Goal: Task Accomplishment & Management: Manage account settings

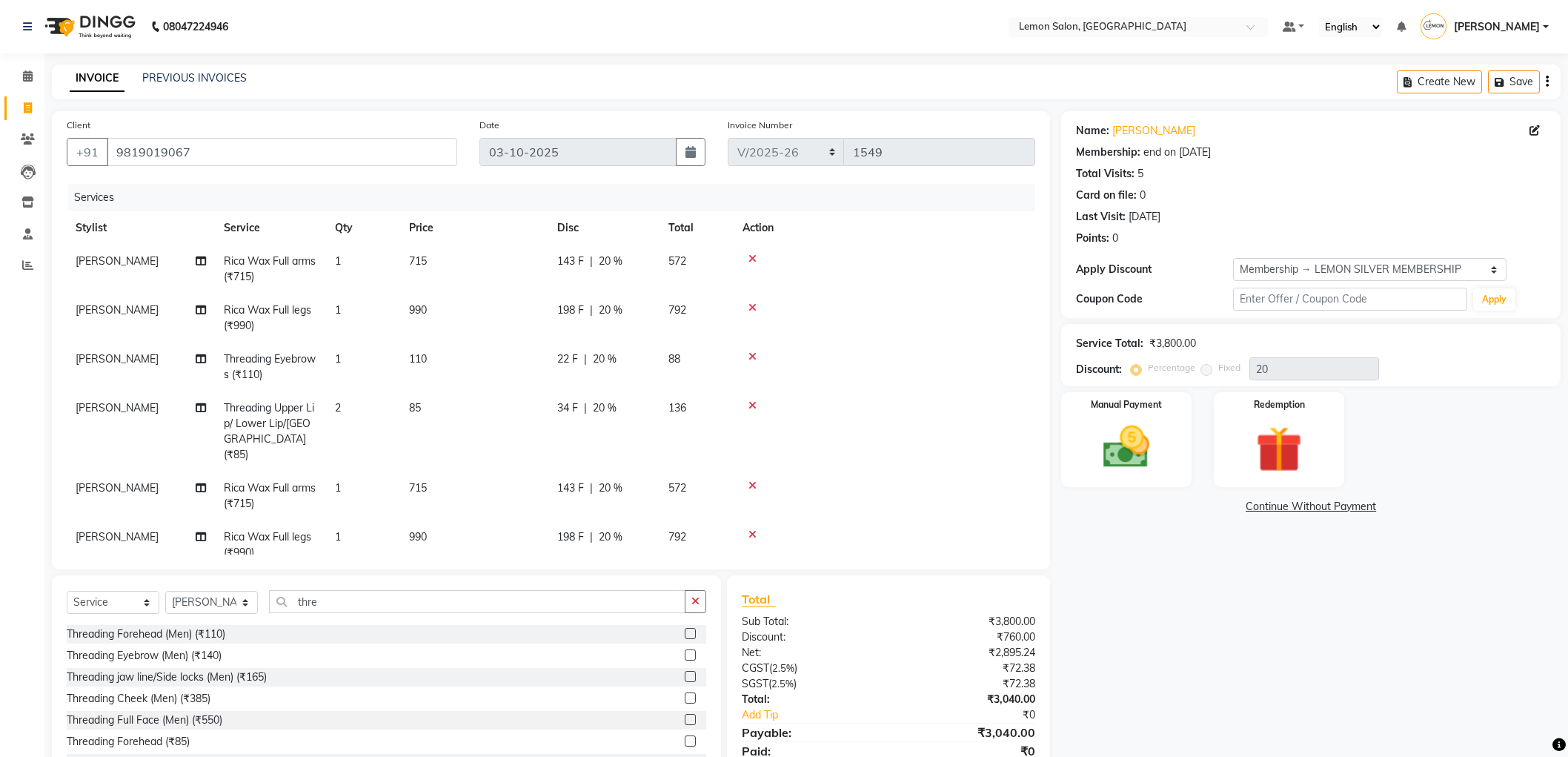
select select "561"
select select "service"
select select "46390"
select select "1: Object"
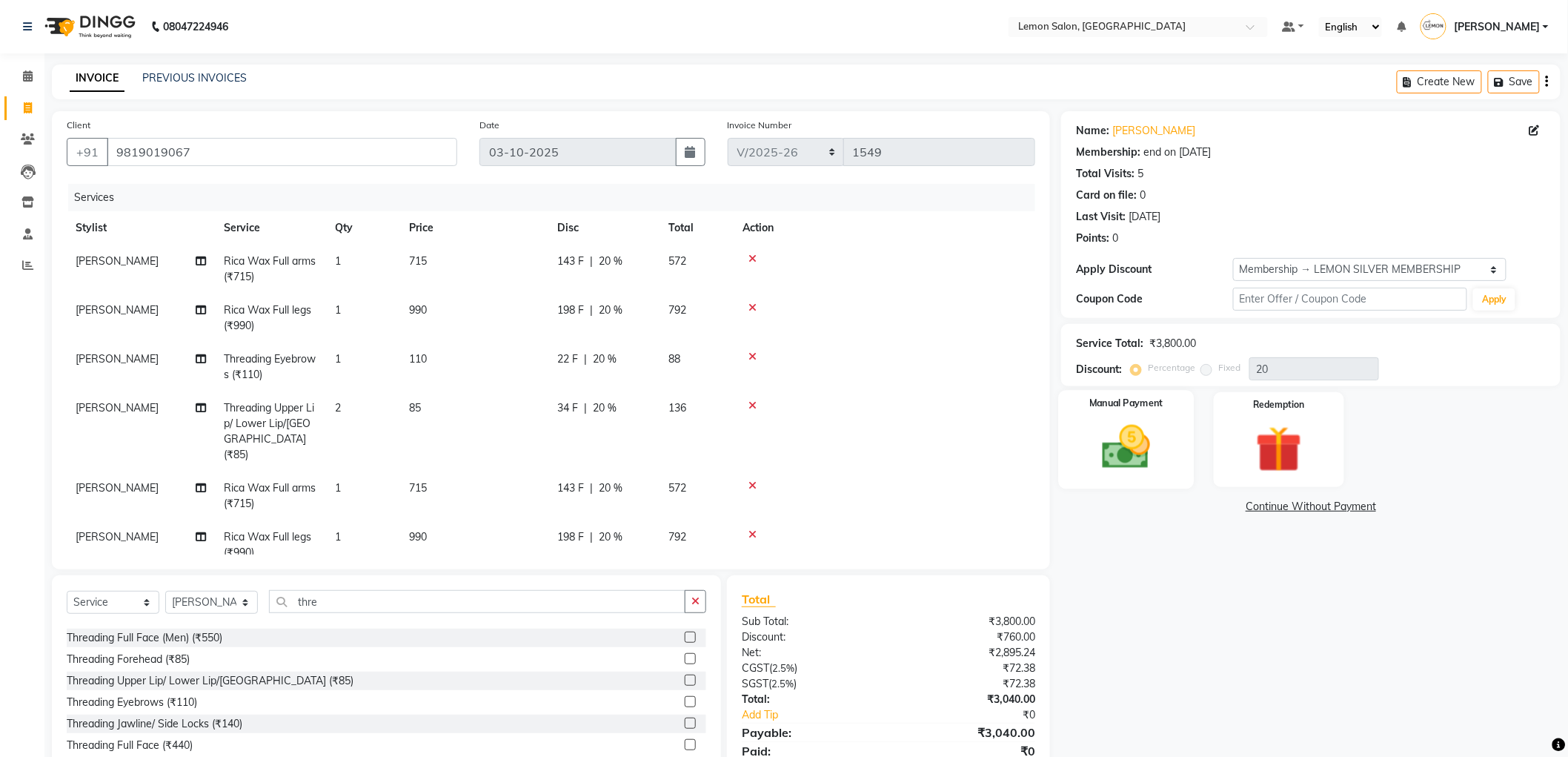
click at [1121, 427] on img at bounding box center [1126, 448] width 78 height 56
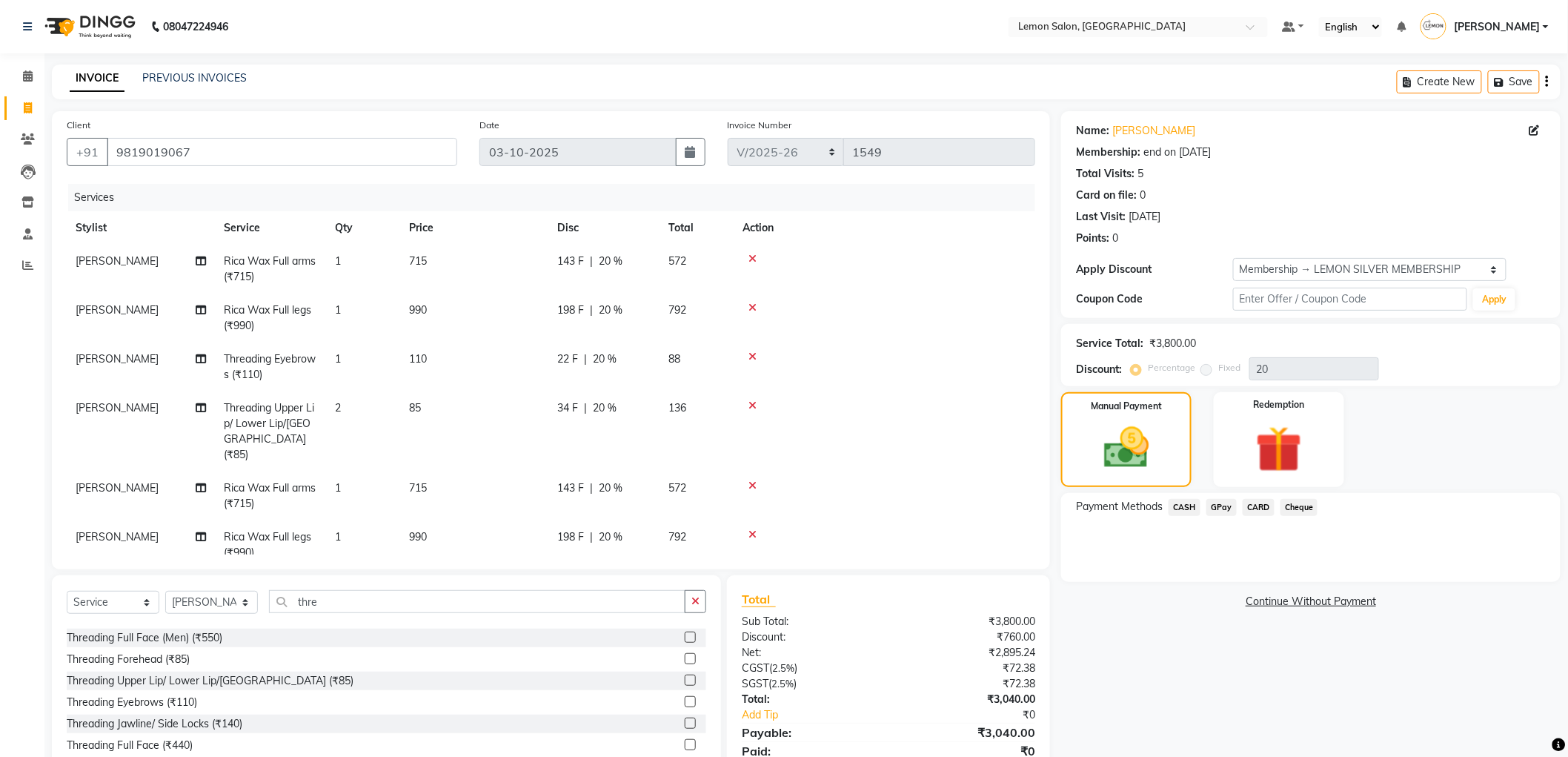
click at [1190, 505] on span "CASH" at bounding box center [1184, 508] width 32 height 17
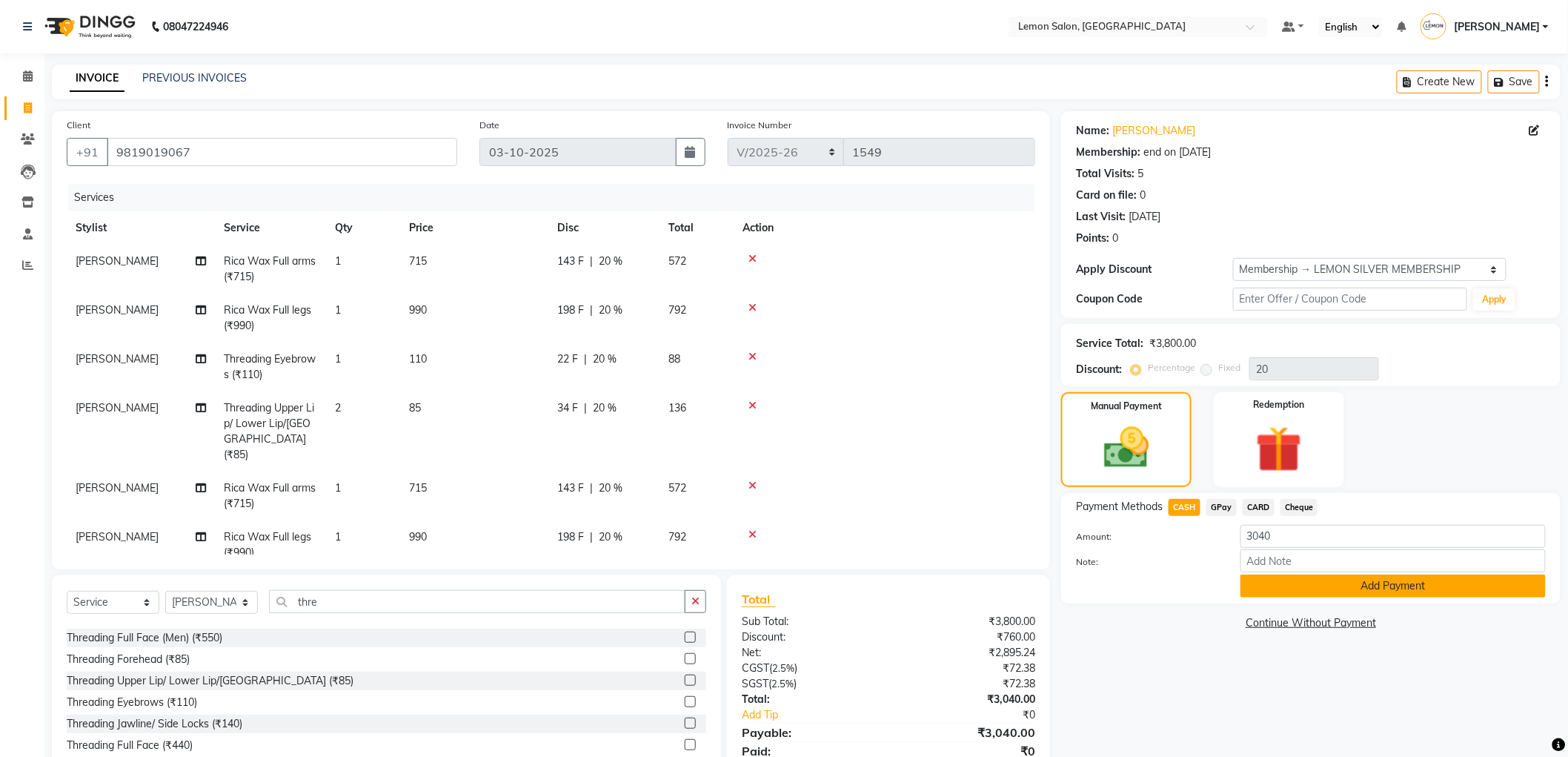
click at [1330, 587] on button "Add Payment" at bounding box center [1393, 586] width 305 height 23
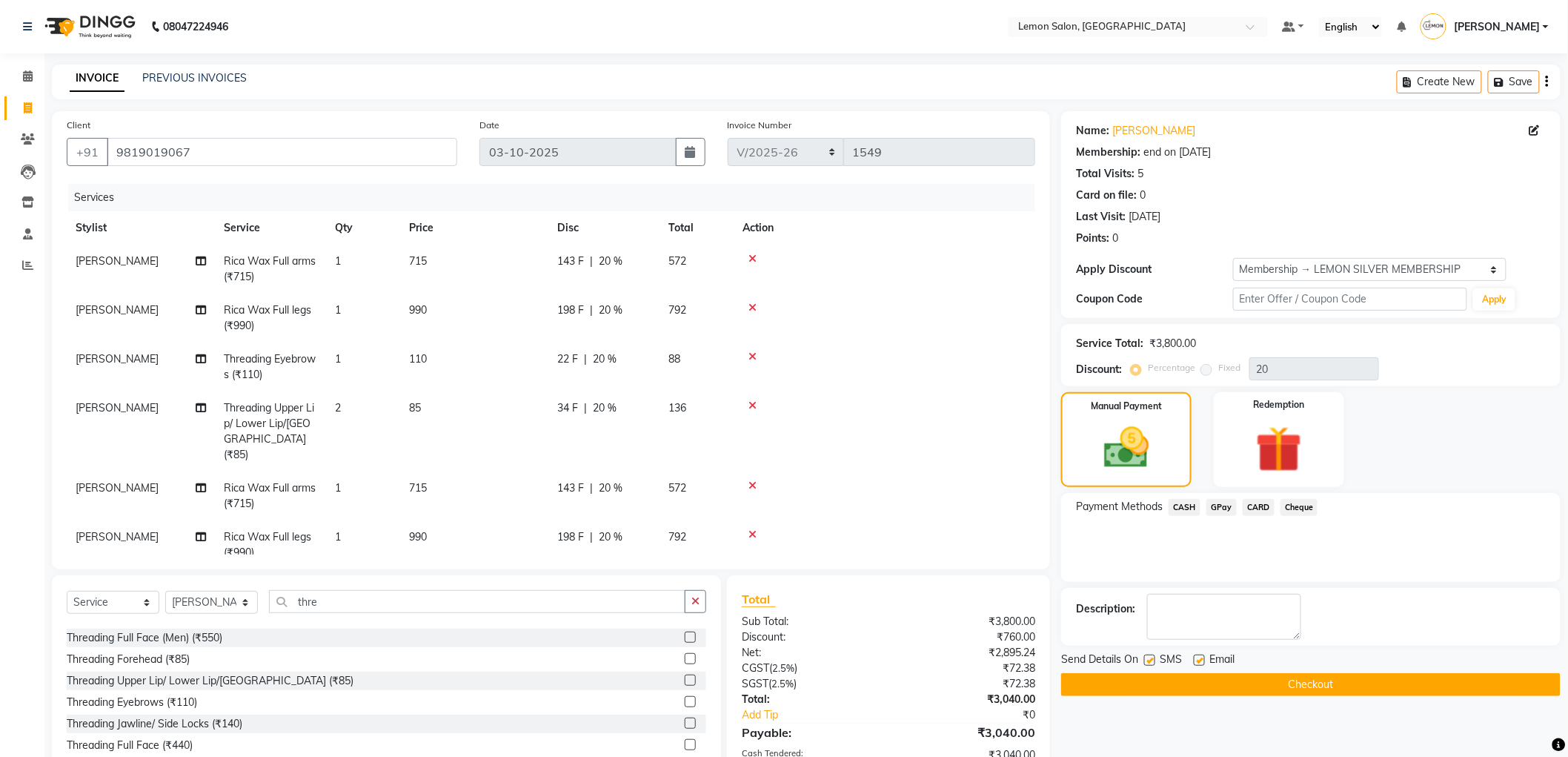
click at [1199, 656] on label at bounding box center [1199, 660] width 11 height 11
click at [1199, 656] on input "checkbox" at bounding box center [1198, 661] width 9 height 9
checkbox input "false"
click at [1153, 662] on label at bounding box center [1150, 660] width 11 height 11
click at [1153, 662] on input "checkbox" at bounding box center [1149, 661] width 9 height 9
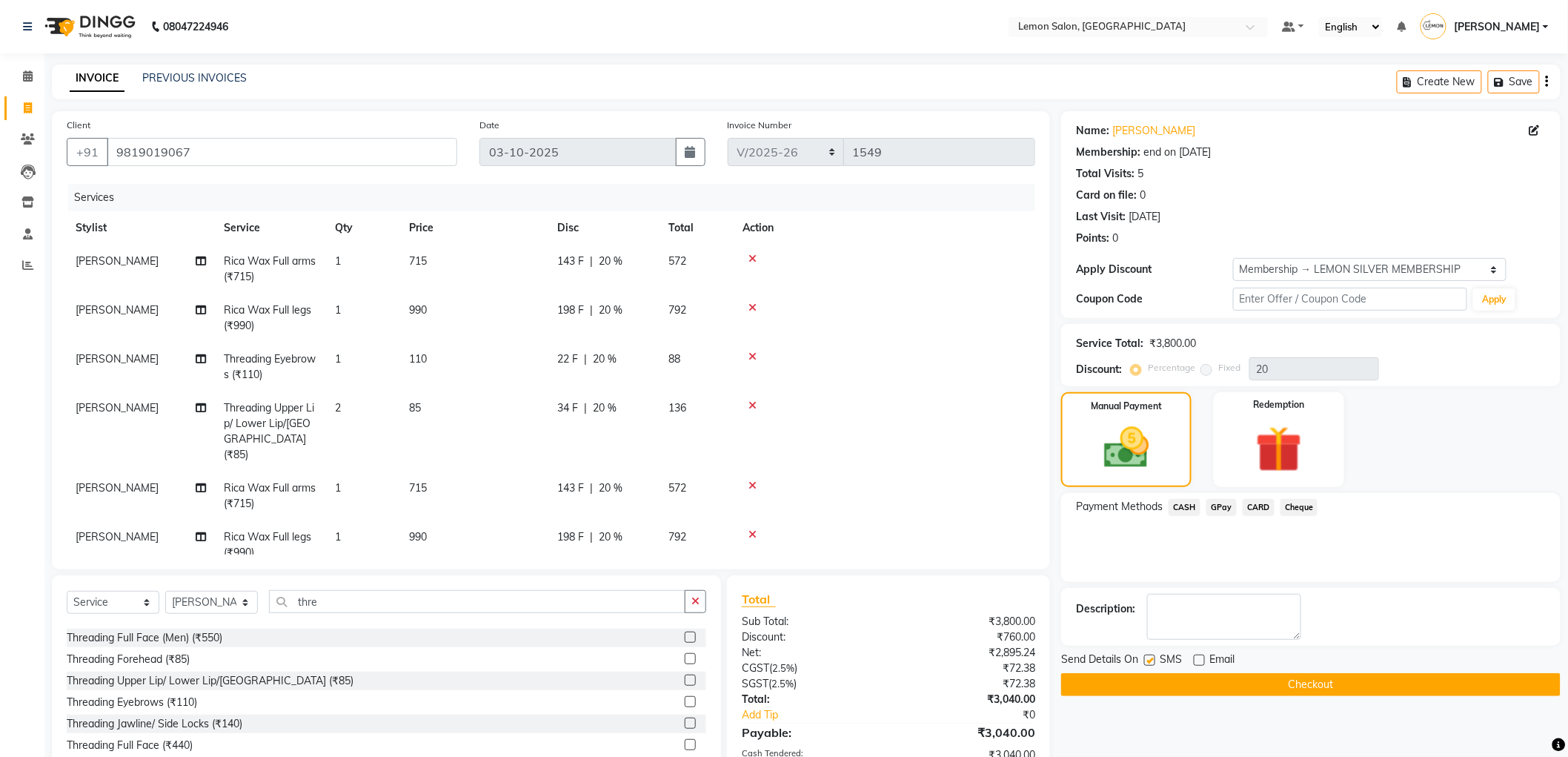
checkbox input "false"
click at [1151, 683] on button "Checkout" at bounding box center [1311, 685] width 500 height 23
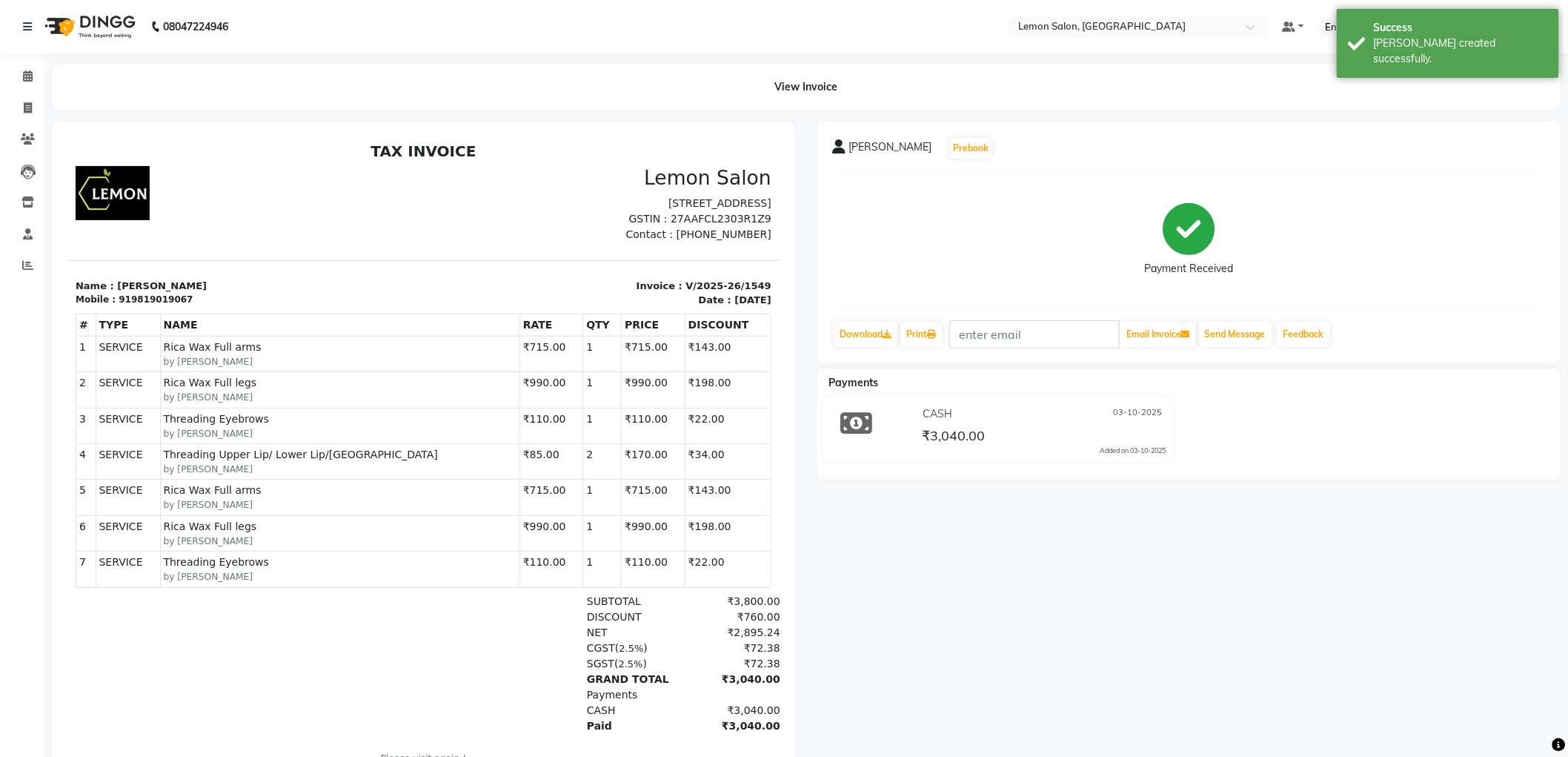
click at [155, 305] on div "919819019067" at bounding box center [155, 298] width 74 height 13
copy div "919819019067"
click at [20, 63] on li "Calendar" at bounding box center [22, 76] width 45 height 32
click at [24, 85] on span at bounding box center [27, 77] width 26 height 17
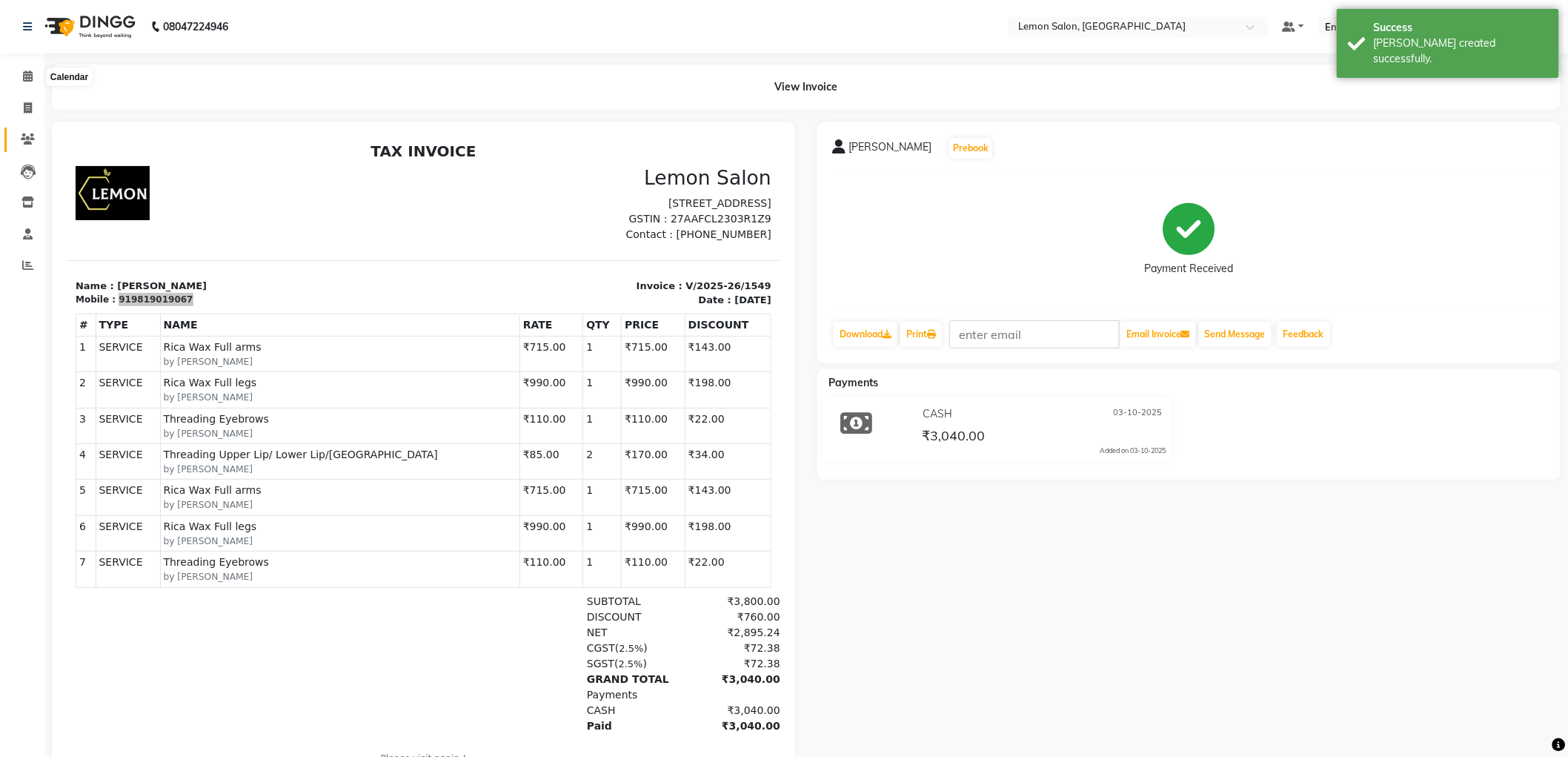
click at [39, 144] on span at bounding box center [27, 140] width 26 height 17
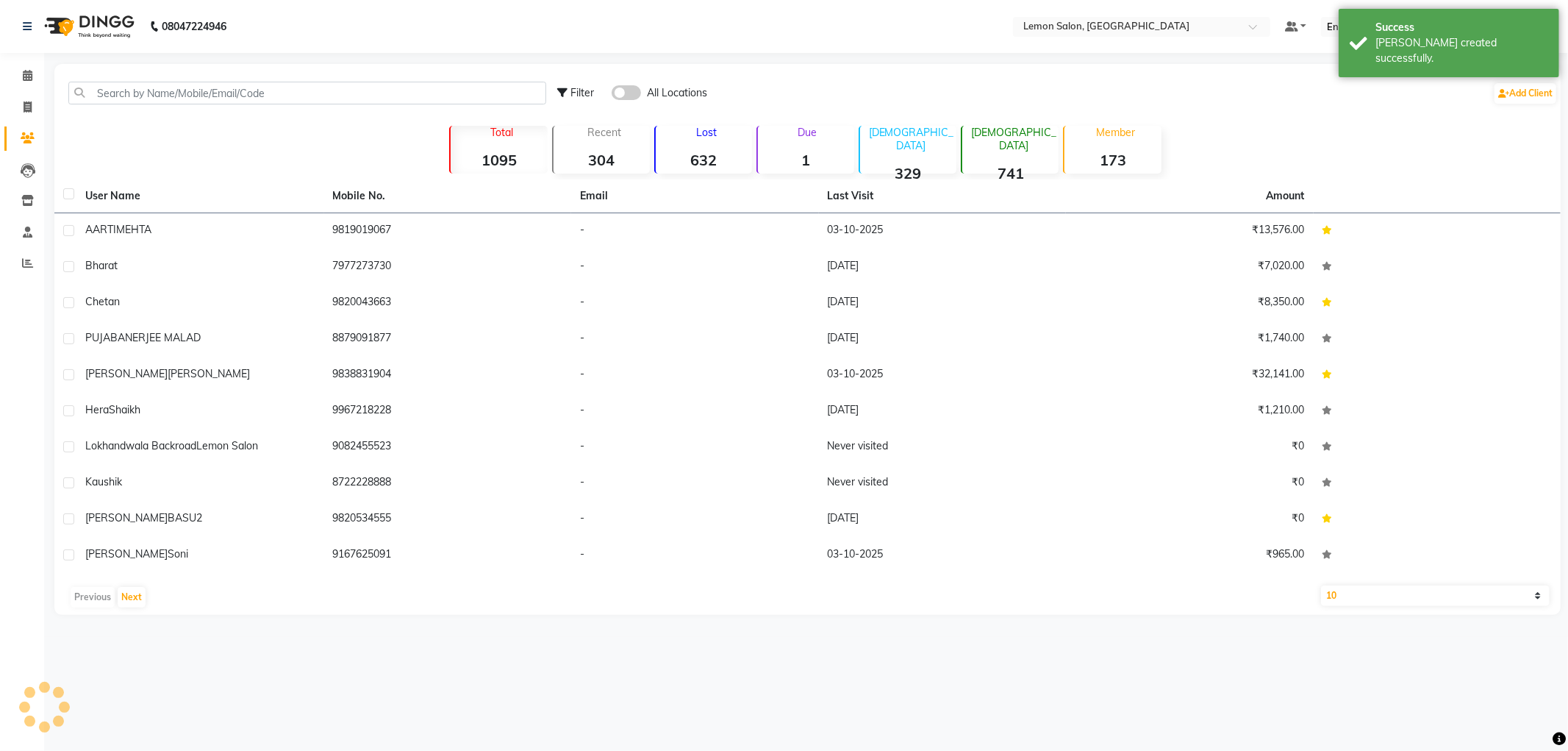
click at [142, 106] on div "Filter All Locations Add Client" at bounding box center [808, 93] width 1501 height 46
click at [147, 90] on input "text" at bounding box center [308, 93] width 478 height 23
paste input "919819019067"
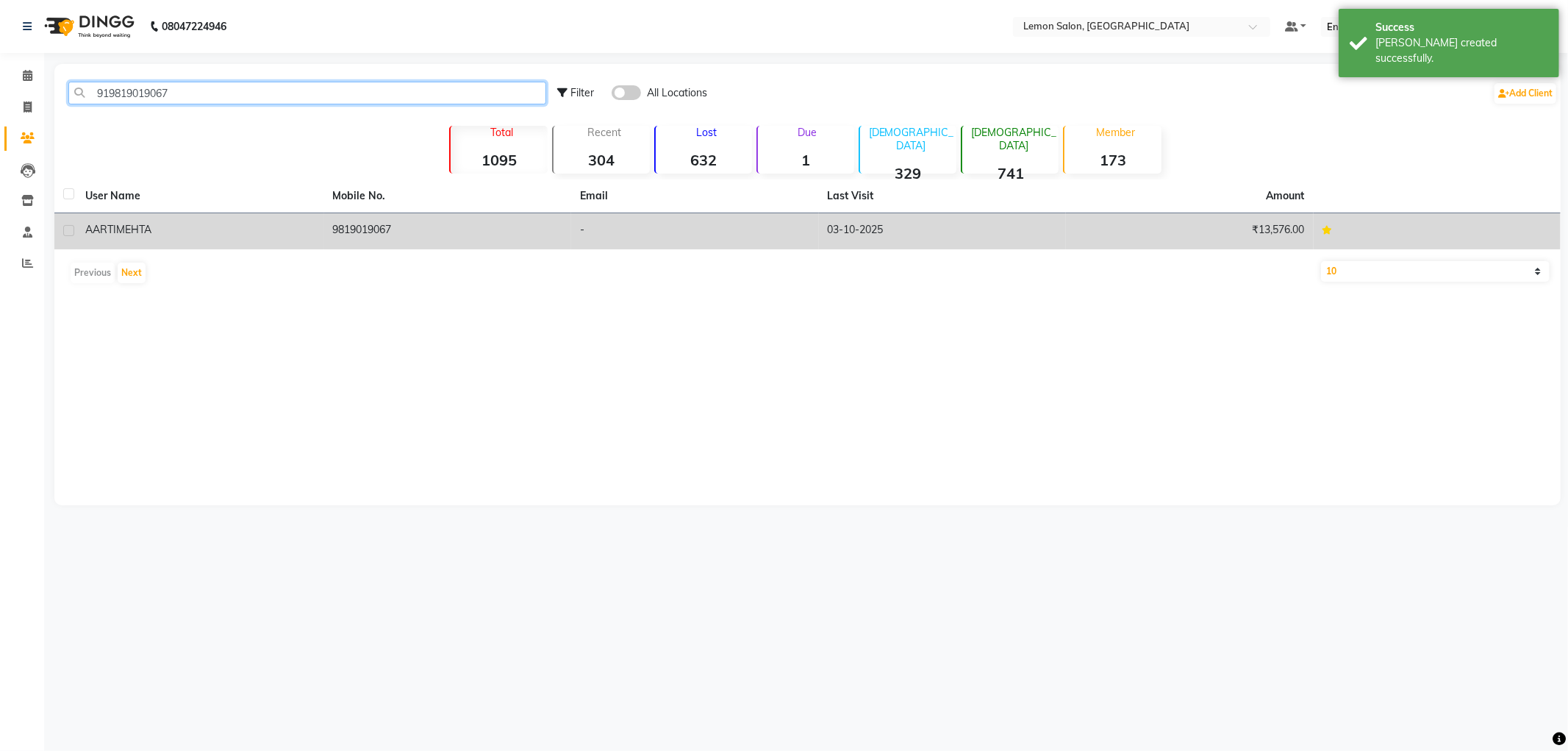
type input "919819019067"
click at [184, 222] on div "AARTI MEHTA" at bounding box center [201, 230] width 230 height 16
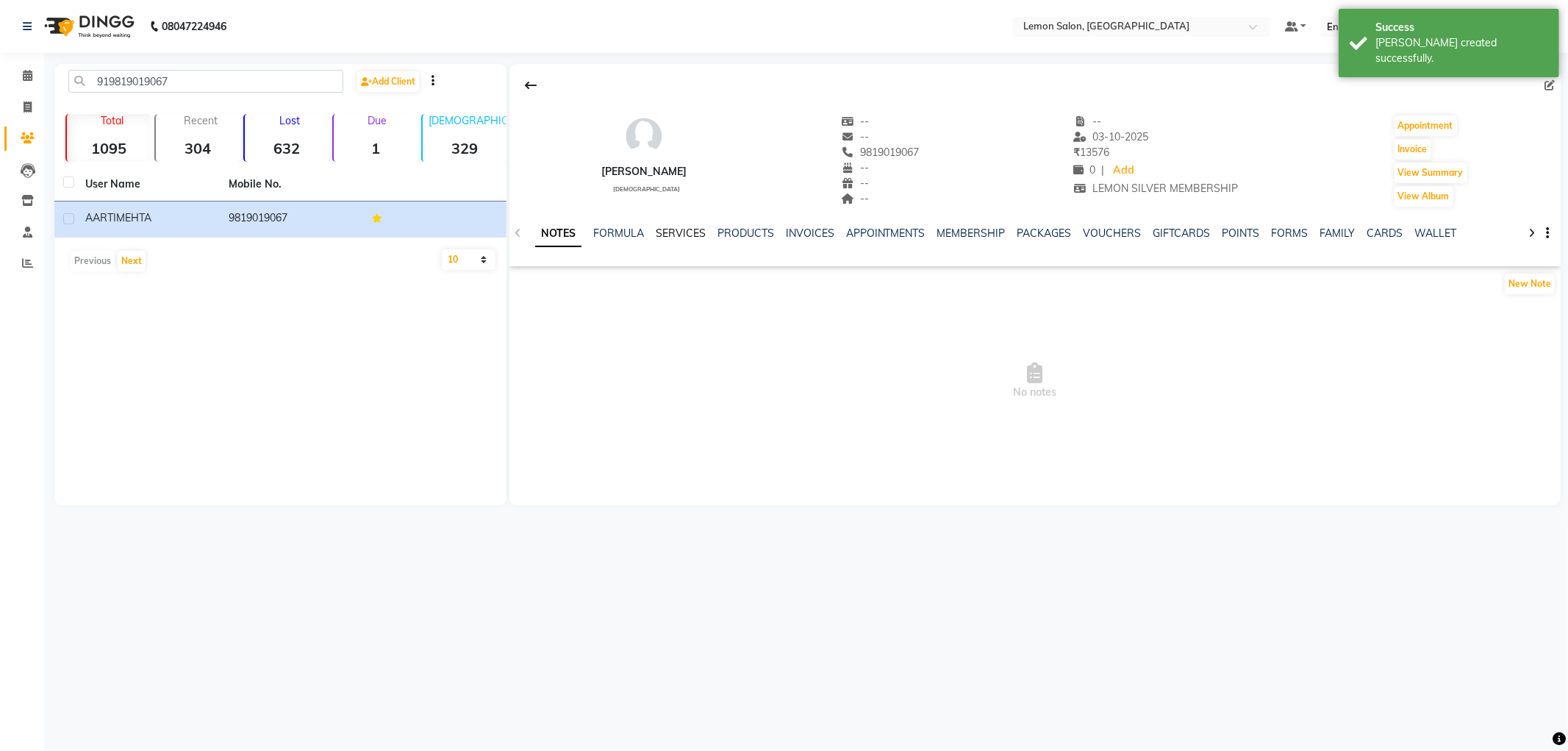
click at [670, 227] on link "SERVICES" at bounding box center [680, 233] width 50 height 13
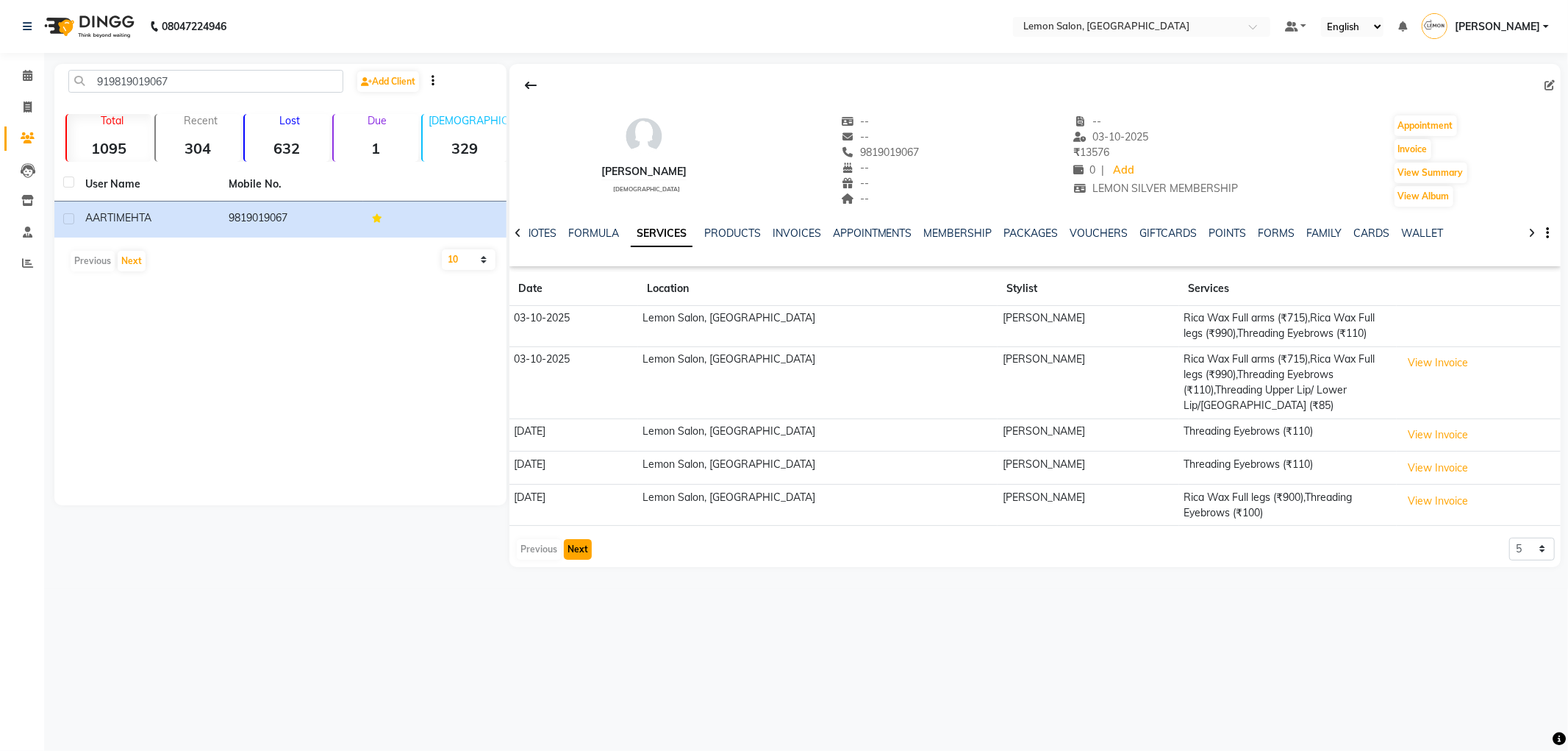
click at [582, 541] on button "Next" at bounding box center [578, 549] width 28 height 20
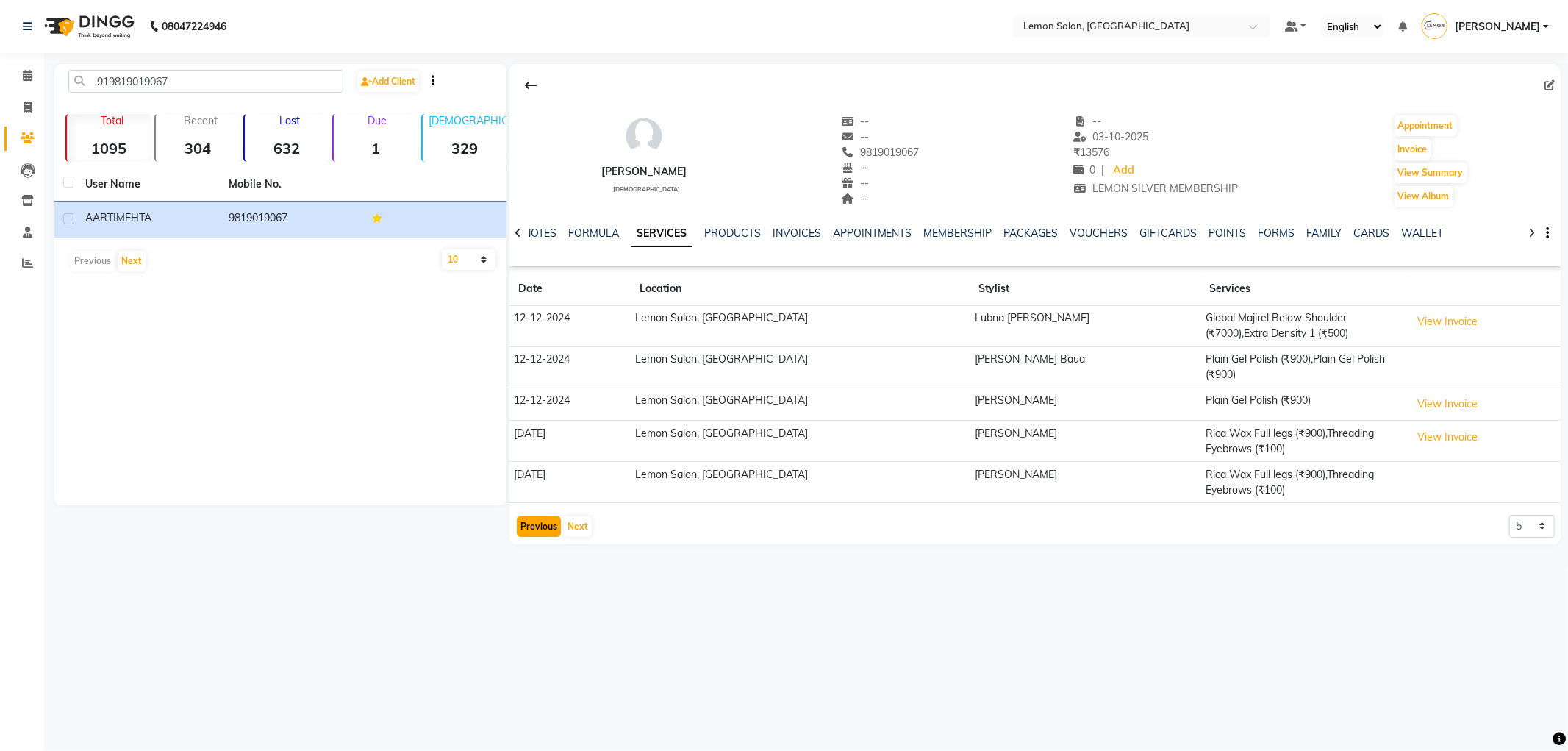
click at [532, 517] on button "Previous" at bounding box center [539, 527] width 44 height 20
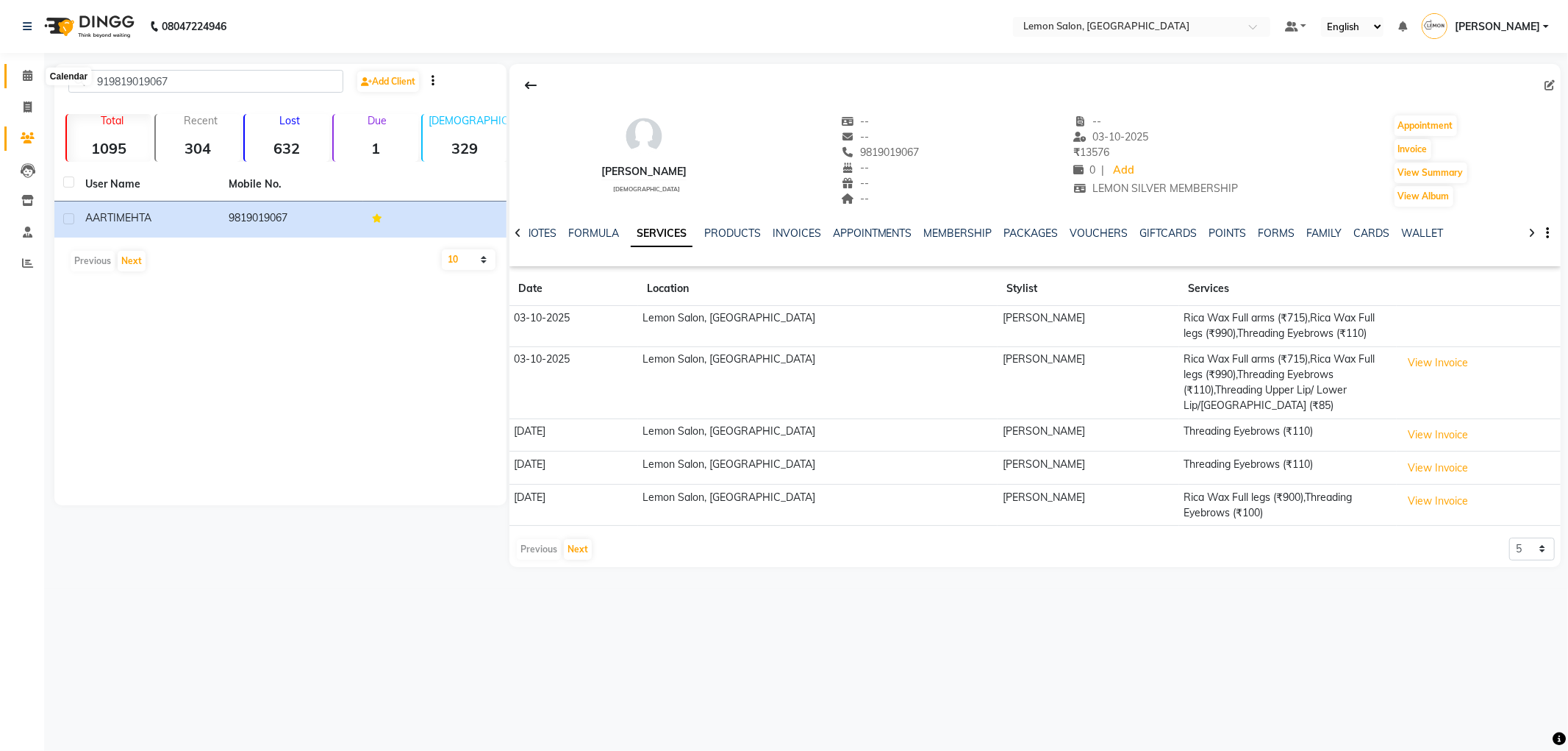
click at [24, 76] on icon at bounding box center [27, 76] width 9 height 11
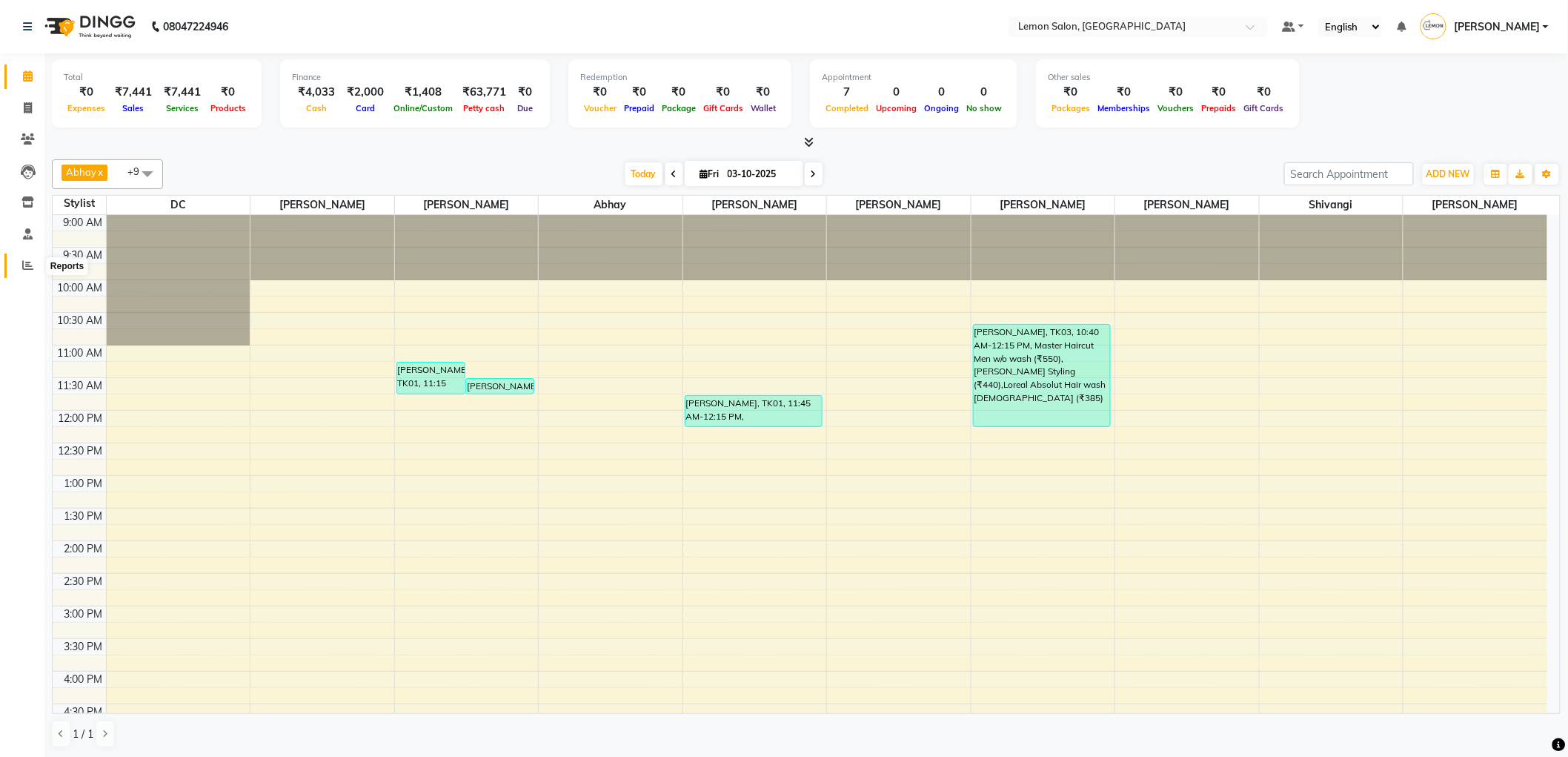
click at [26, 263] on icon at bounding box center [27, 265] width 11 height 11
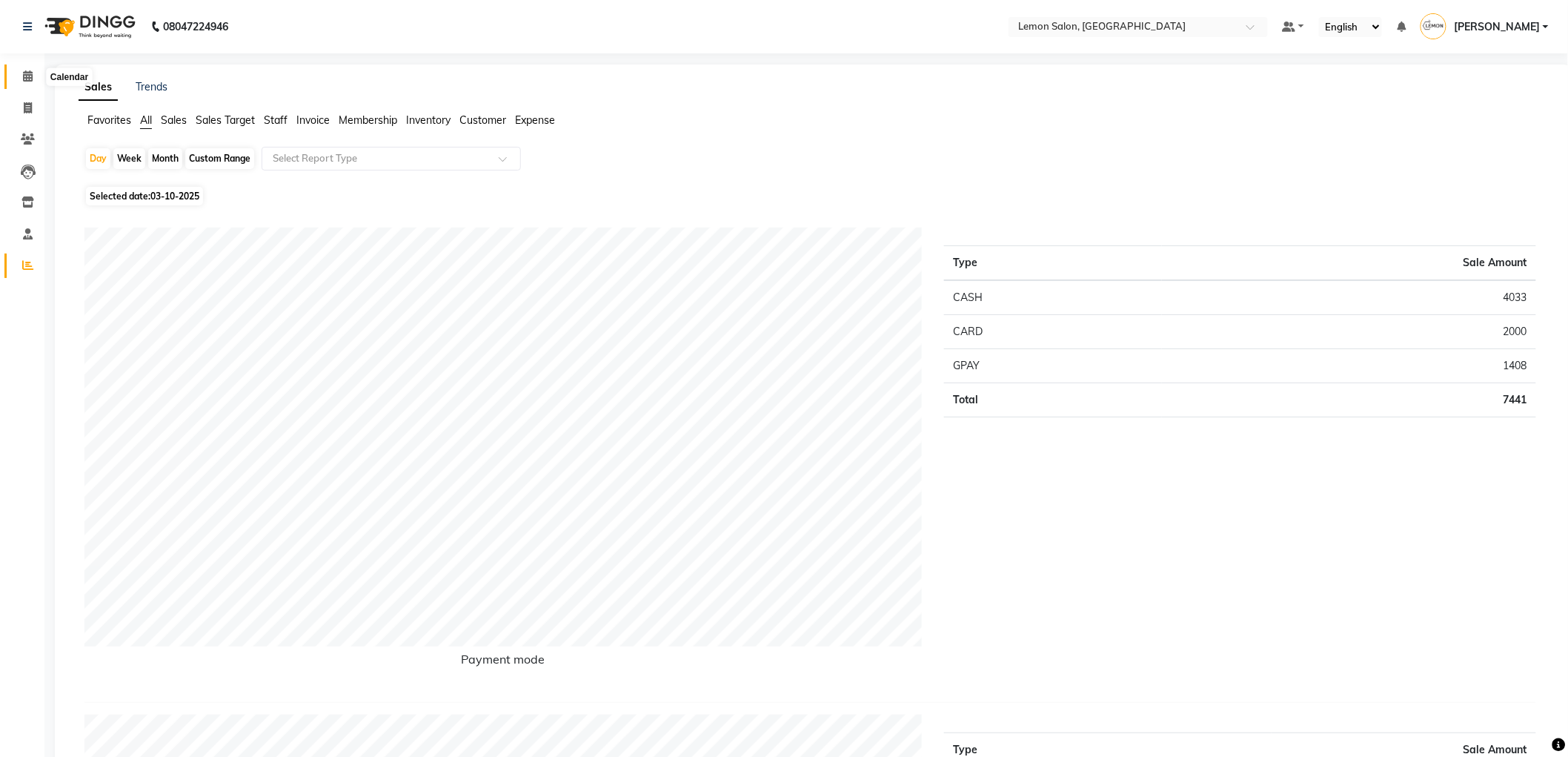
click at [25, 71] on icon at bounding box center [27, 76] width 9 height 11
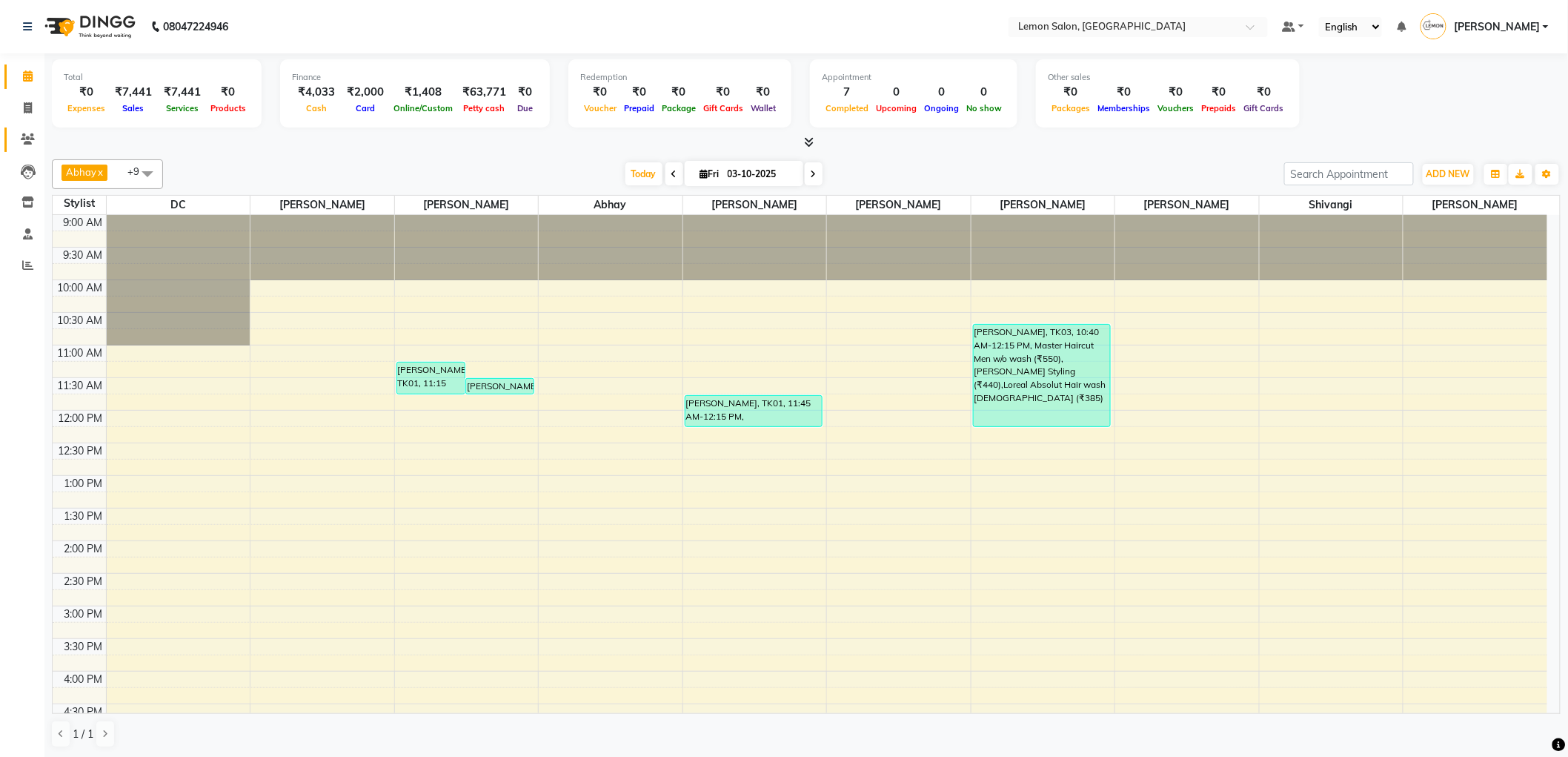
click at [26, 142] on icon at bounding box center [27, 139] width 14 height 11
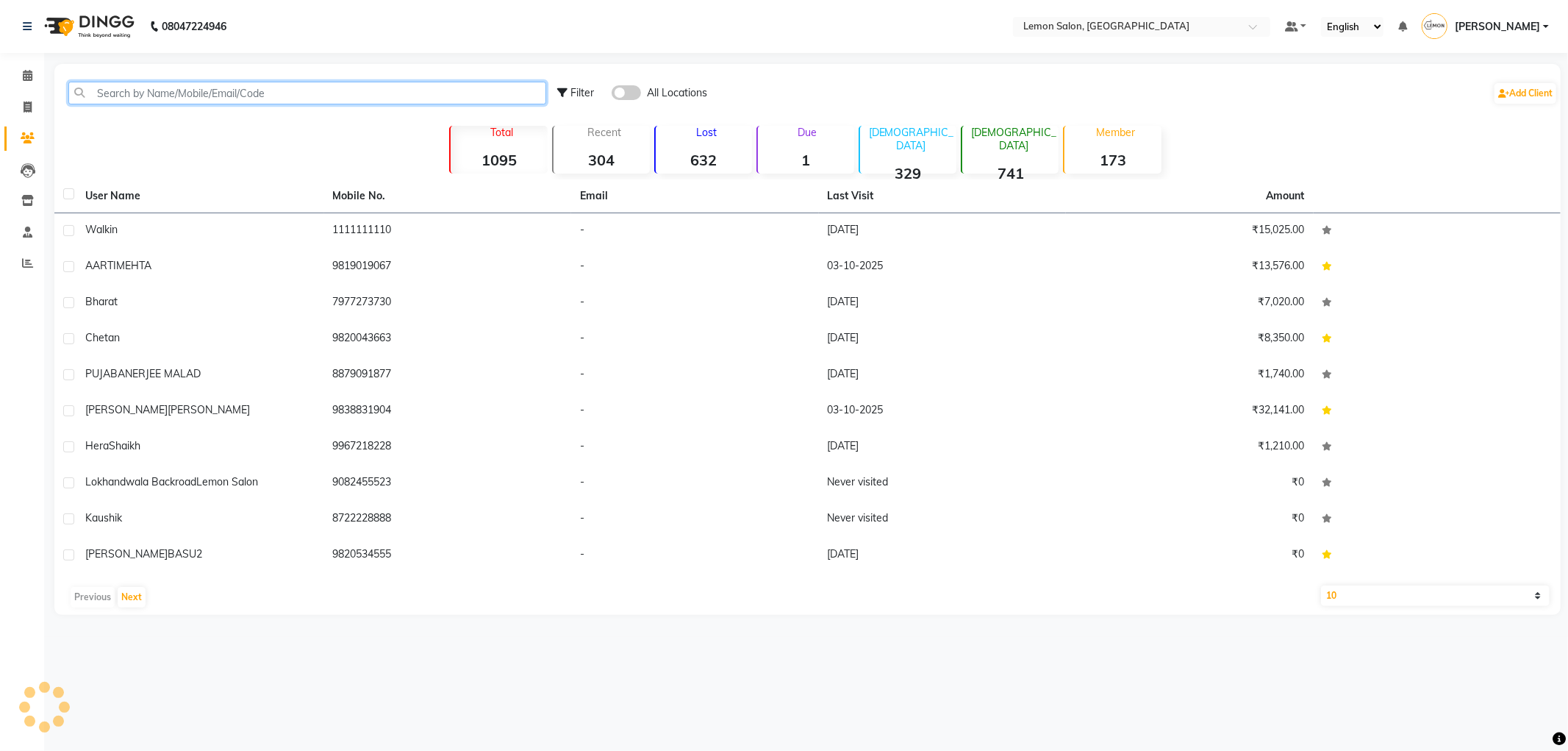
click at [202, 97] on input "text" at bounding box center [308, 93] width 478 height 23
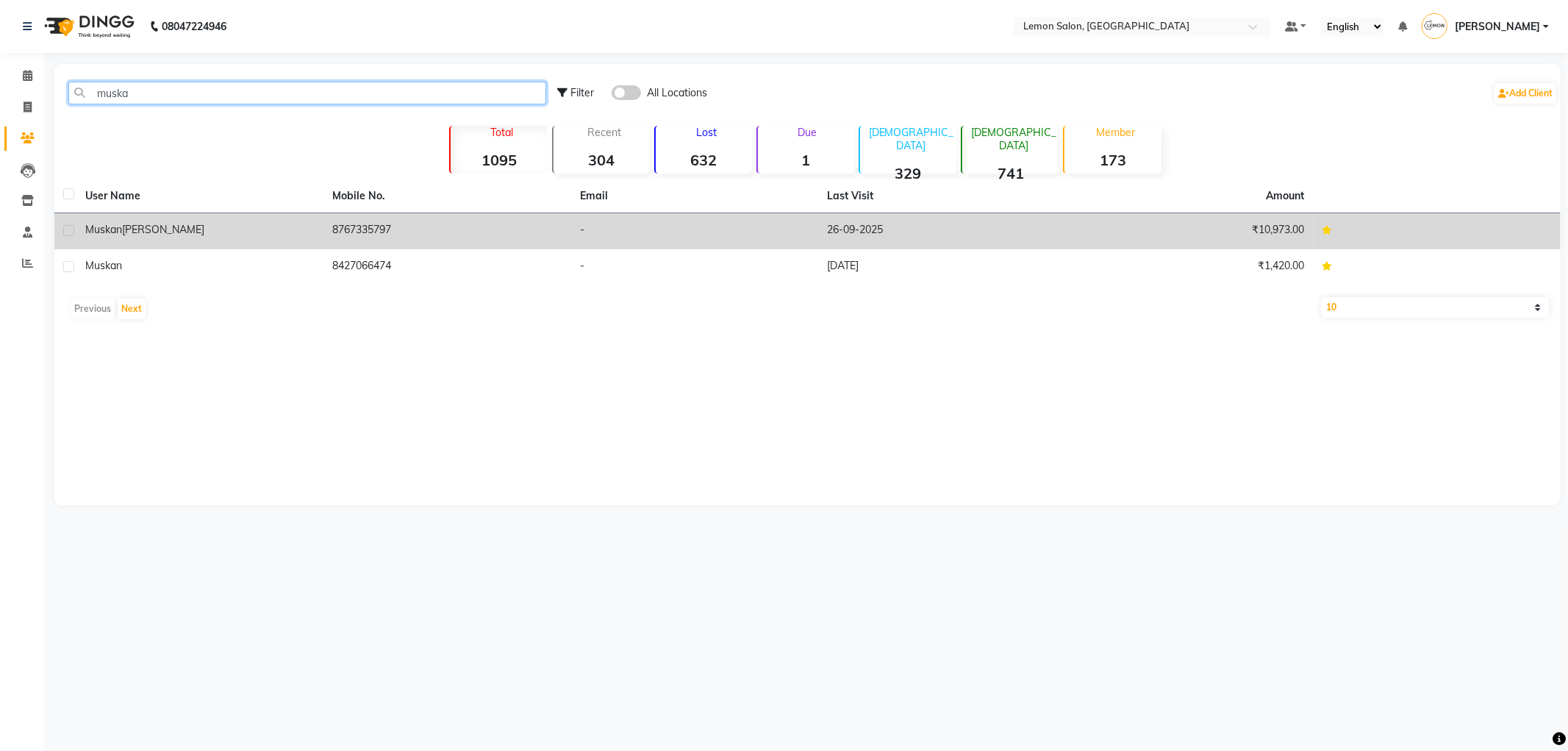
type input "muska"
drag, startPoint x: 137, startPoint y: 236, endPoint x: 190, endPoint y: 227, distance: 53.8
click at [138, 234] on div "Muskan Thakur" at bounding box center [201, 230] width 230 height 16
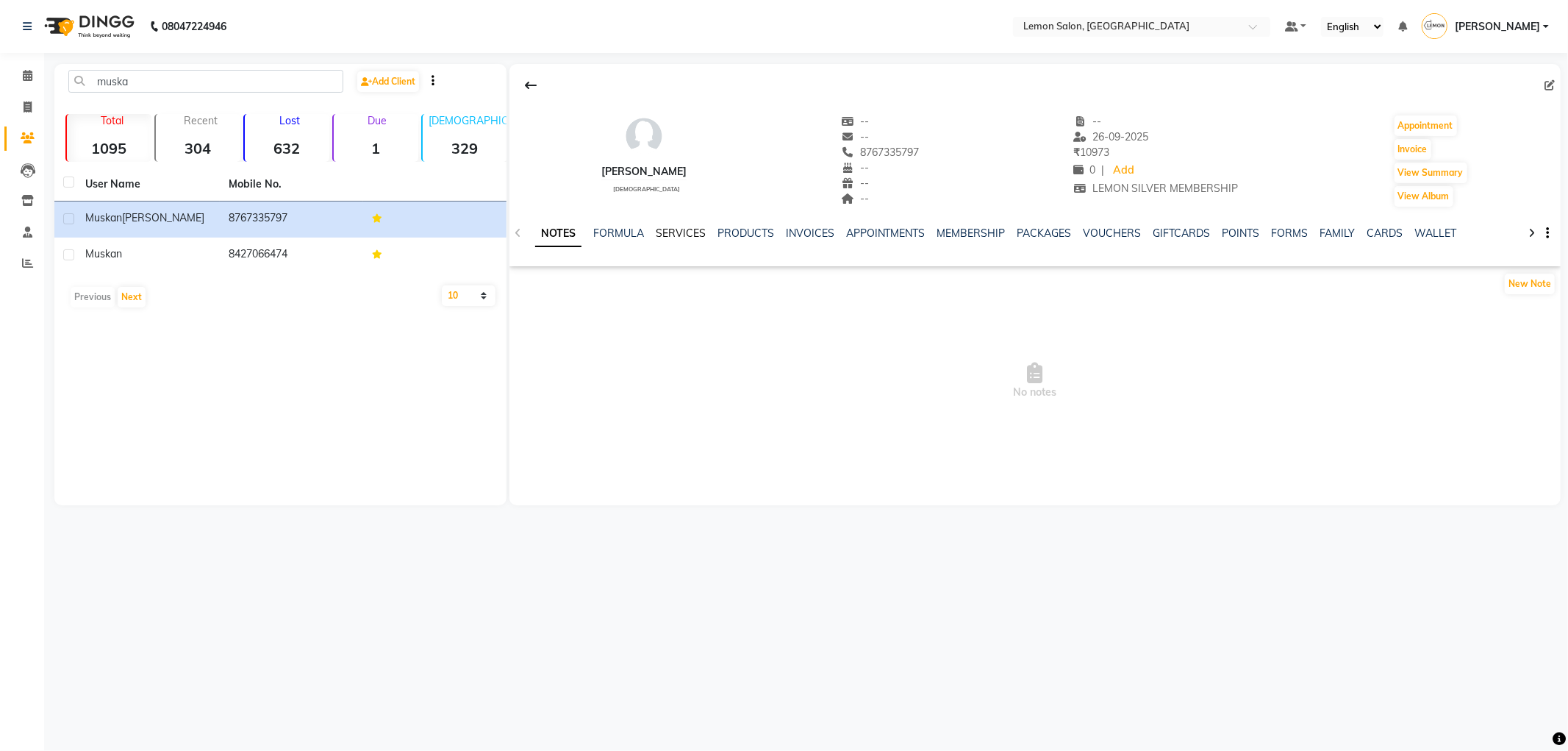
click at [684, 231] on link "SERVICES" at bounding box center [680, 233] width 50 height 13
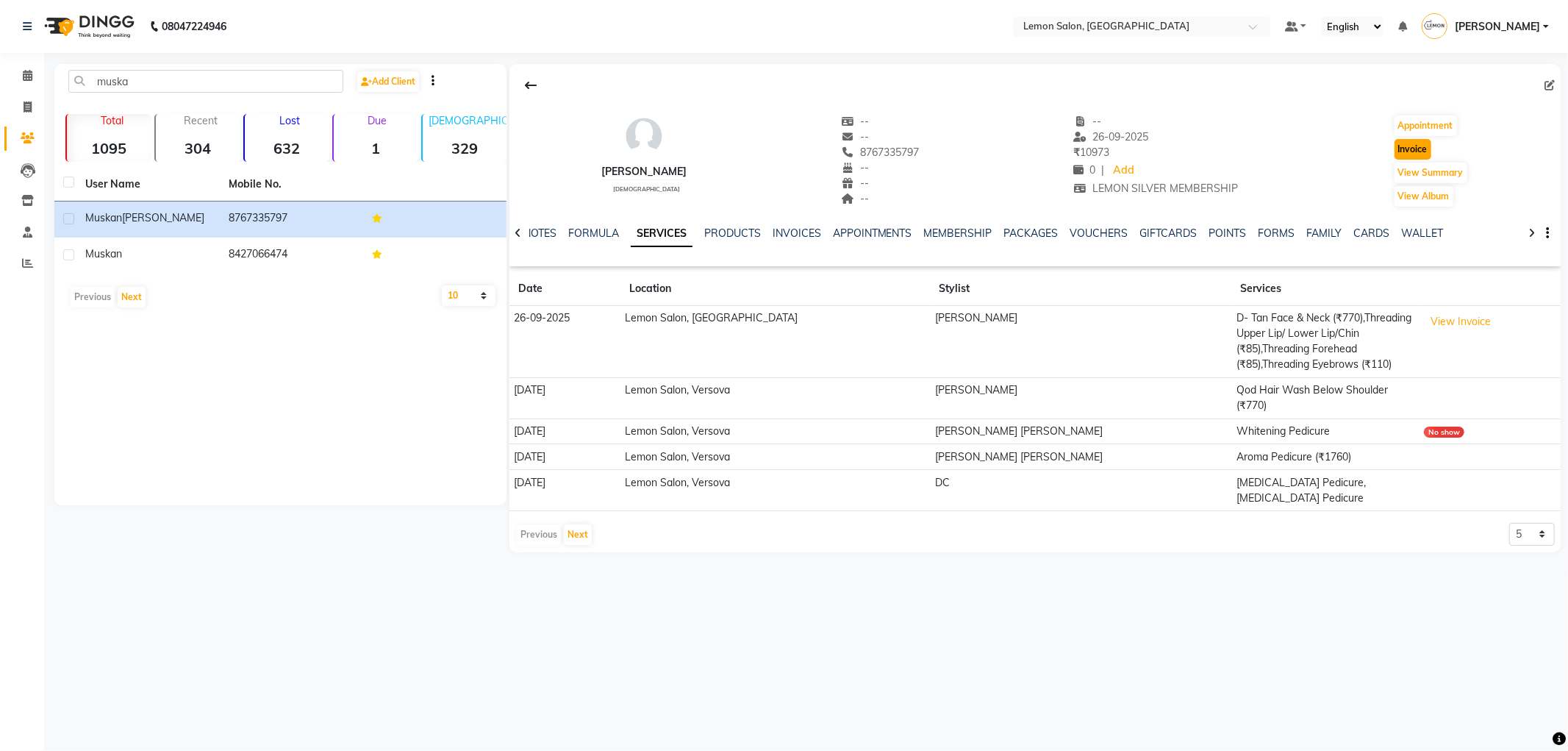
click at [1412, 151] on button "Invoice" at bounding box center [1413, 149] width 37 height 20
select select "561"
select select "service"
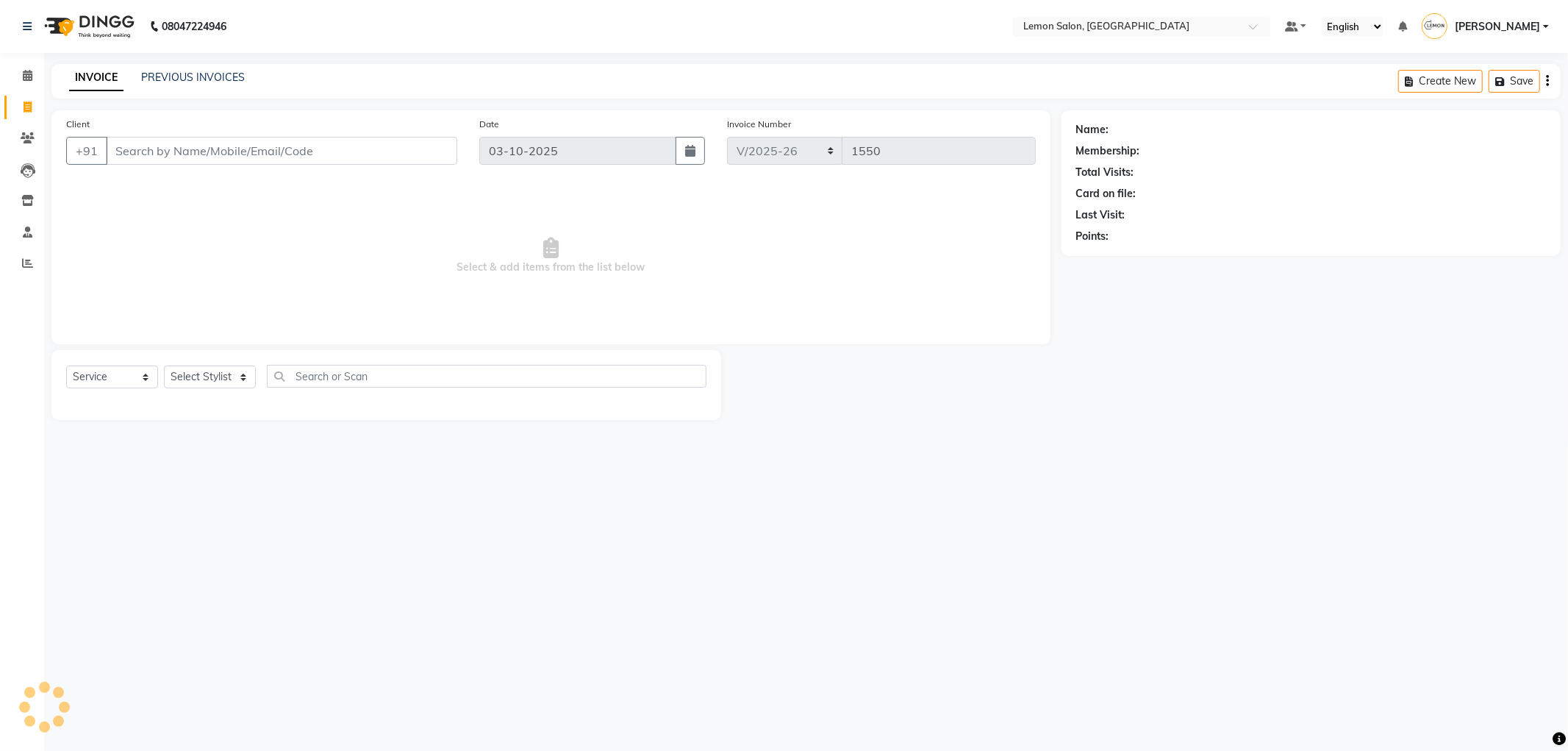
type input "8767335797"
select select "1: Object"
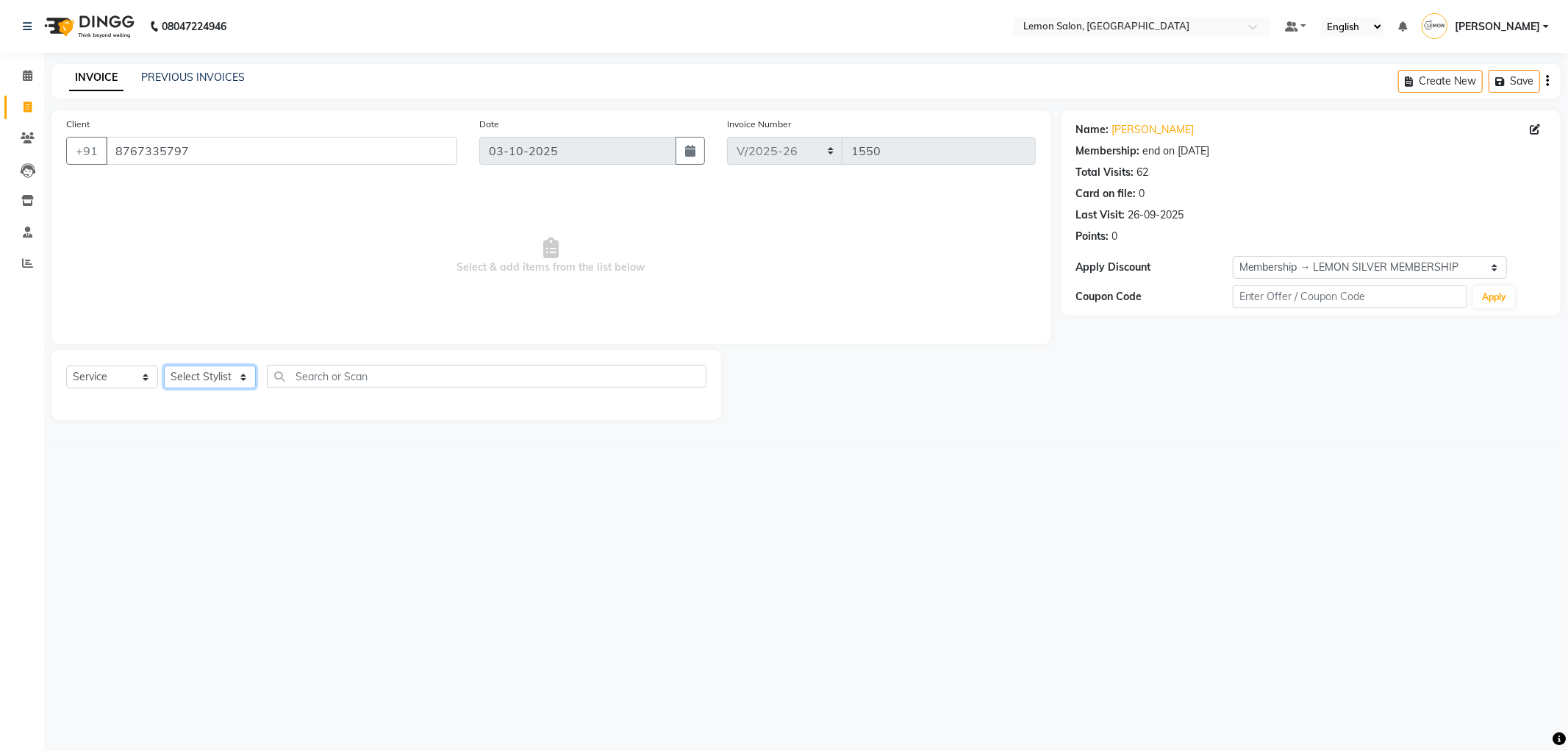
click at [208, 379] on select "Select Stylist Abhay Aminul Asif Shaikh Ayesha Roundhal DC Ganesh Motewad Jenny…" at bounding box center [210, 376] width 92 height 23
click at [164, 366] on select "Select Stylist Abhay Aminul Asif Shaikh Ayesha Roundhal DC Ganesh Motewad Jenny…" at bounding box center [210, 376] width 92 height 23
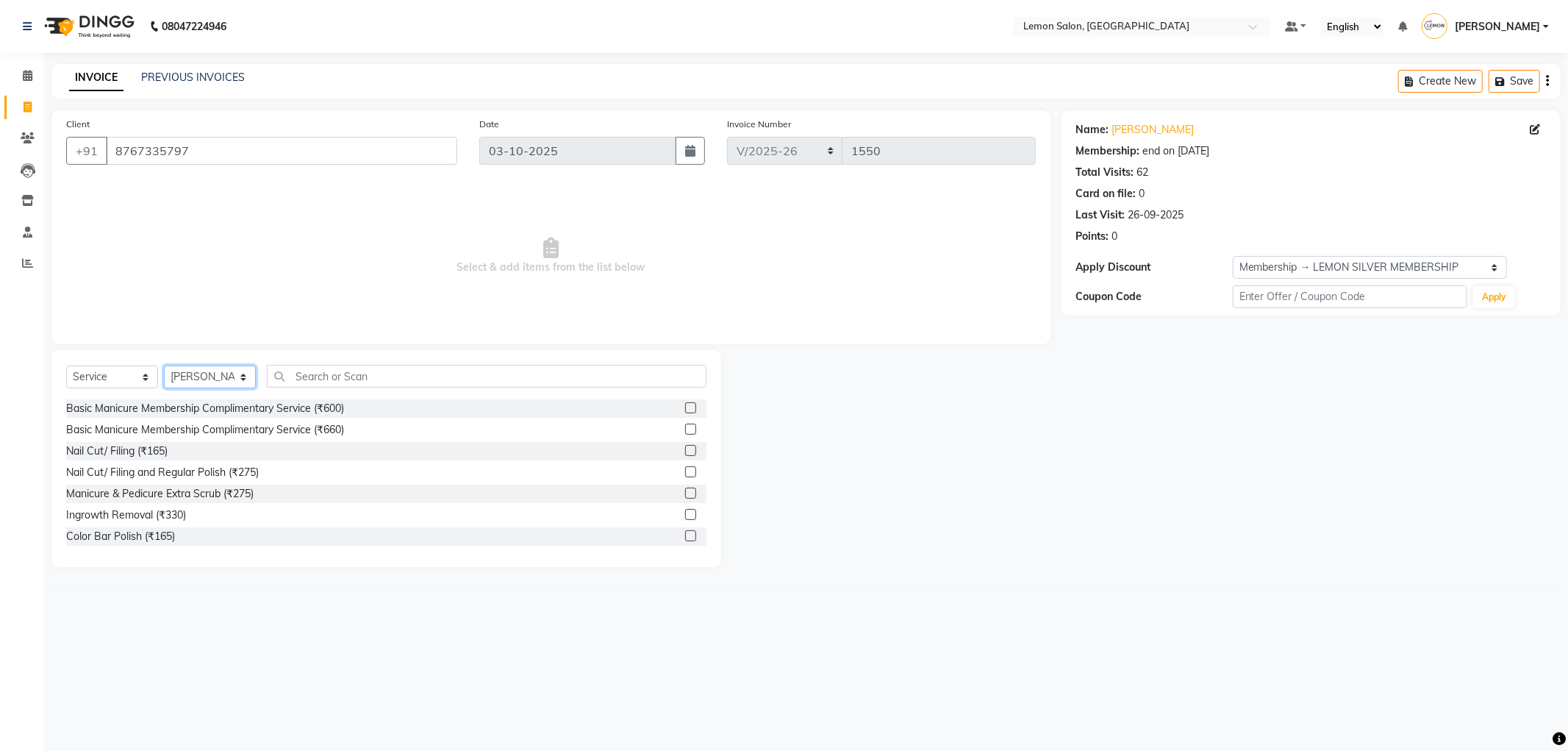
click at [203, 379] on select "Select Stylist Abhay Aminul Asif Shaikh Ayesha Roundhal DC Ganesh Motewad Jenny…" at bounding box center [210, 376] width 92 height 23
select select "89656"
click at [164, 366] on select "Select Stylist Abhay Aminul Asif Shaikh Ayesha Roundhal DC Ganesh Motewad Jenny…" at bounding box center [210, 376] width 92 height 23
click at [326, 377] on input "text" at bounding box center [487, 376] width 440 height 23
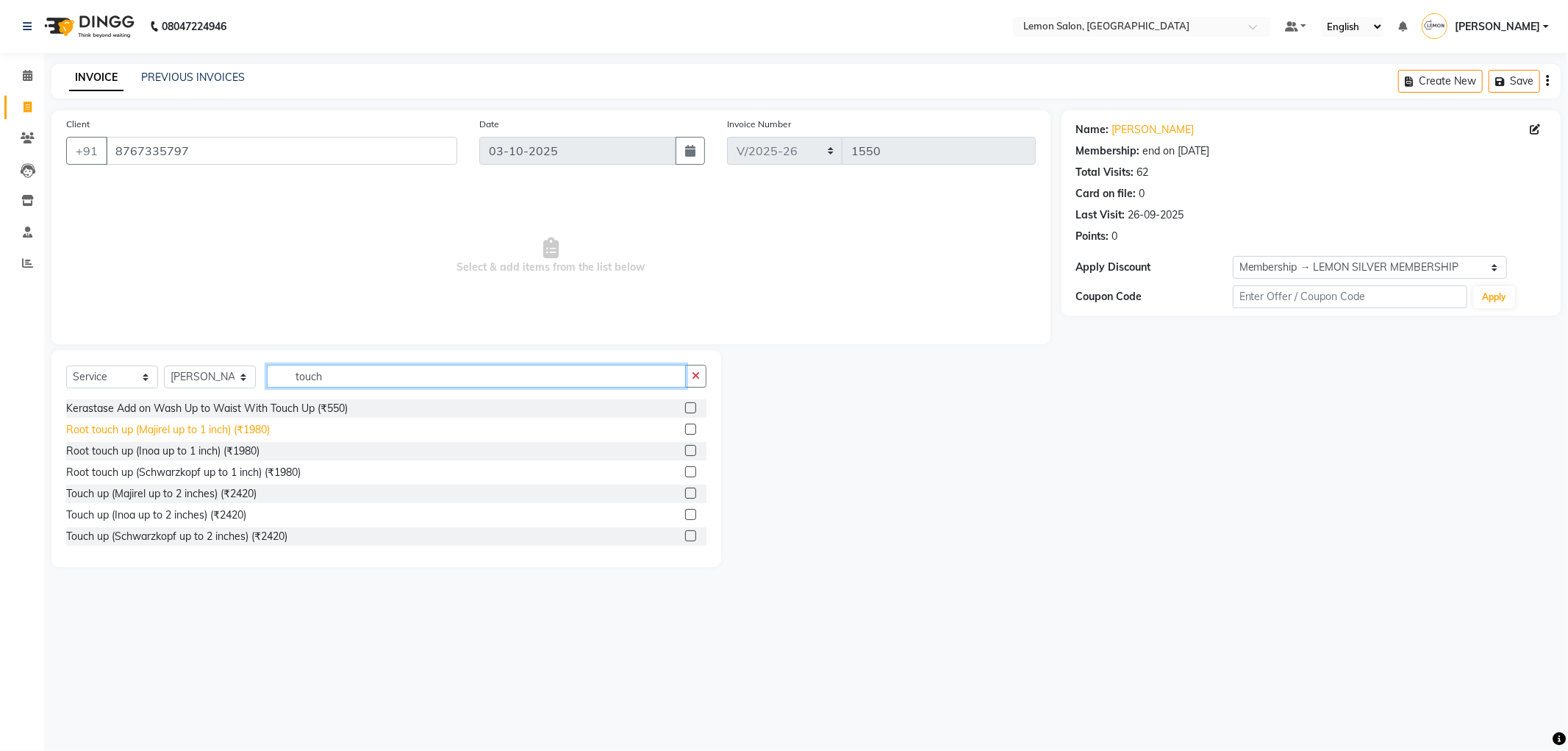
type input "touch"
click at [248, 435] on div "Root touch up (Majirel up to 1 inch) (₹1980)" at bounding box center [168, 430] width 204 height 16
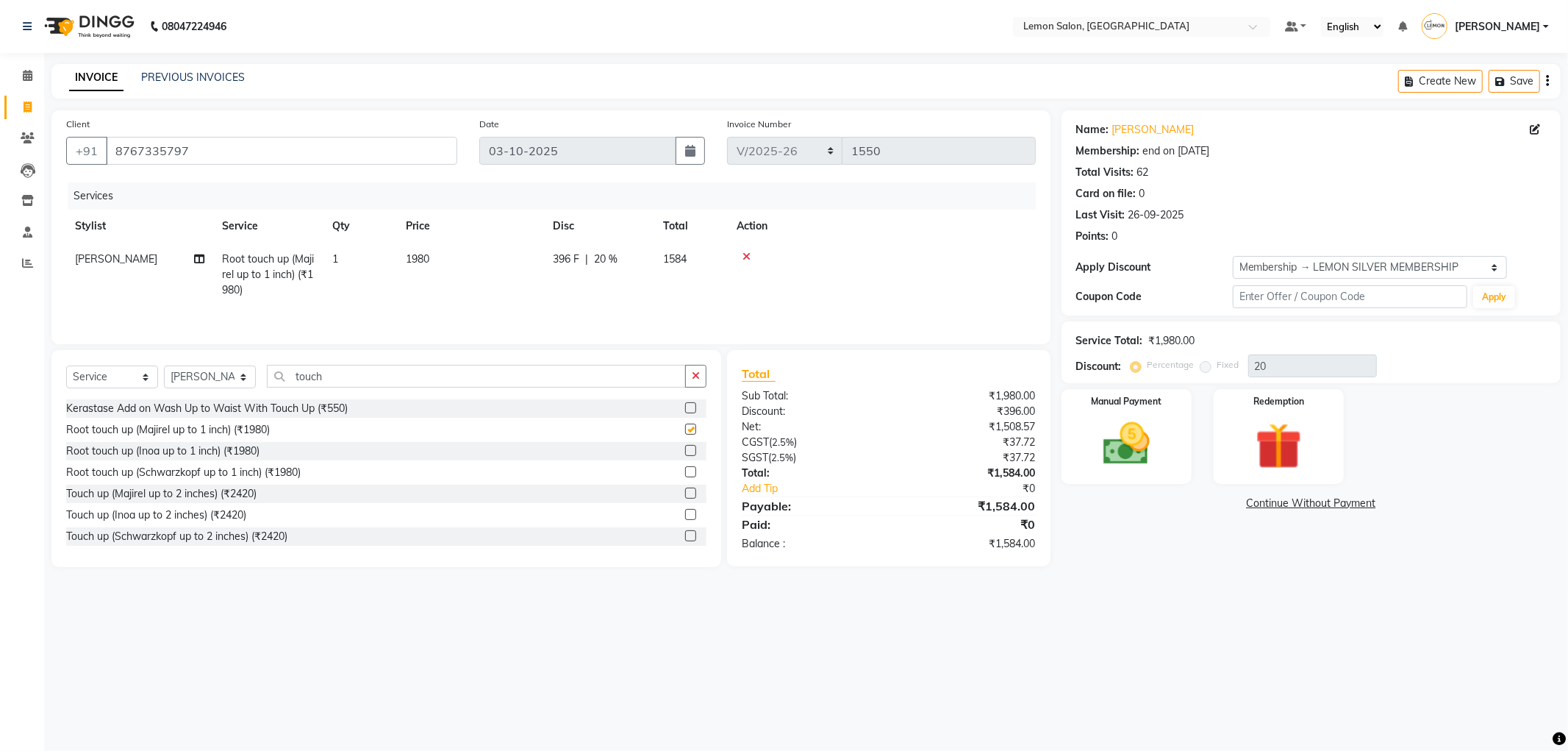
checkbox input "false"
click at [342, 372] on input "touch" at bounding box center [476, 376] width 419 height 23
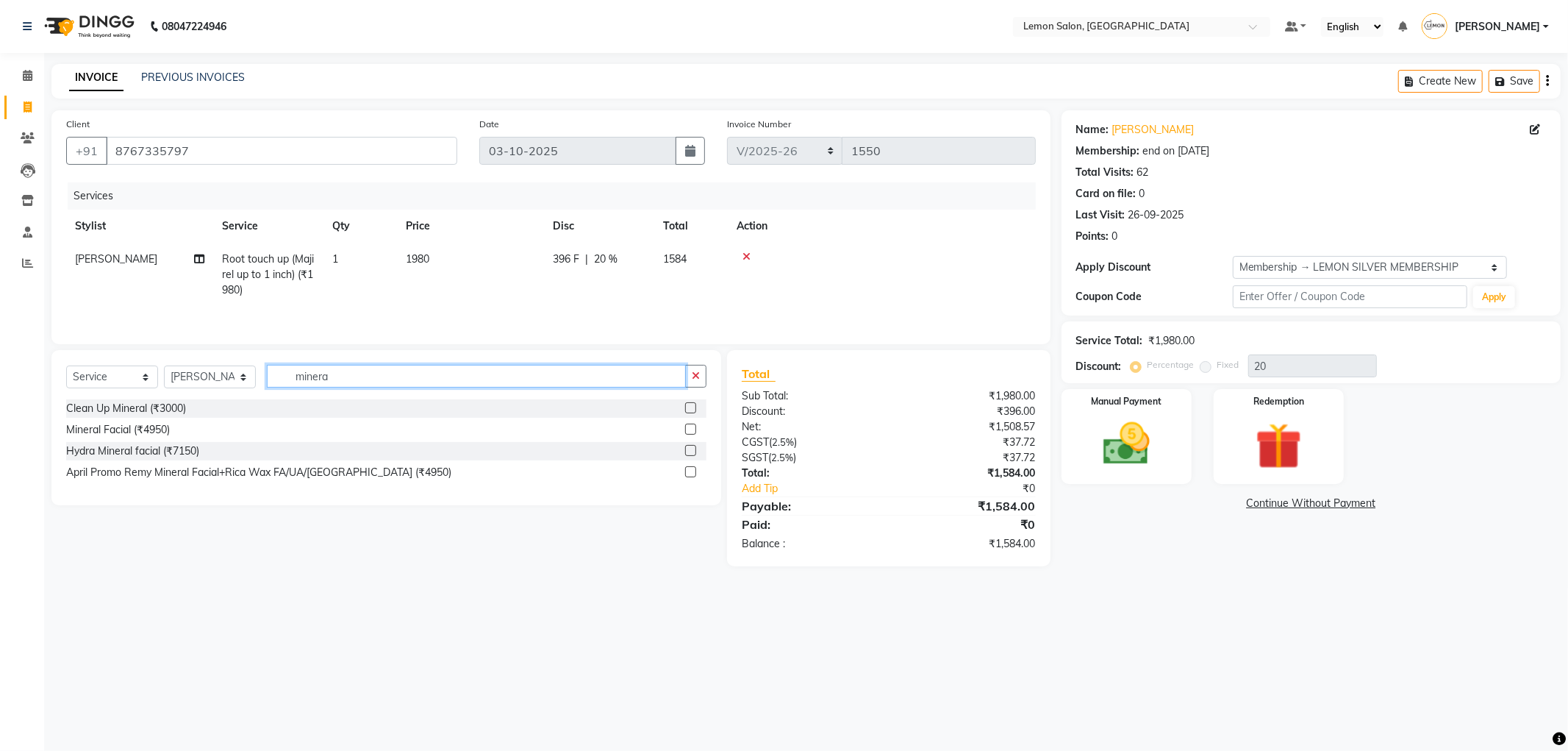
type input "minera"
click at [141, 381] on select "Select Service Product Membership Package Voucher Prepaid Gift Card" at bounding box center [112, 376] width 92 height 23
click at [194, 361] on div "Select Service Product Membership Package Voucher Prepaid Gift Card Select Styl…" at bounding box center [386, 428] width 670 height 155
click at [195, 372] on select "Select Stylist Abhay Aminul Asif Shaikh Ayesha Roundhal DC Ganesh Motewad Jenny…" at bounding box center [210, 376] width 92 height 23
select select "60408"
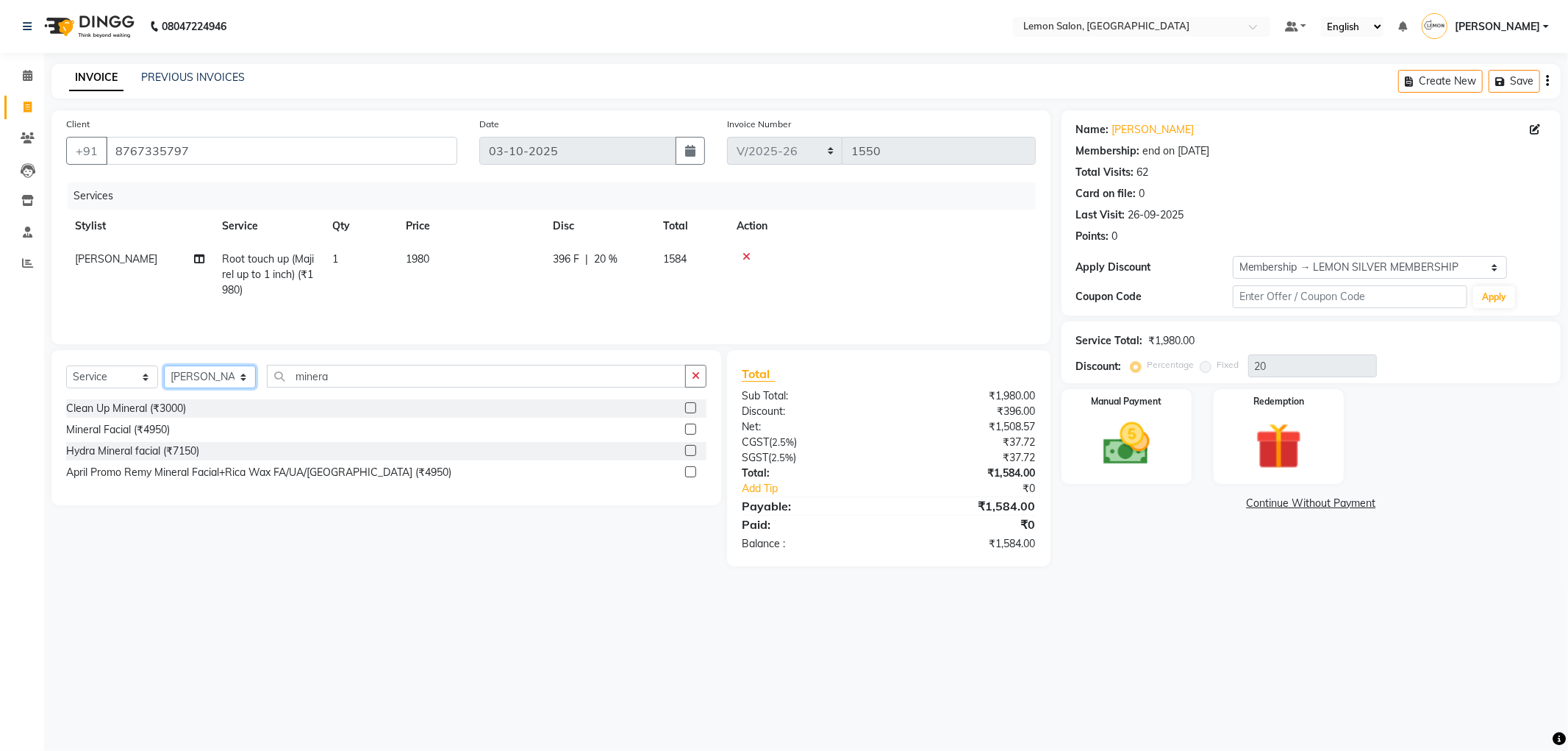
click at [164, 367] on select "Select Stylist Abhay Aminul Asif Shaikh Ayesha Roundhal DC Ganesh Motewad Jenny…" at bounding box center [210, 376] width 92 height 23
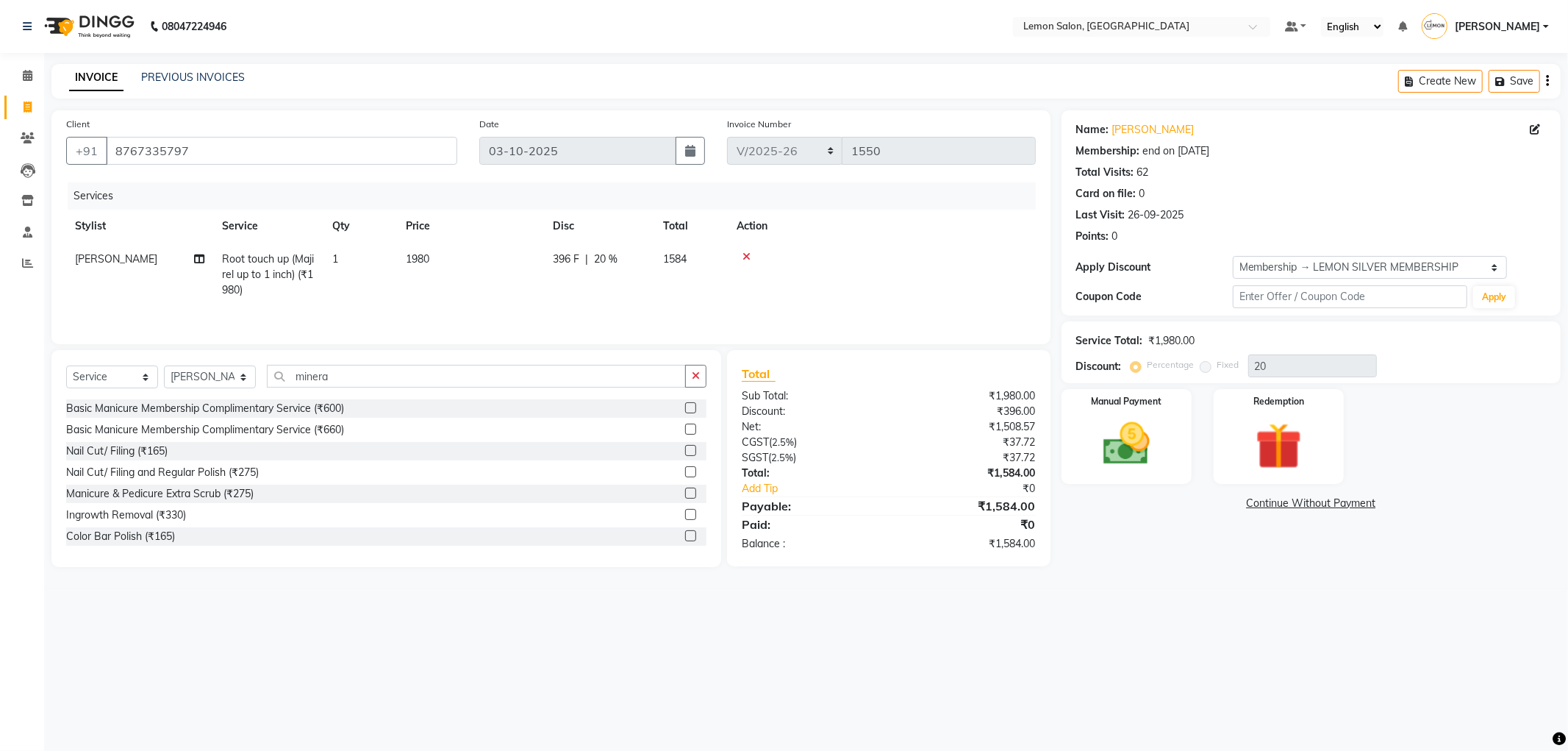
click at [356, 365] on div "Select Service Product Membership Package Voucher Prepaid Gift Card Select Styl…" at bounding box center [386, 459] width 670 height 217
click at [350, 372] on input "minera" at bounding box center [476, 376] width 419 height 23
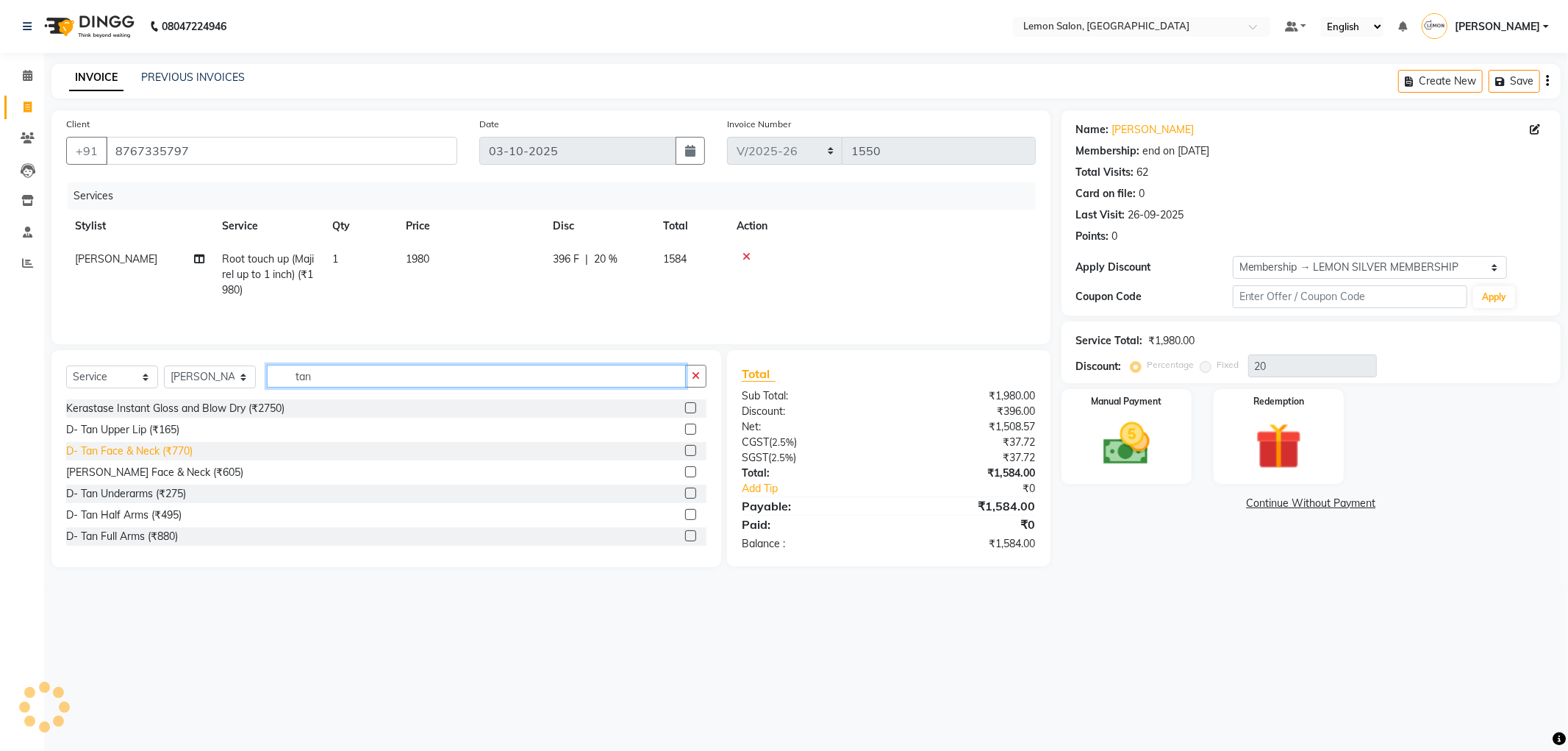
type input "tan"
click at [147, 457] on div "D- Tan Face & Neck (₹770)" at bounding box center [129, 451] width 126 height 16
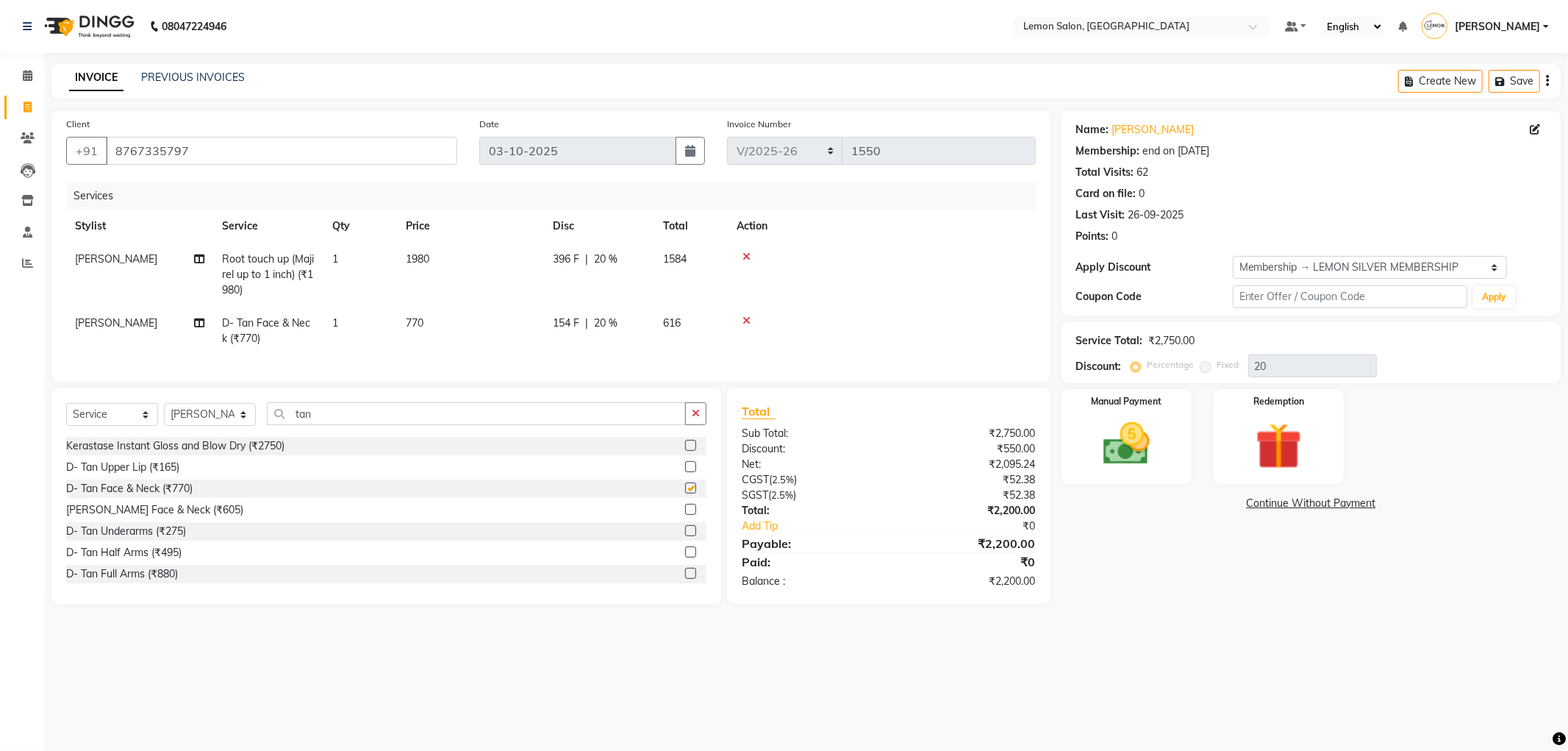
checkbox input "false"
click at [1523, 83] on button "Save" at bounding box center [1514, 81] width 51 height 23
click at [1385, 70] on button "Save" at bounding box center [1411, 81] width 51 height 23
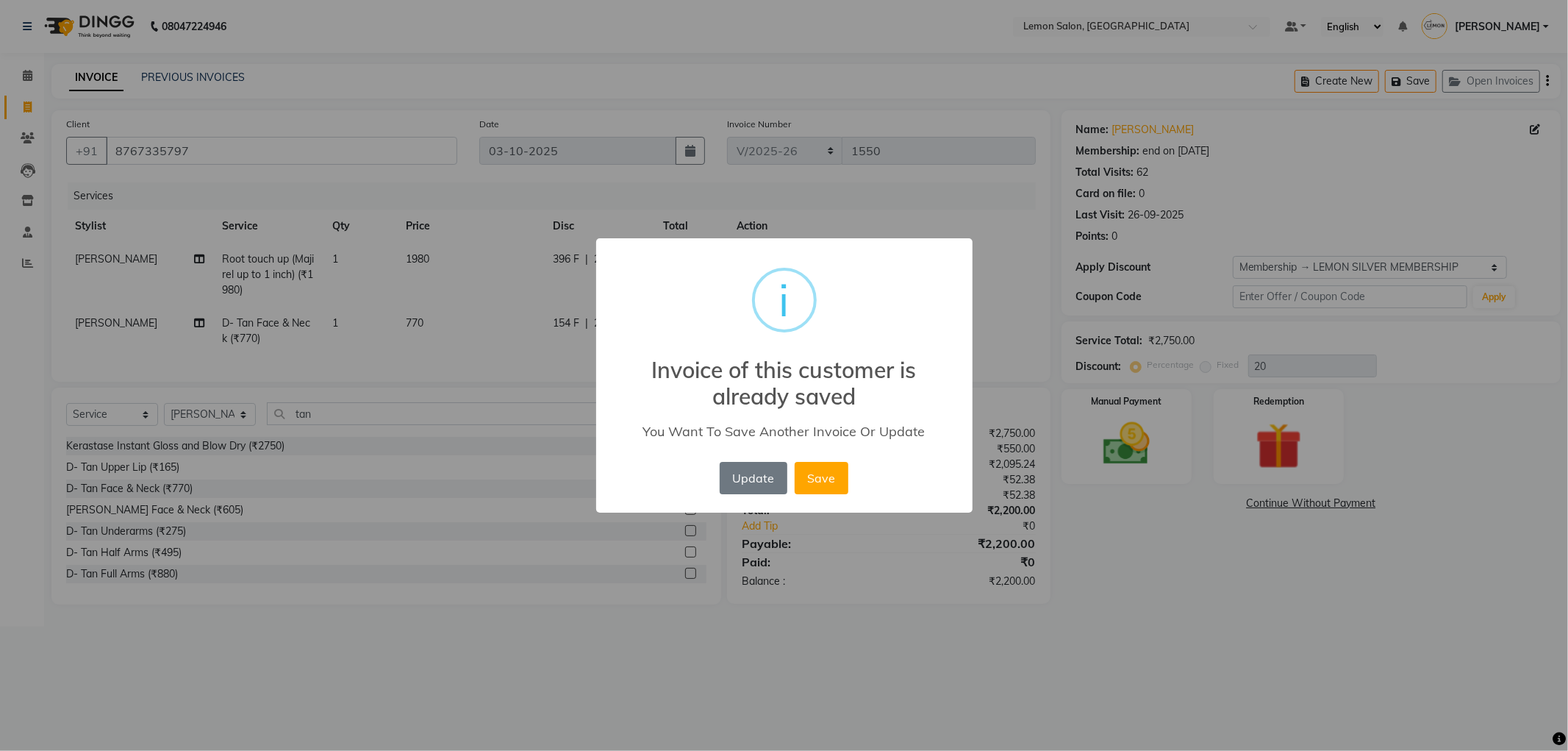
click at [919, 30] on div "× i Invoice of this customer is already saved You Want To Save Another Invoice …" at bounding box center [784, 376] width 1568 height 751
click at [828, 481] on button "Save" at bounding box center [821, 478] width 54 height 33
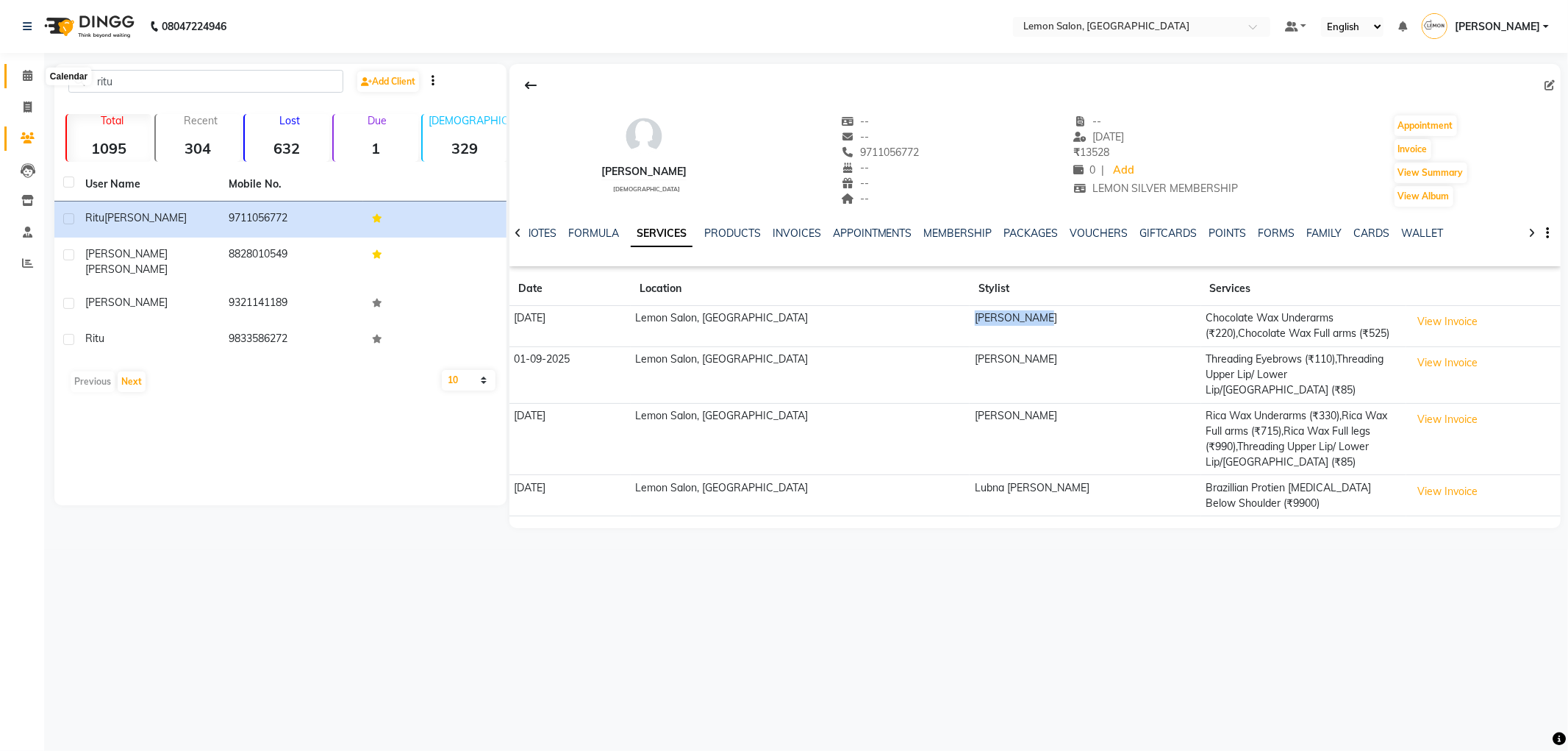
click at [16, 81] on span at bounding box center [27, 76] width 26 height 17
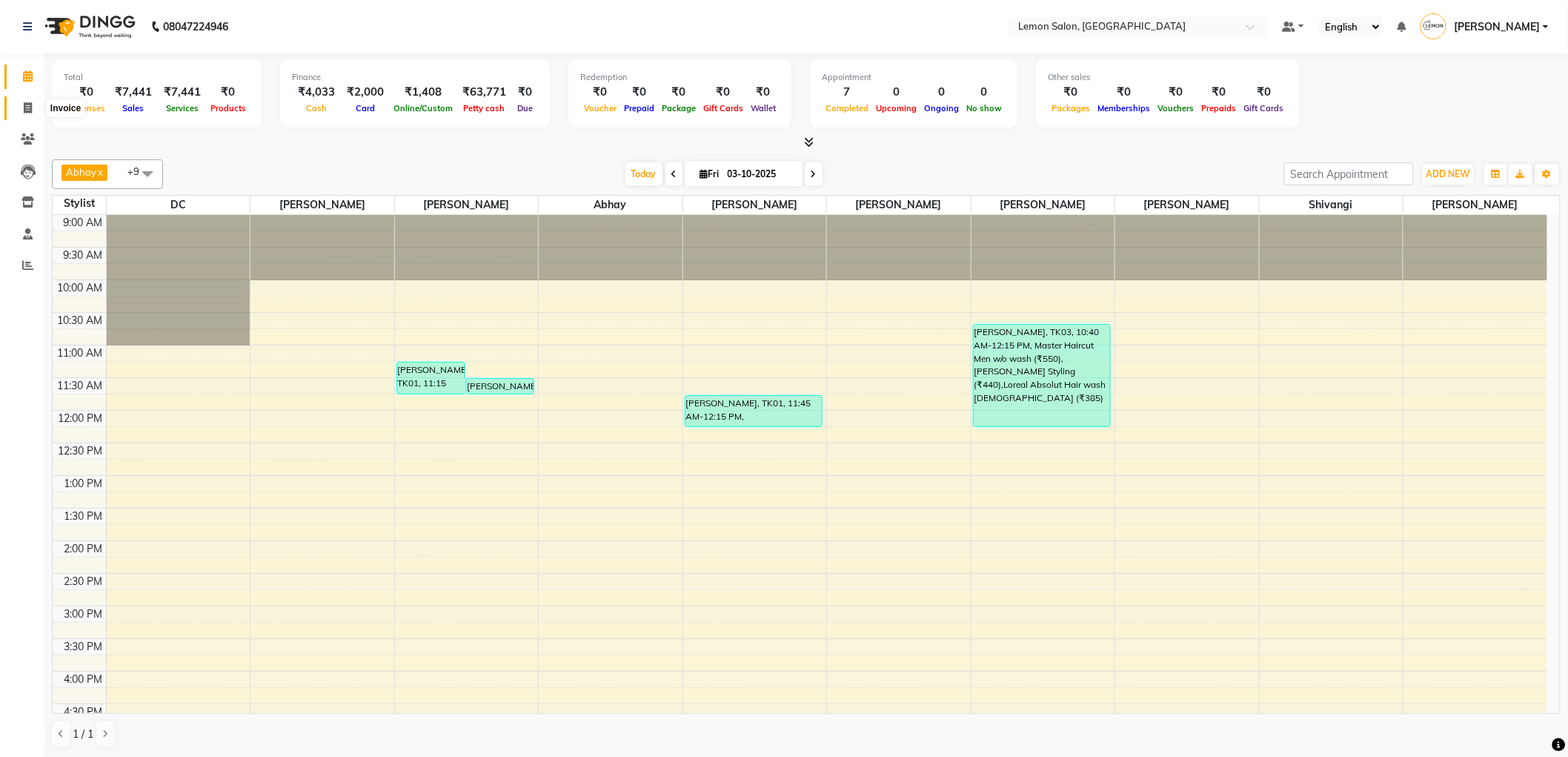
click at [31, 109] on icon at bounding box center [27, 108] width 8 height 11
select select "561"
select select "service"
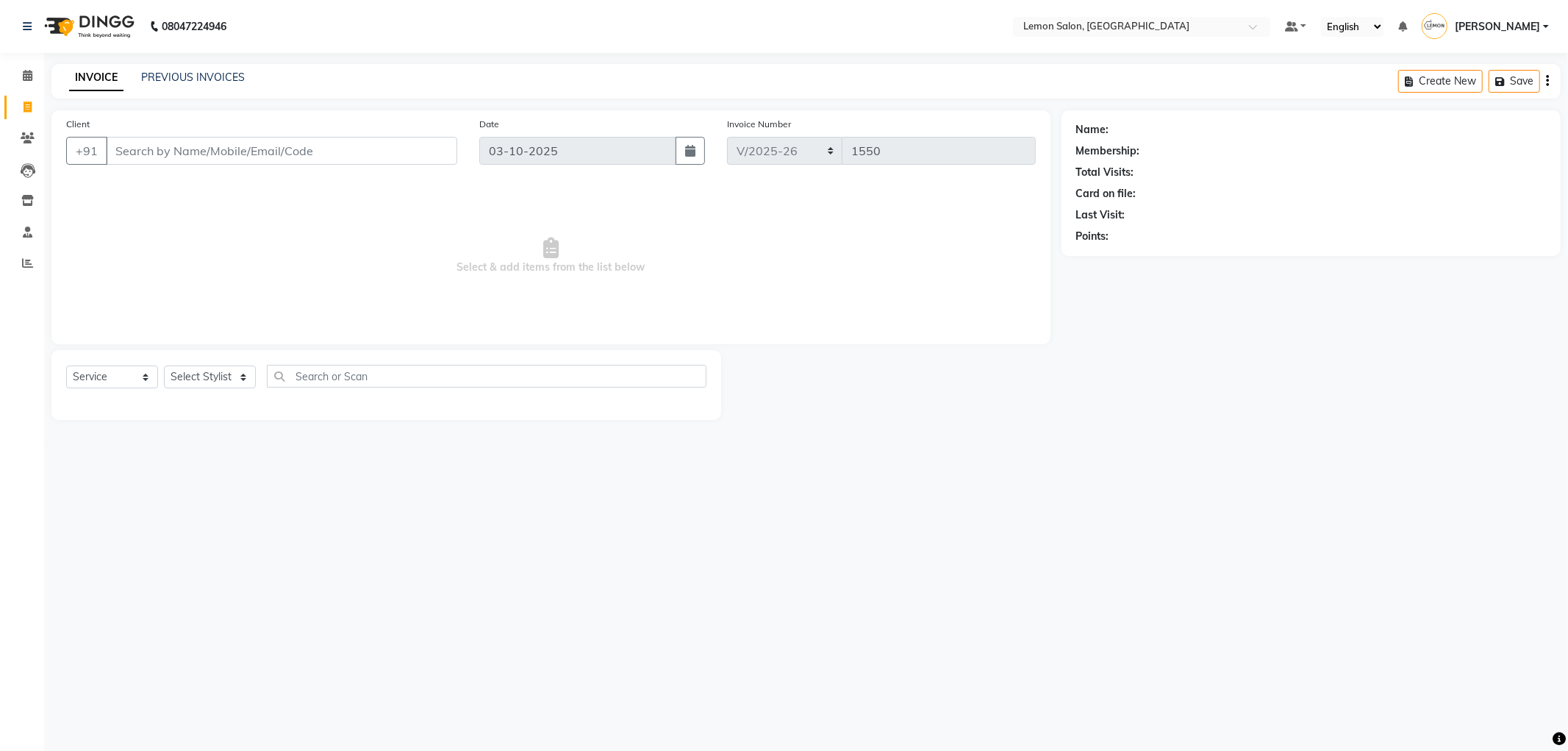
click at [171, 65] on div "INVOICE PREVIOUS INVOICES Create New Save" at bounding box center [806, 81] width 1510 height 34
click at [177, 74] on link "PREVIOUS INVOICES" at bounding box center [192, 77] width 104 height 13
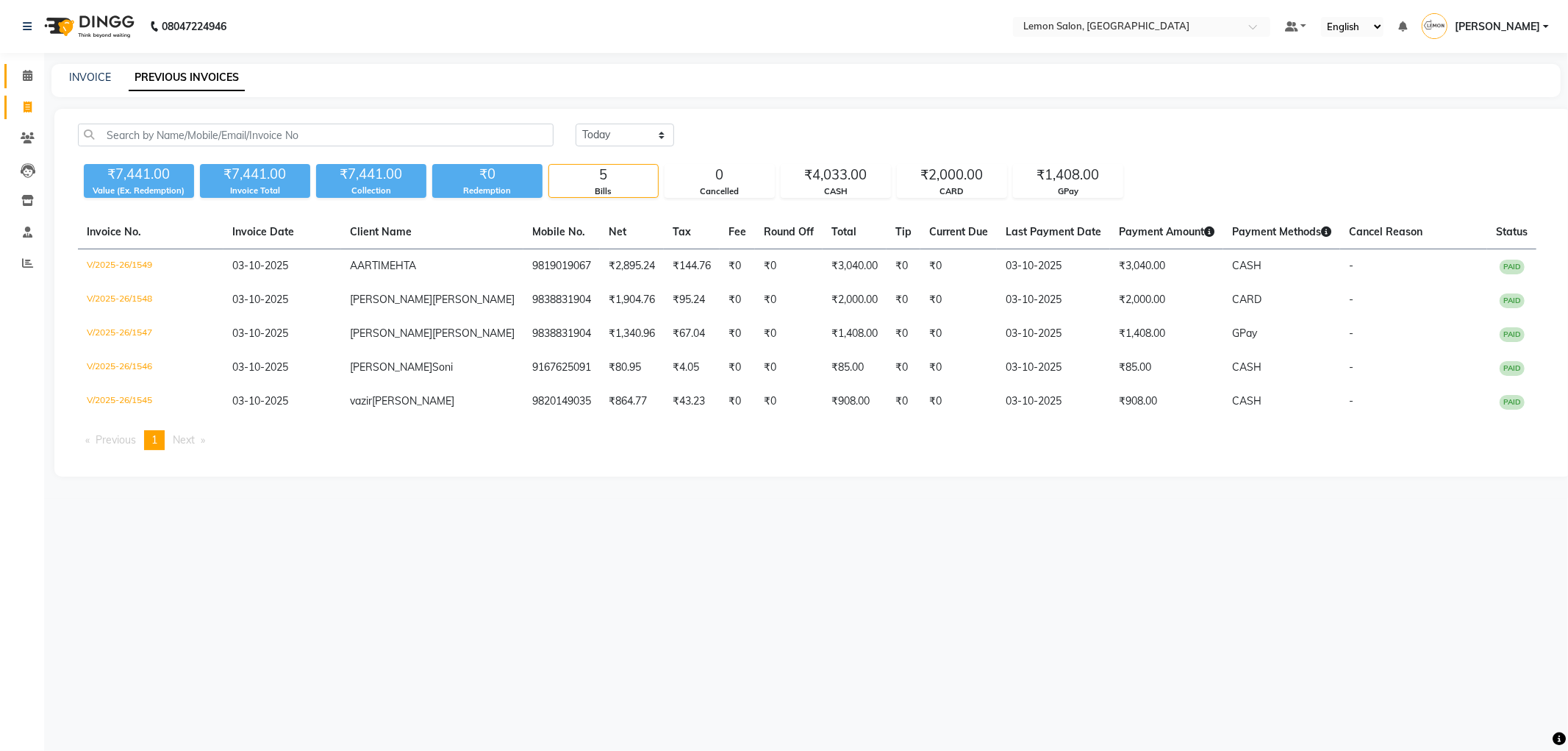
click at [24, 86] on link "Calendar" at bounding box center [22, 76] width 35 height 24
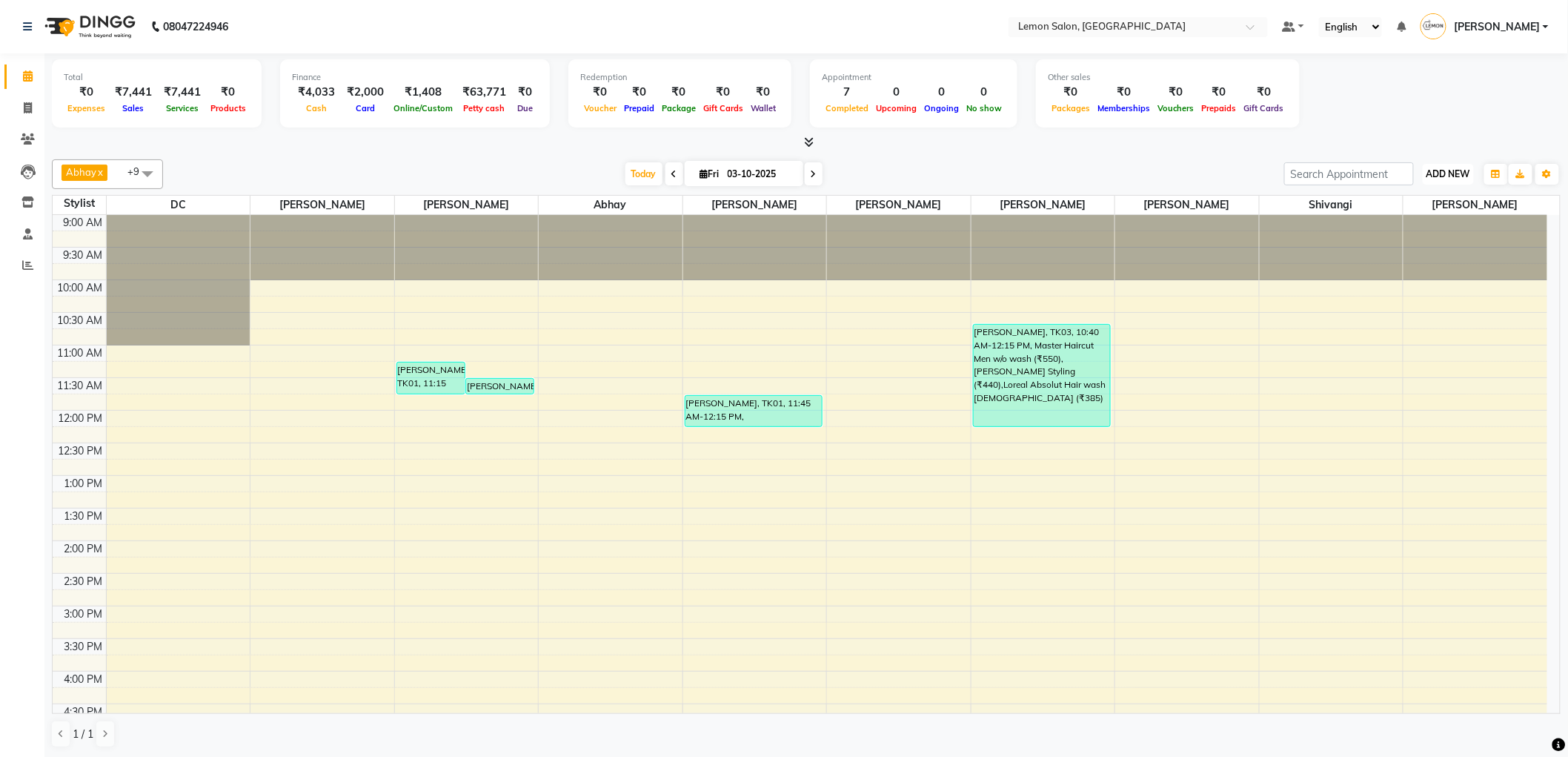
click at [1432, 172] on span "ADD NEW" at bounding box center [1449, 174] width 44 height 11
click at [1412, 234] on link "Add Expense" at bounding box center [1415, 240] width 117 height 20
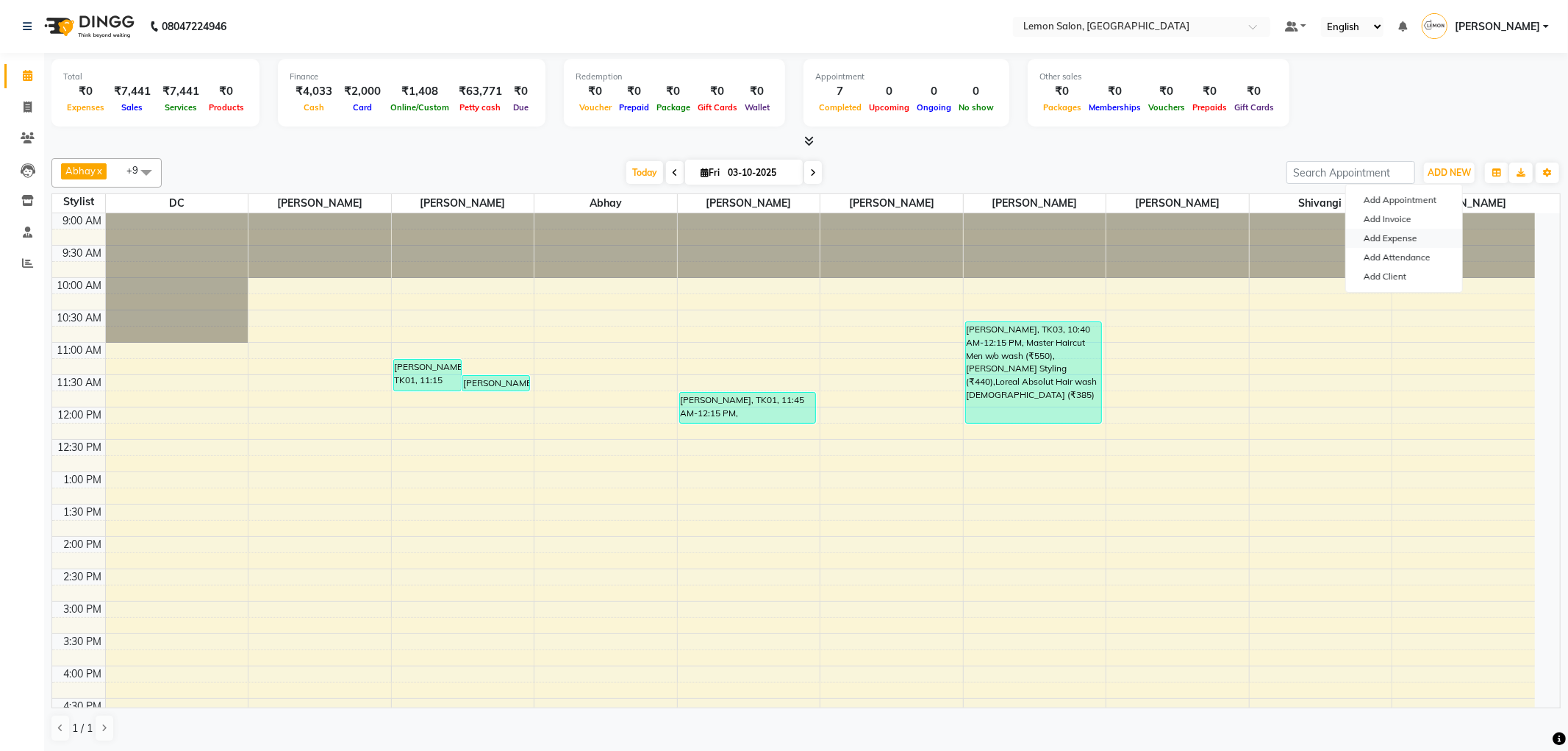
select select "1"
select select "1919"
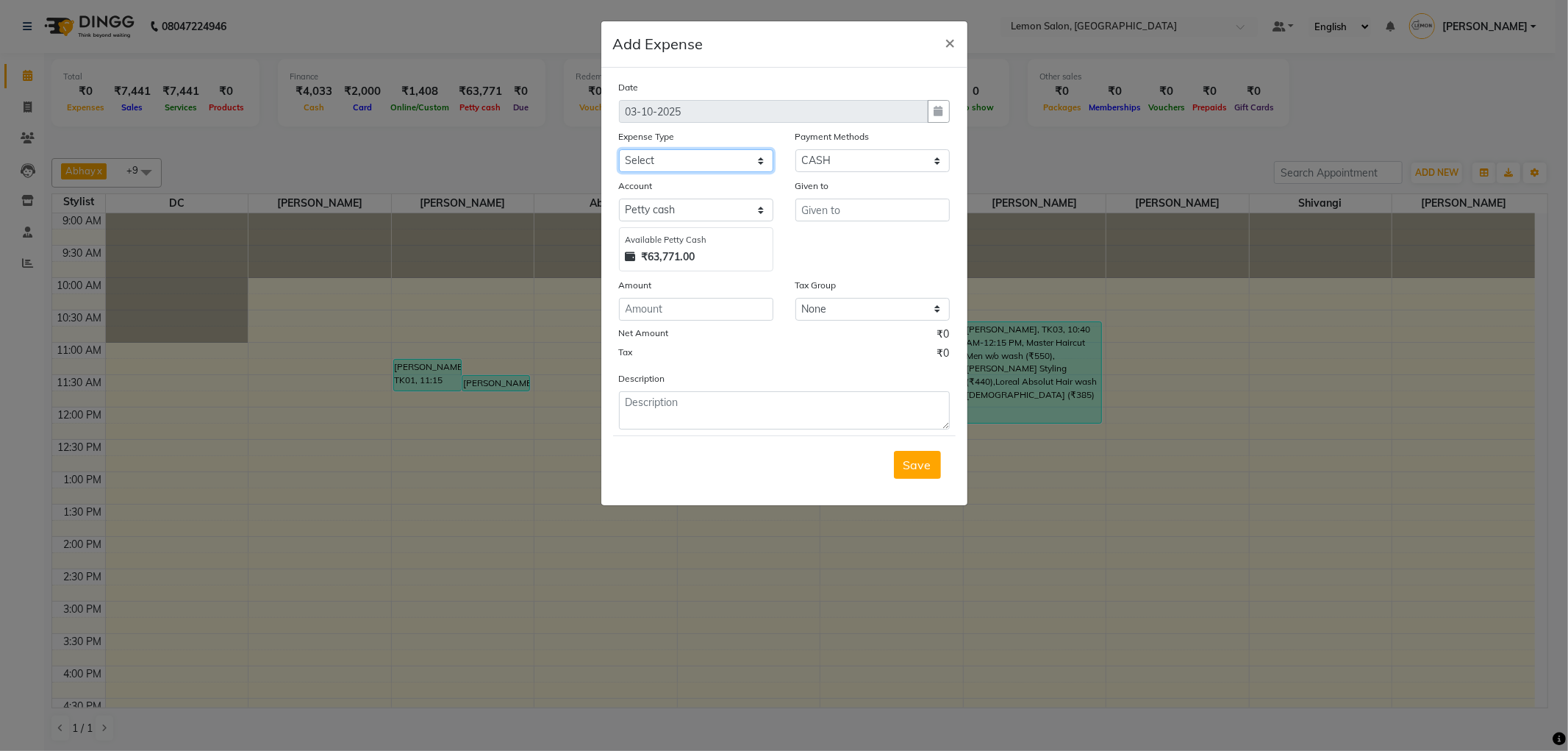
click at [731, 160] on select "Select Advance Cash transfer to hub Laundry Loan Membership Milk Miscellaneous …" at bounding box center [696, 160] width 154 height 23
select select "5359"
click at [619, 150] on select "Select Advance Cash transfer to hub Laundry Loan Membership Milk Miscellaneous …" at bounding box center [696, 160] width 154 height 23
click at [853, 223] on div "Given to" at bounding box center [873, 225] width 177 height 93
click at [853, 206] on input "text" at bounding box center [873, 210] width 154 height 23
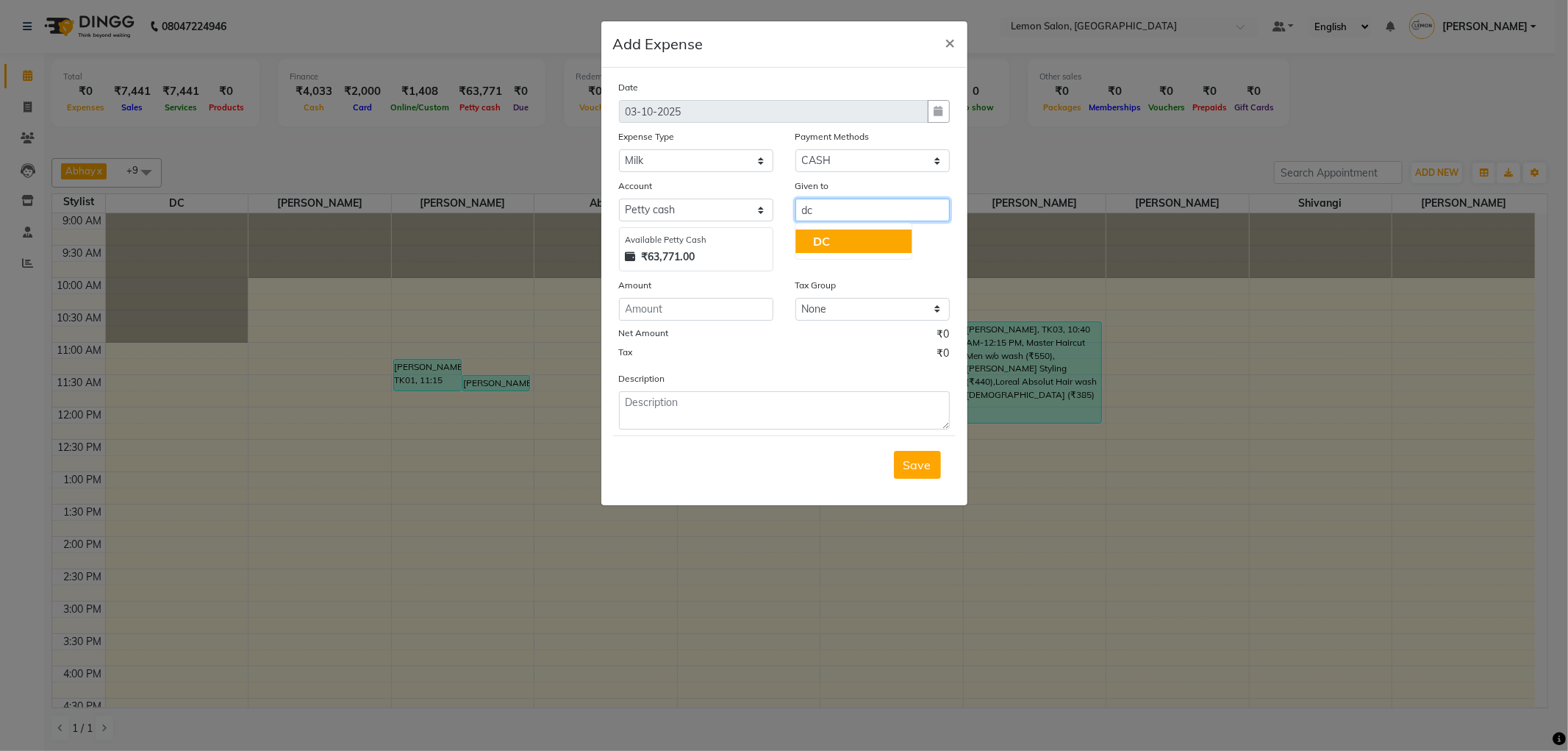
click at [846, 252] on button "DC" at bounding box center [853, 242] width 116 height 23
type input "DC"
click at [694, 315] on input "number" at bounding box center [696, 309] width 154 height 23
type input "116"
click at [666, 395] on textarea at bounding box center [784, 410] width 331 height 38
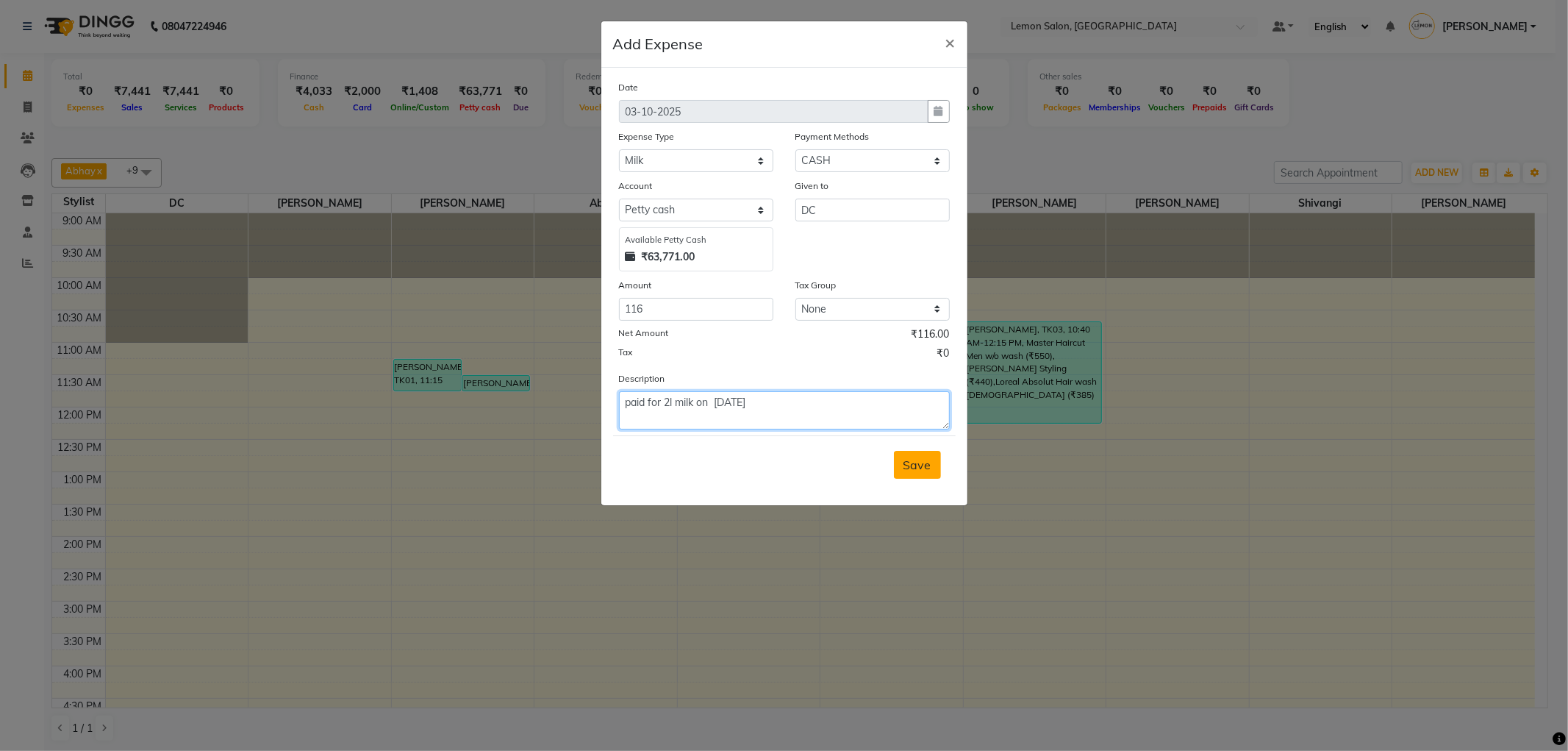
type textarea "paid for 2l milk on 2/10/25"
click at [930, 457] on button "Save" at bounding box center [917, 465] width 47 height 28
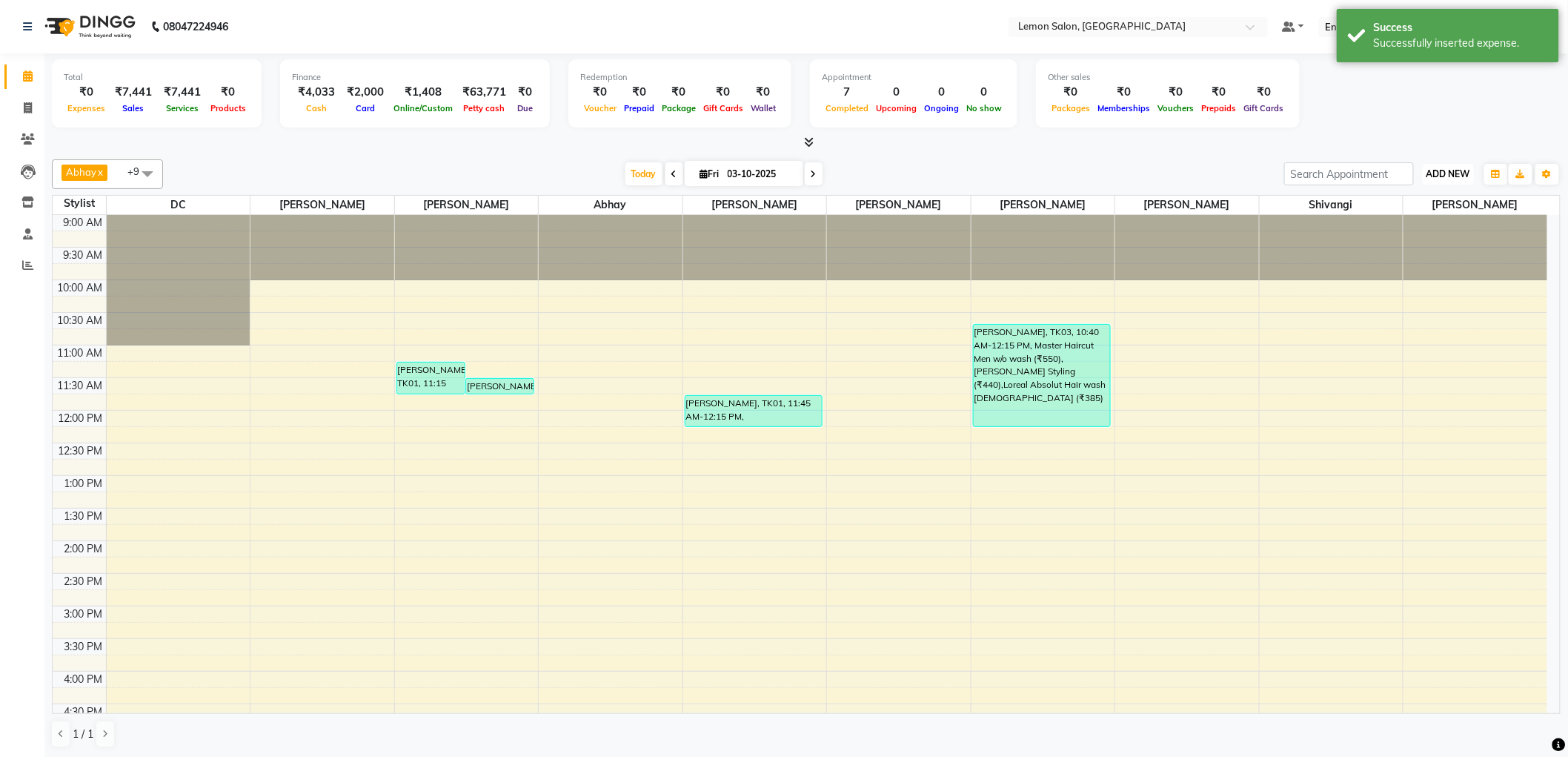
click at [1433, 172] on span "ADD NEW" at bounding box center [1449, 174] width 44 height 11
click at [1423, 241] on link "Add Expense" at bounding box center [1415, 240] width 117 height 20
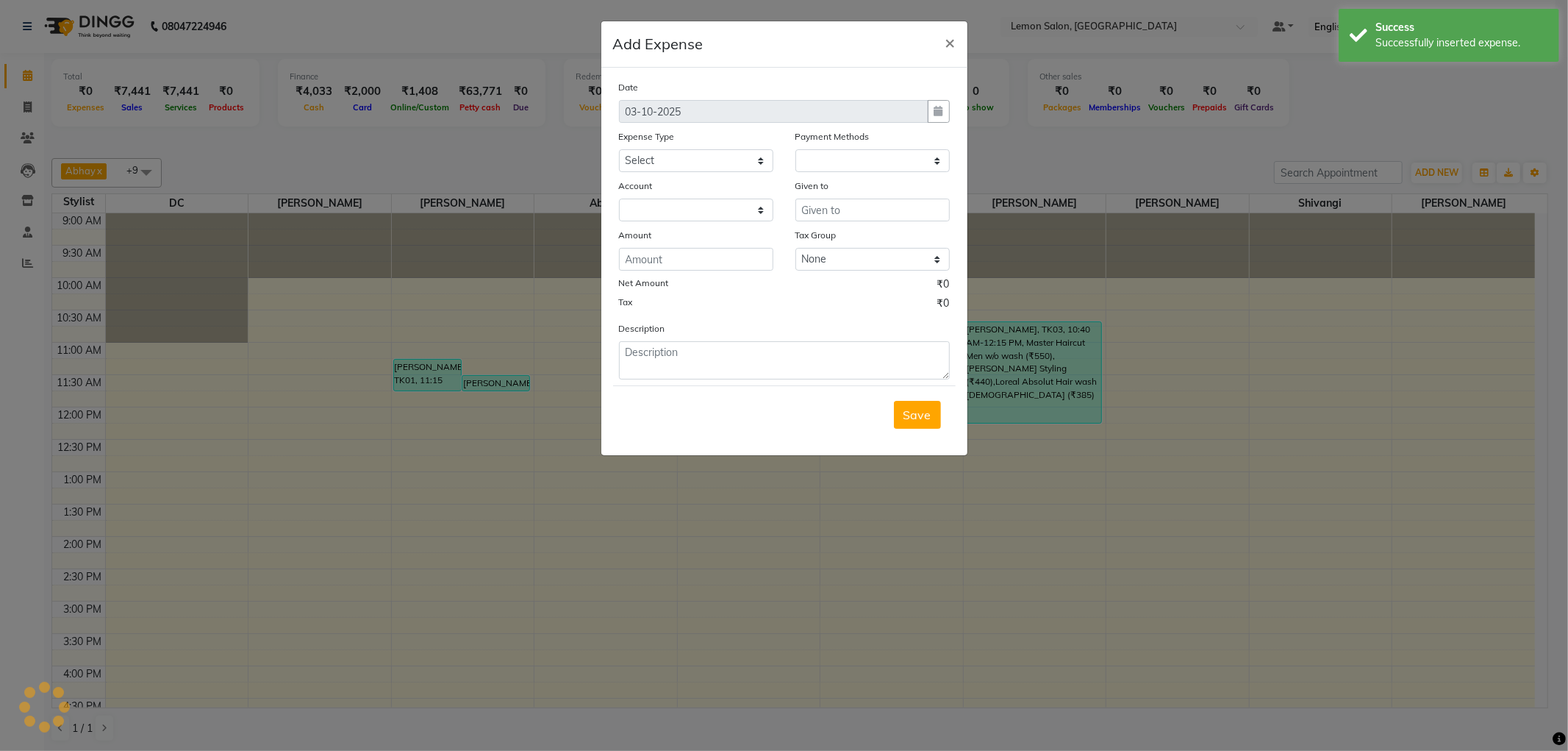
select select "1"
select select "1919"
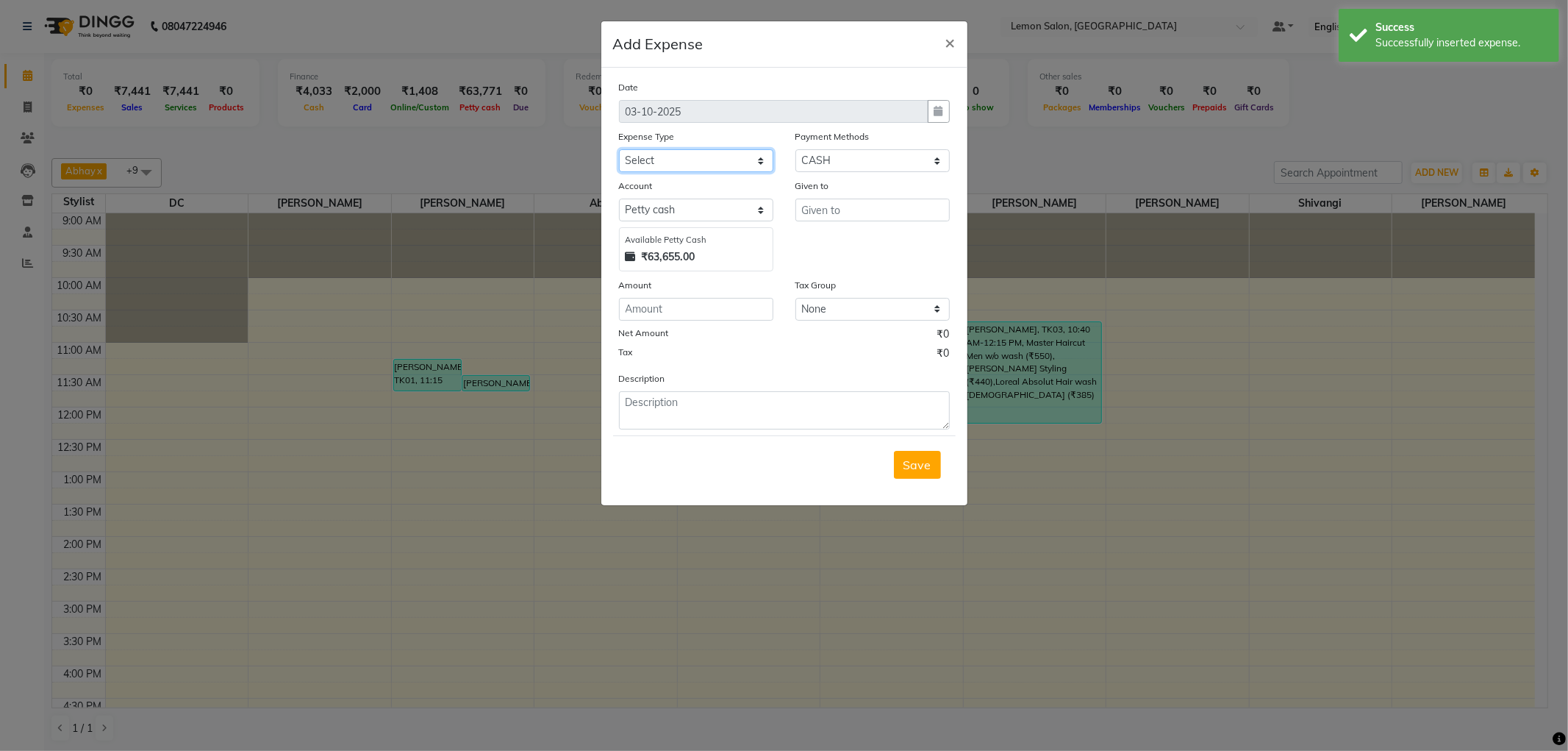
drag, startPoint x: 750, startPoint y: 159, endPoint x: 748, endPoint y: 169, distance: 10.2
click at [750, 159] on select "Select Advance Cash transfer to hub Laundry Loan Membership Milk Miscellaneous …" at bounding box center [696, 160] width 154 height 23
select select "5359"
click at [619, 150] on select "Select Advance Cash transfer to hub Laundry Loan Membership Milk Miscellaneous …" at bounding box center [696, 160] width 154 height 23
click at [842, 229] on div "Given to" at bounding box center [873, 225] width 177 height 93
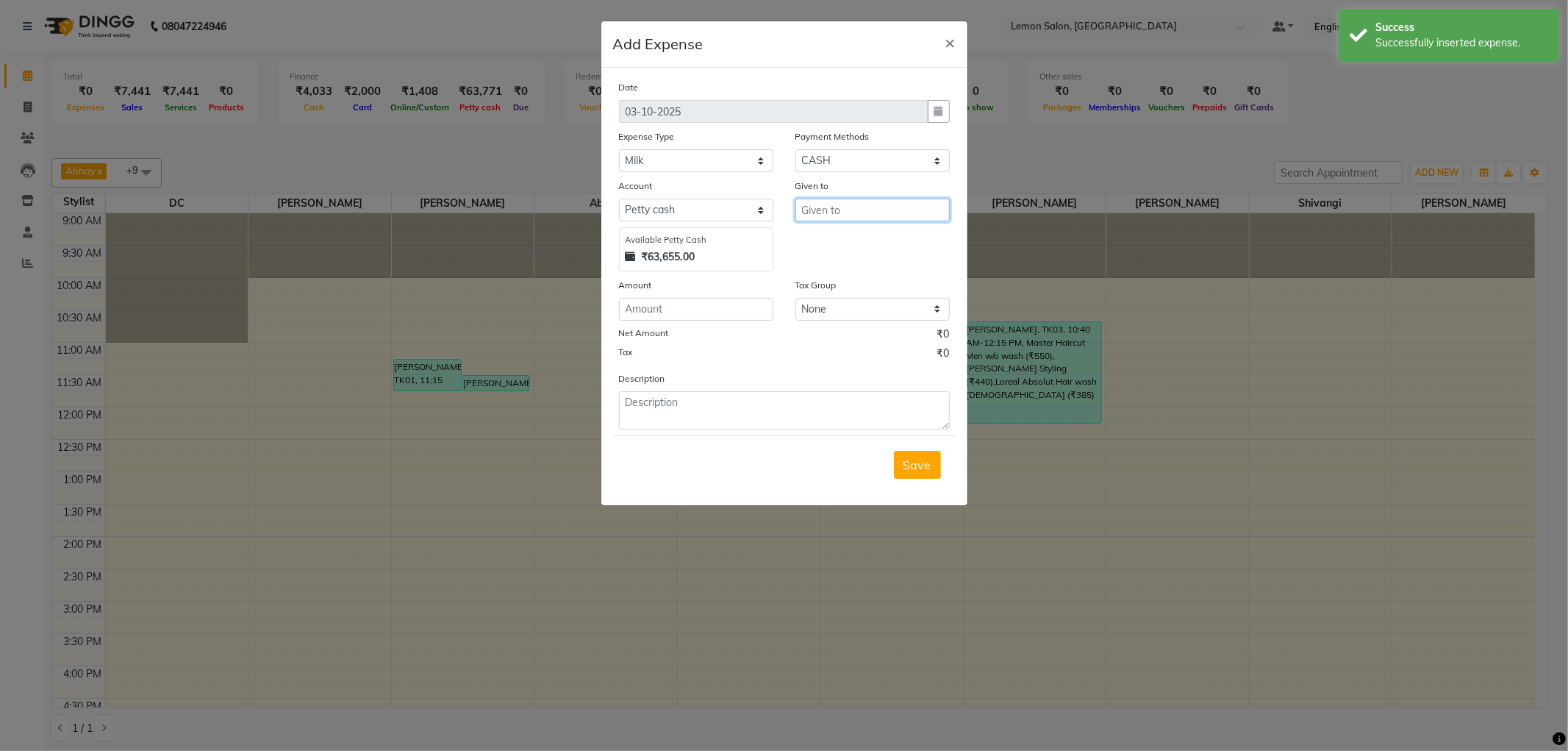
click at [842, 217] on input "text" at bounding box center [873, 210] width 154 height 23
type input "dc"
click at [713, 303] on input "number" at bounding box center [696, 309] width 154 height 23
type input "116"
click at [690, 411] on textarea at bounding box center [784, 410] width 331 height 38
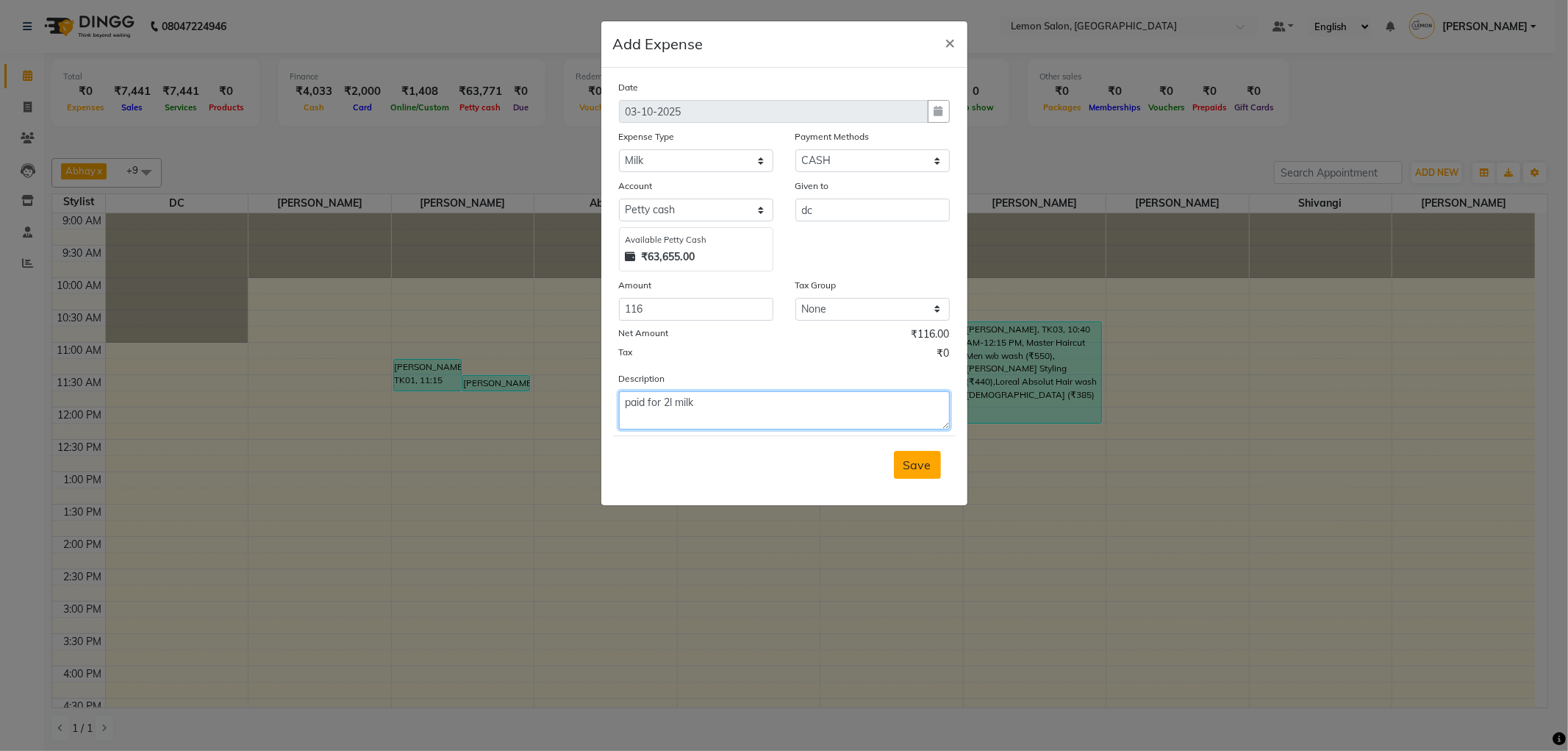
type textarea "paid for 2l milk"
click at [929, 467] on span "Save" at bounding box center [918, 464] width 28 height 15
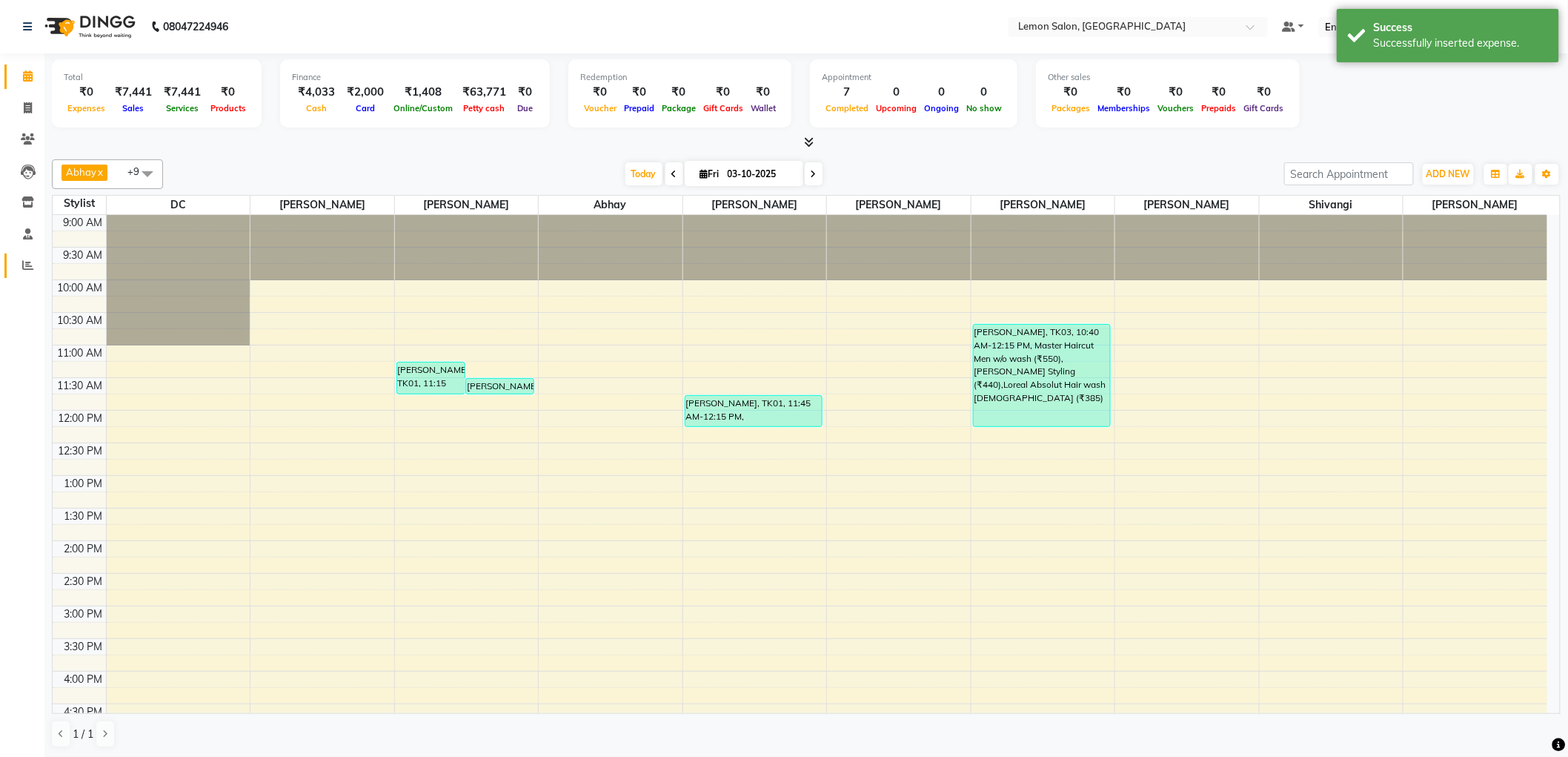
click at [11, 265] on link "Reports" at bounding box center [22, 265] width 35 height 24
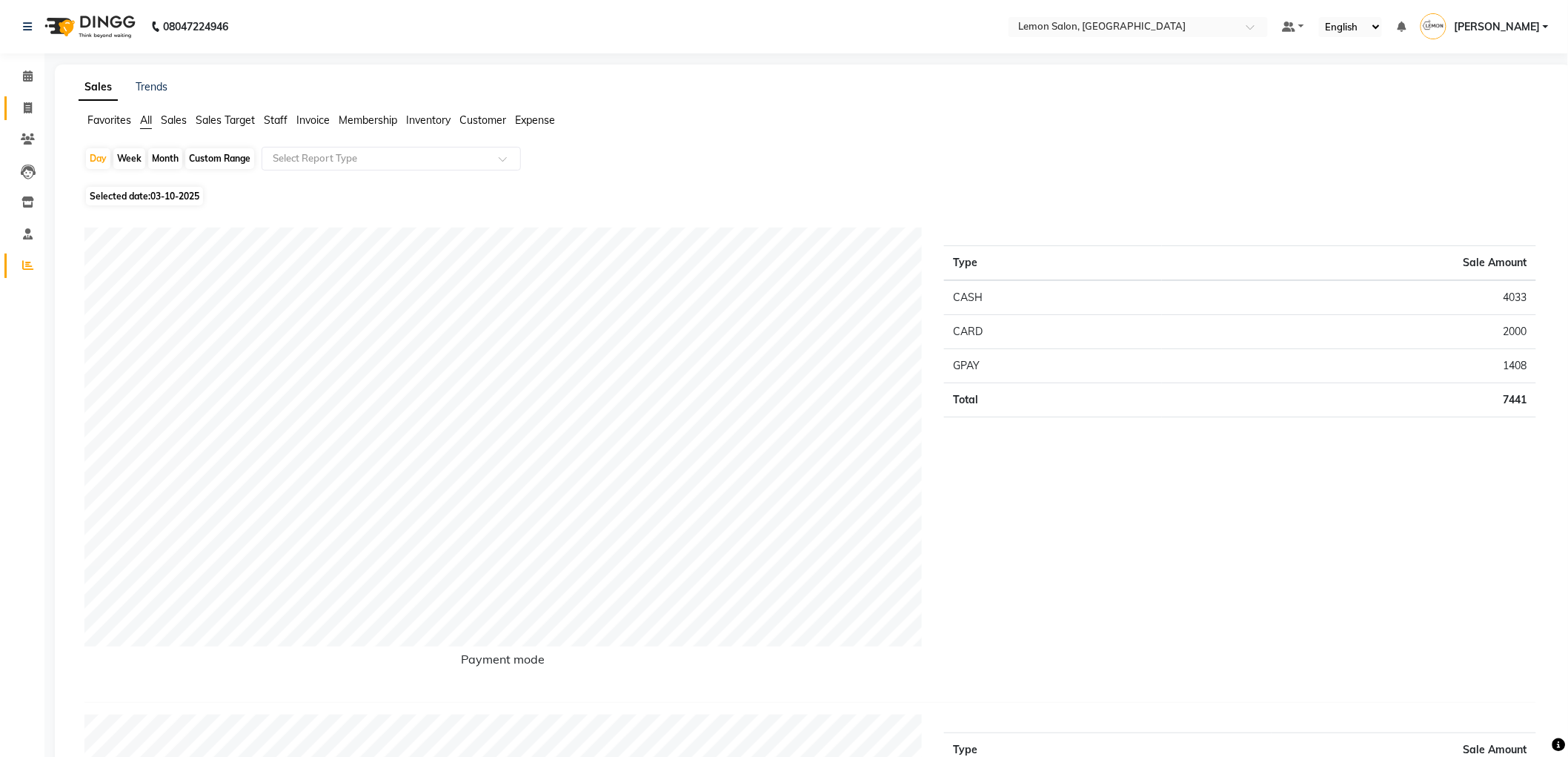
click at [38, 107] on span at bounding box center [27, 108] width 26 height 17
select select "service"
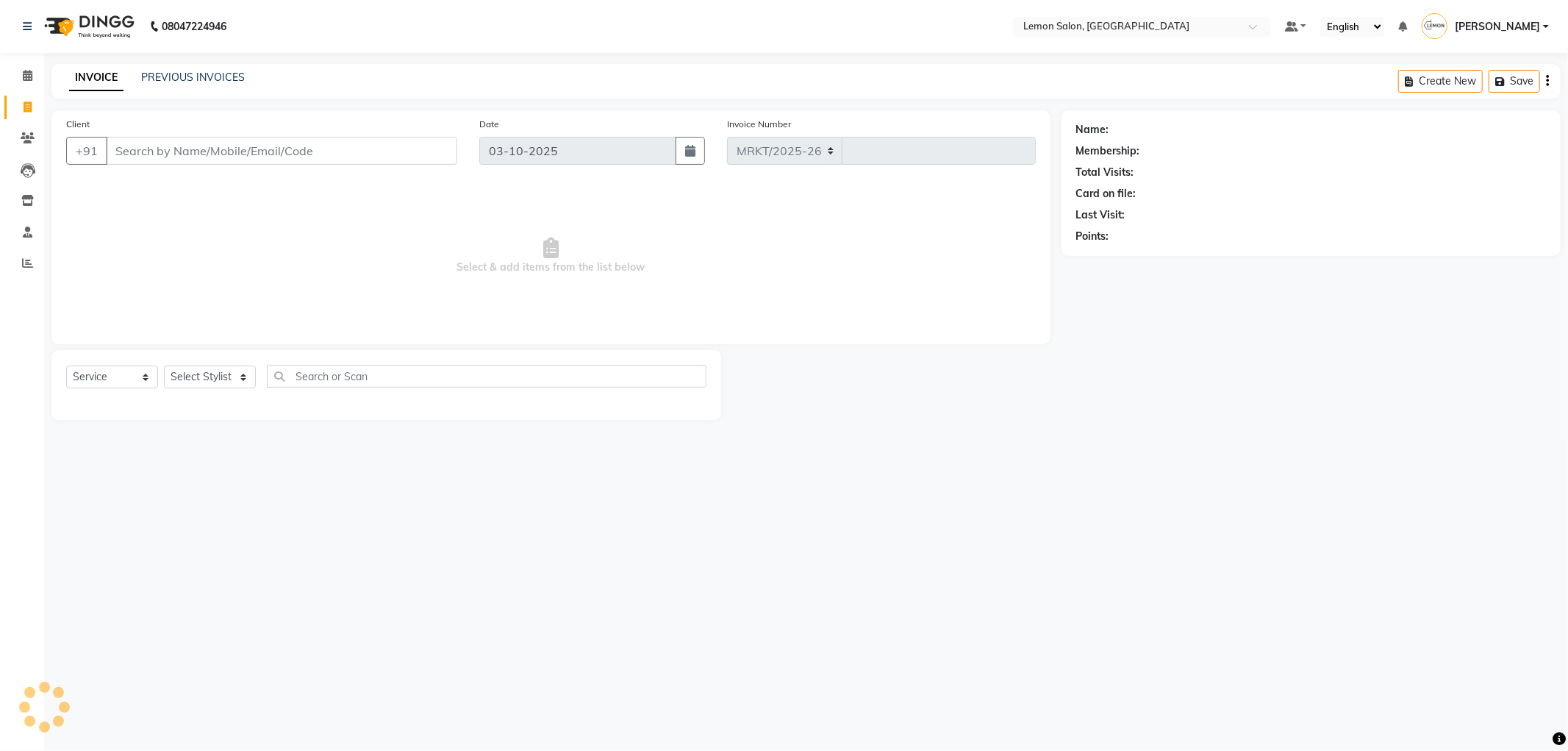
select select "561"
type input "1550"
click at [193, 379] on select "Select Stylist" at bounding box center [210, 376] width 92 height 23
select select "60402"
click at [164, 366] on select "Select Stylist Abhay Aminul Asif Shaikh Ayesha Roundhal DC Ganesh Motewad Jenny…" at bounding box center [210, 376] width 92 height 23
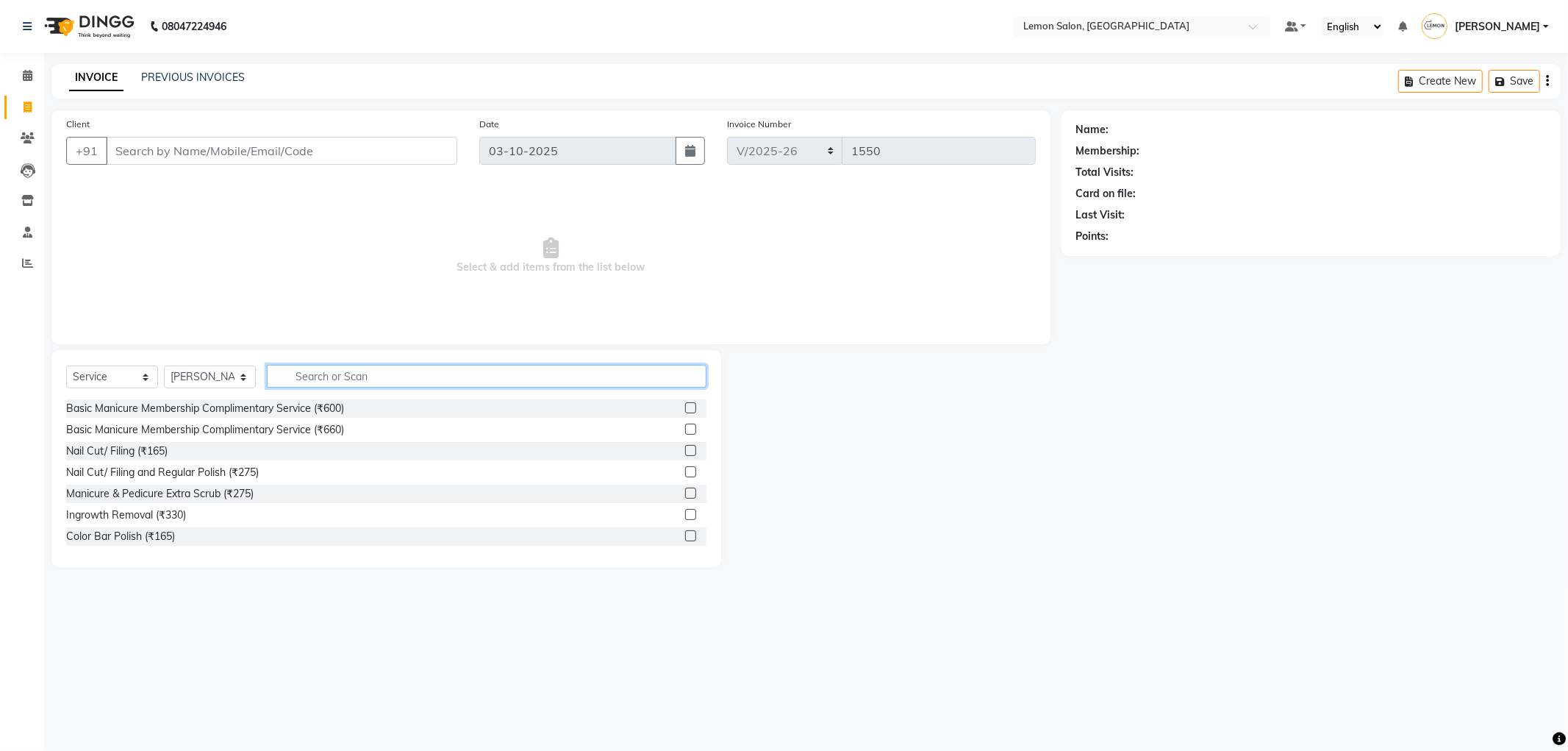
click at [398, 377] on input "text" at bounding box center [487, 376] width 440 height 23
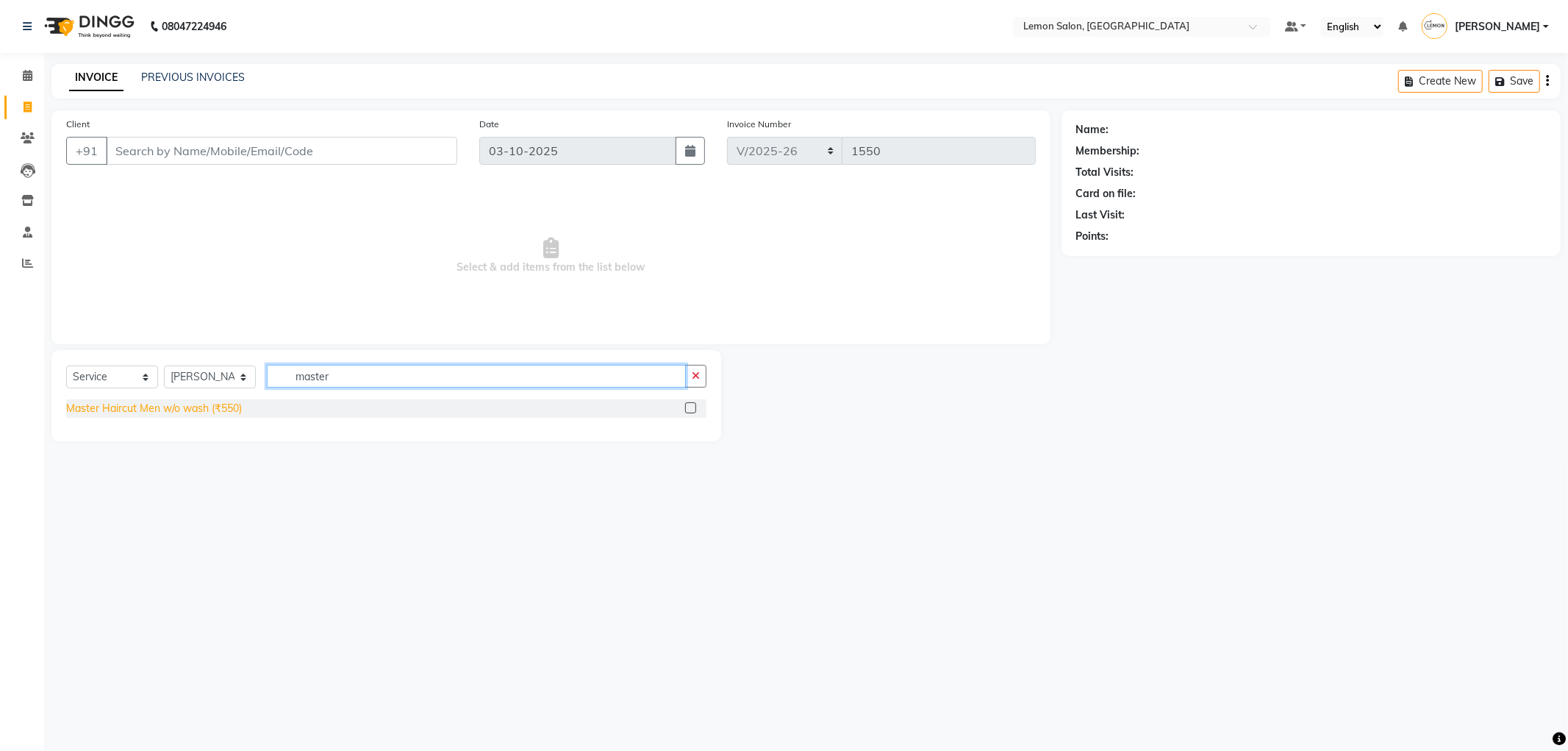
type input "master"
click at [187, 407] on div "Master Haircut Men w/o wash (₹550)" at bounding box center [154, 409] width 176 height 16
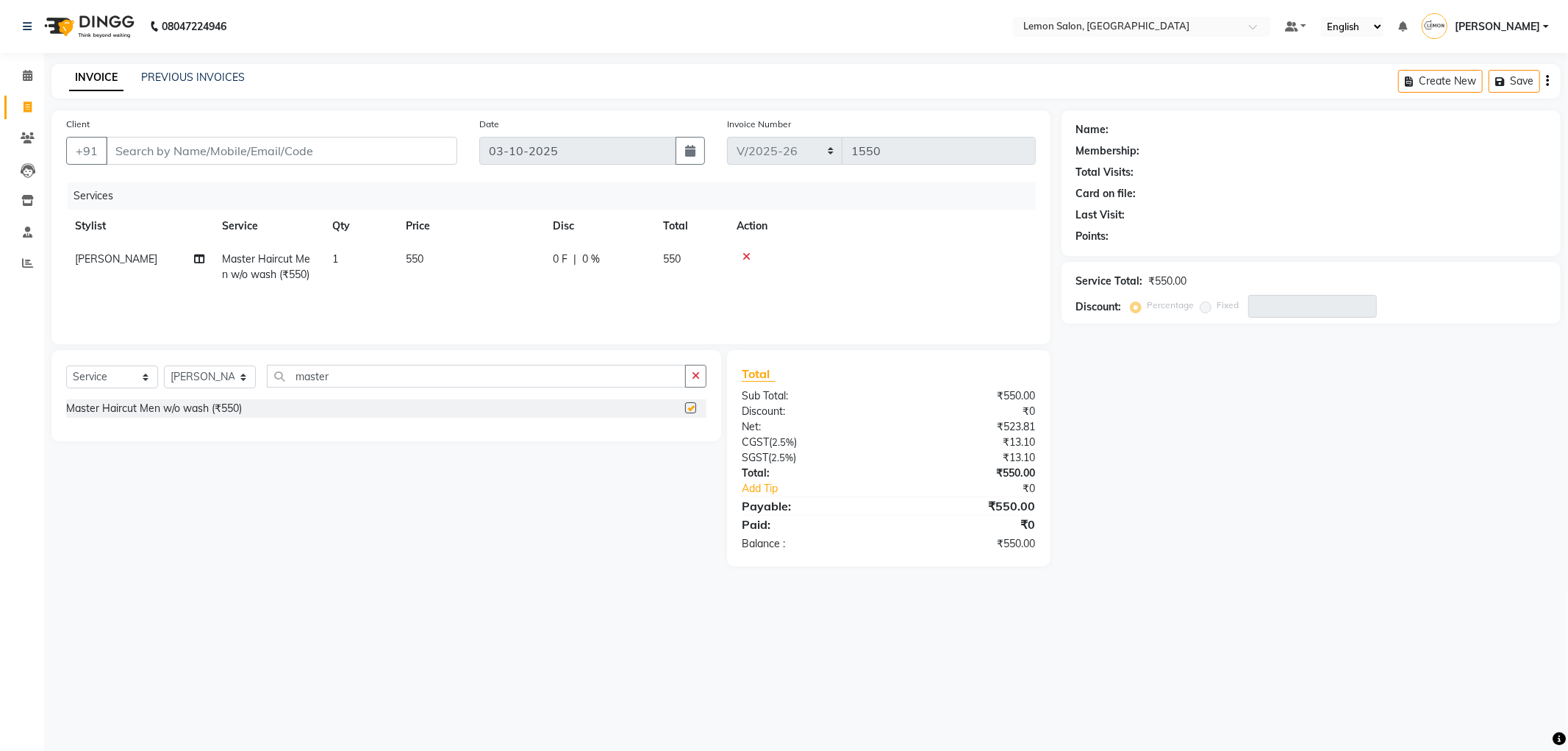
checkbox input "false"
click at [350, 371] on input "master" at bounding box center [476, 376] width 419 height 23
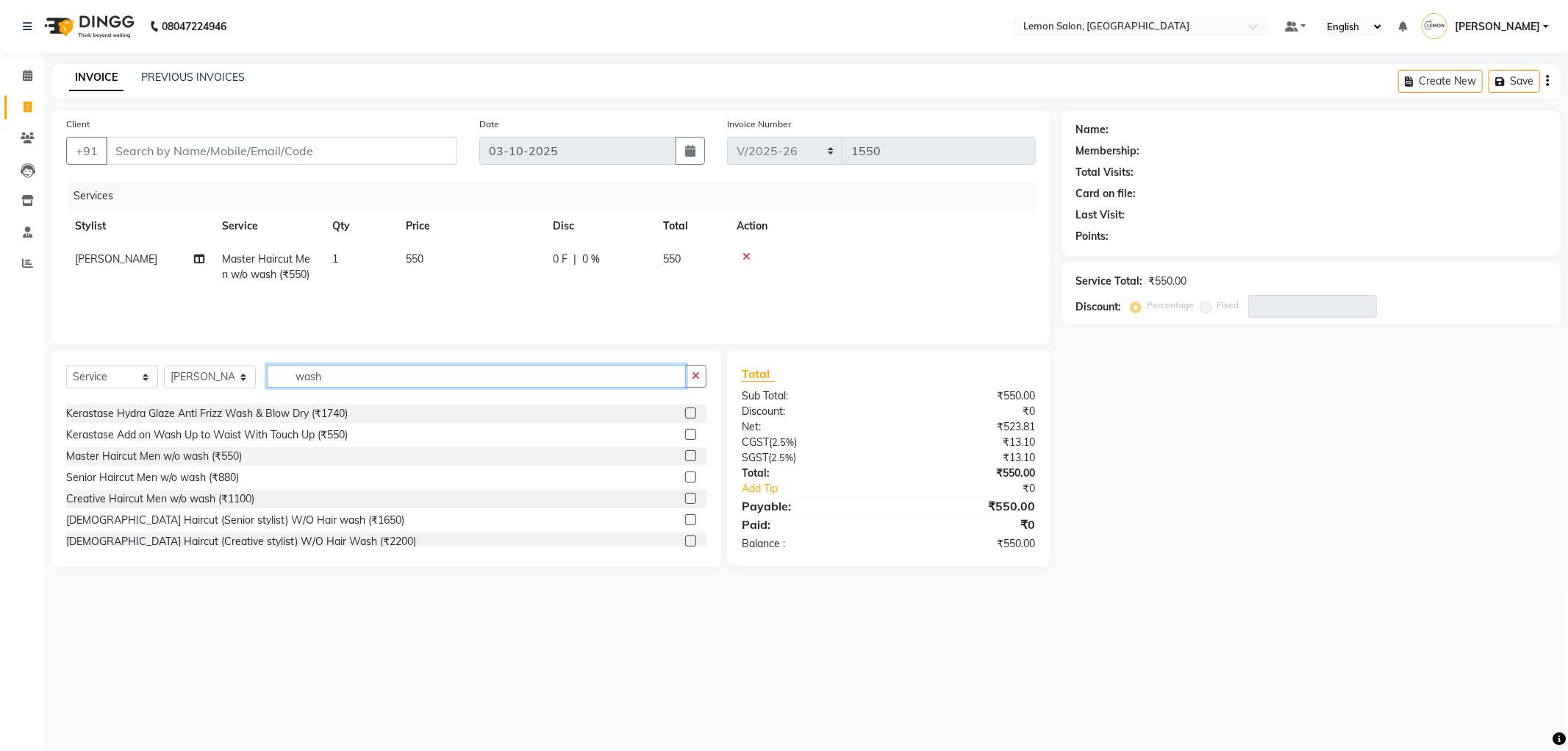
scroll to position [245, 0]
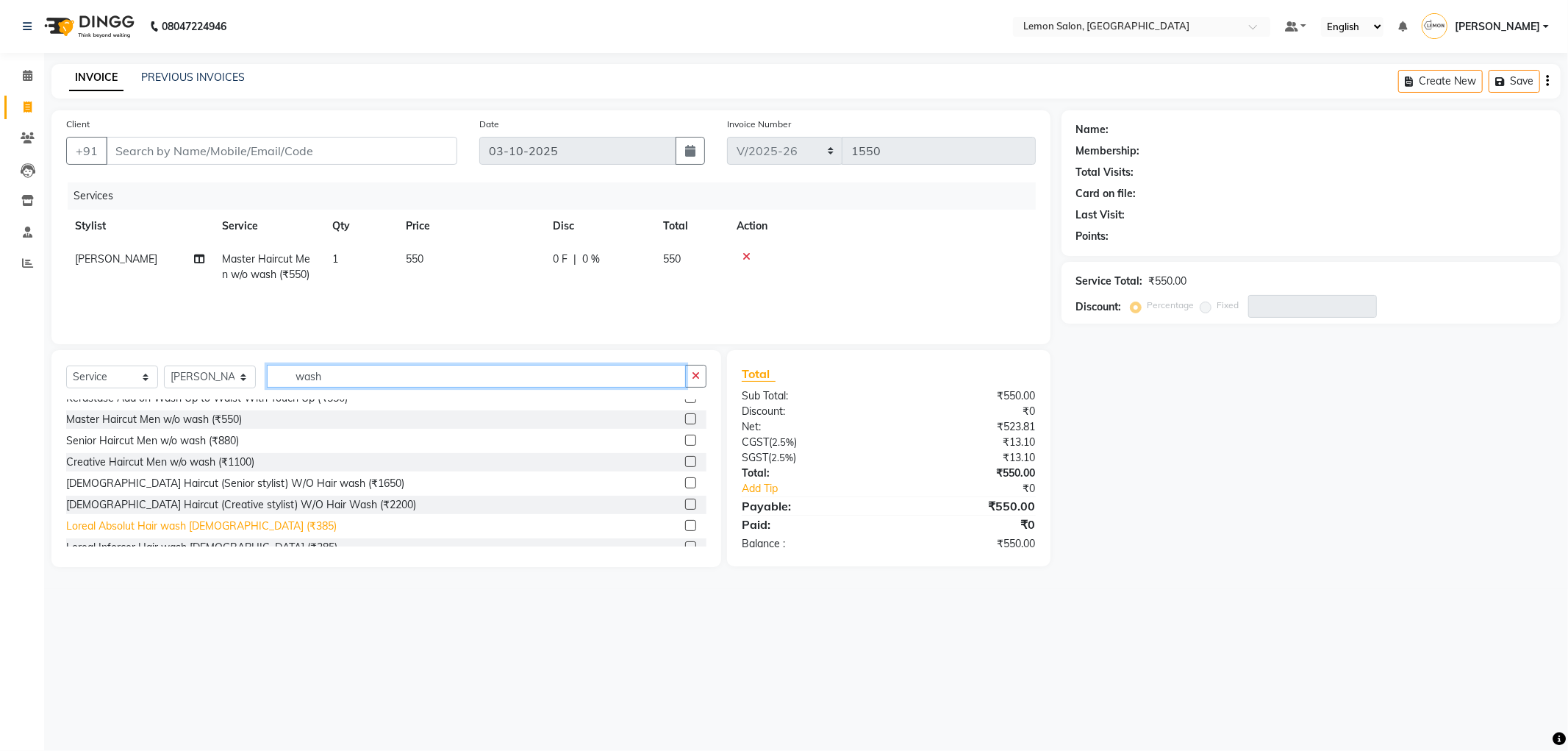
type input "wash"
click at [165, 524] on div "Loreal Absolut Hair wash Male (₹385)" at bounding box center [202, 527] width 271 height 16
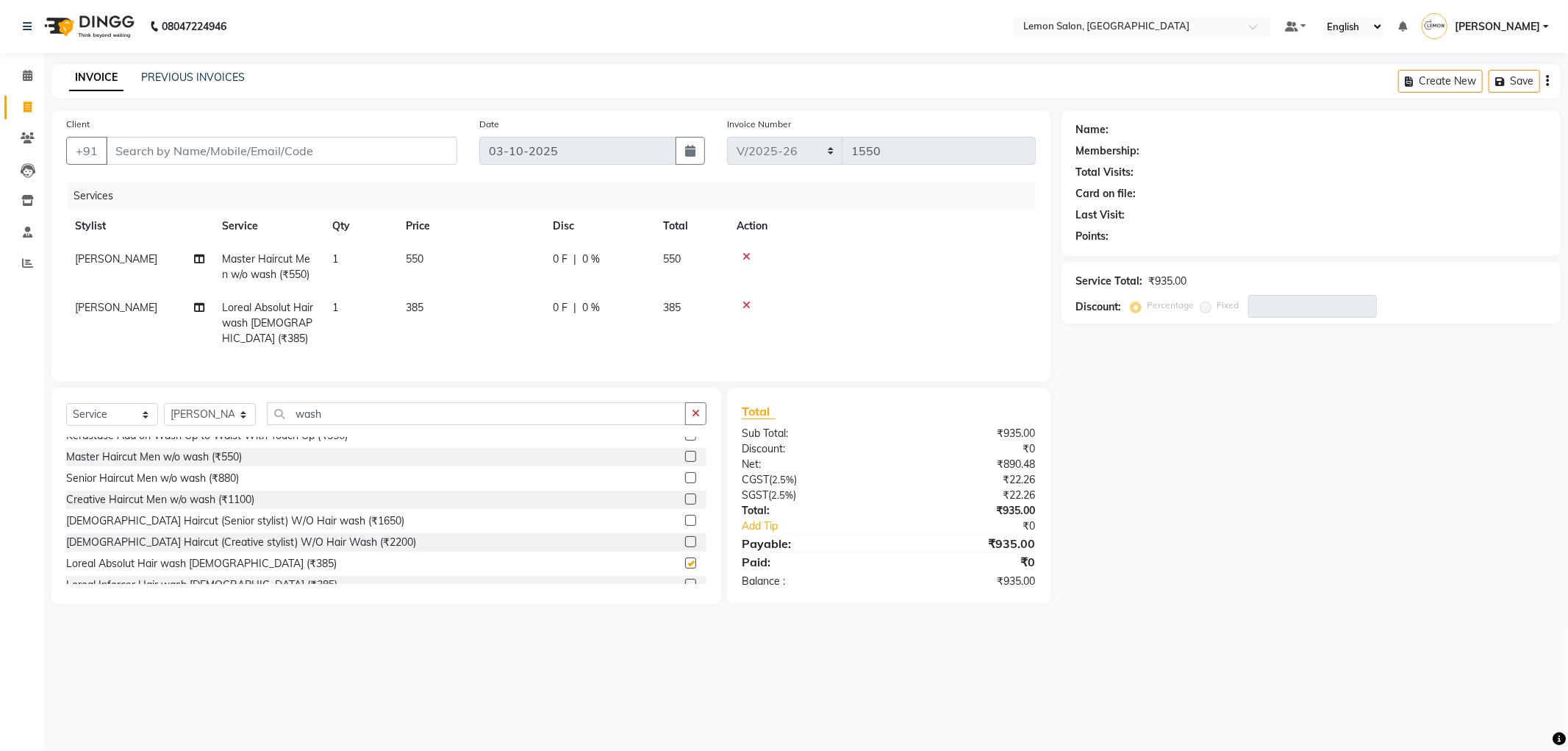
checkbox input "false"
click at [336, 420] on input "wash" at bounding box center [476, 414] width 419 height 23
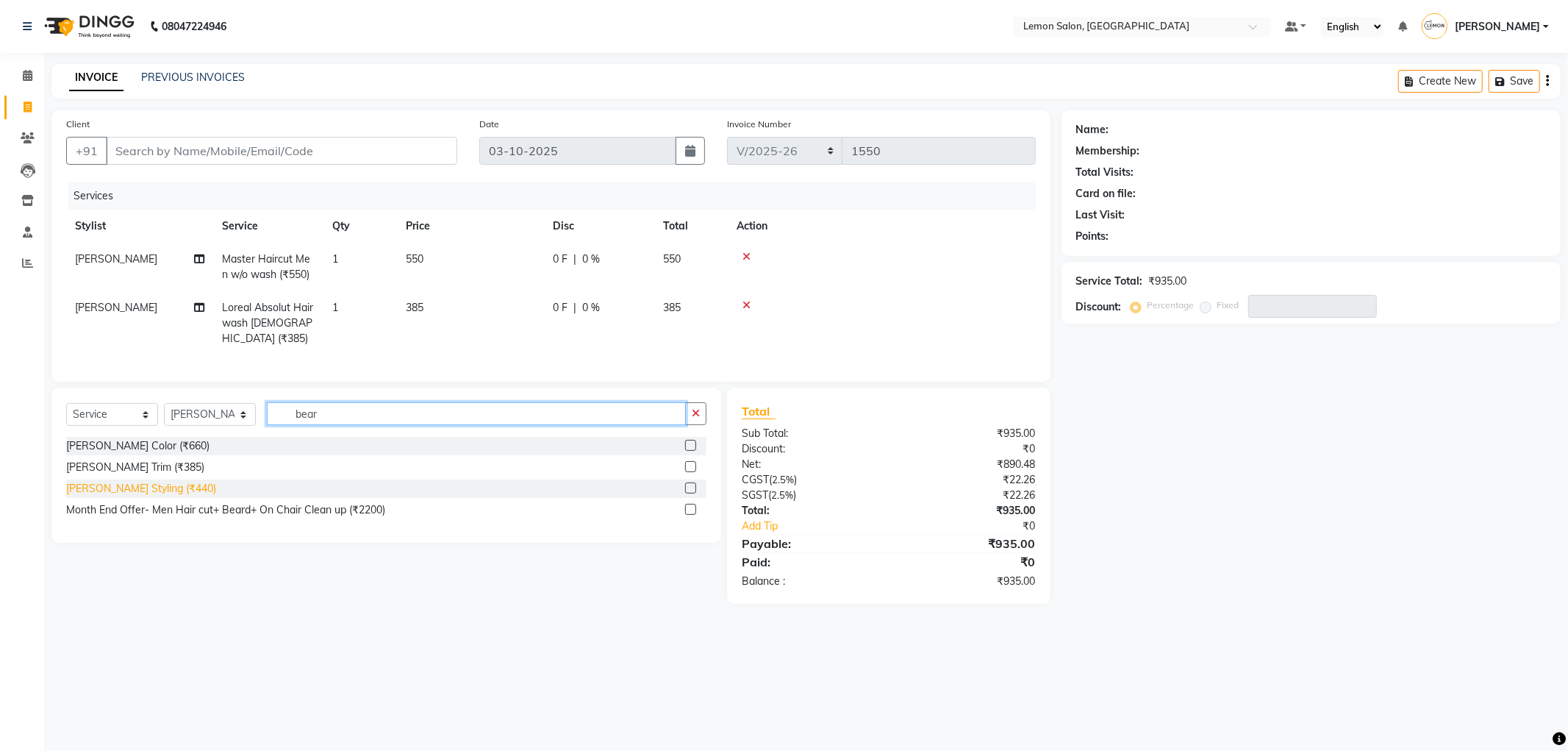
type input "bear"
click at [116, 481] on div "Beard Styling (₹440)" at bounding box center [141, 489] width 150 height 16
checkbox input "false"
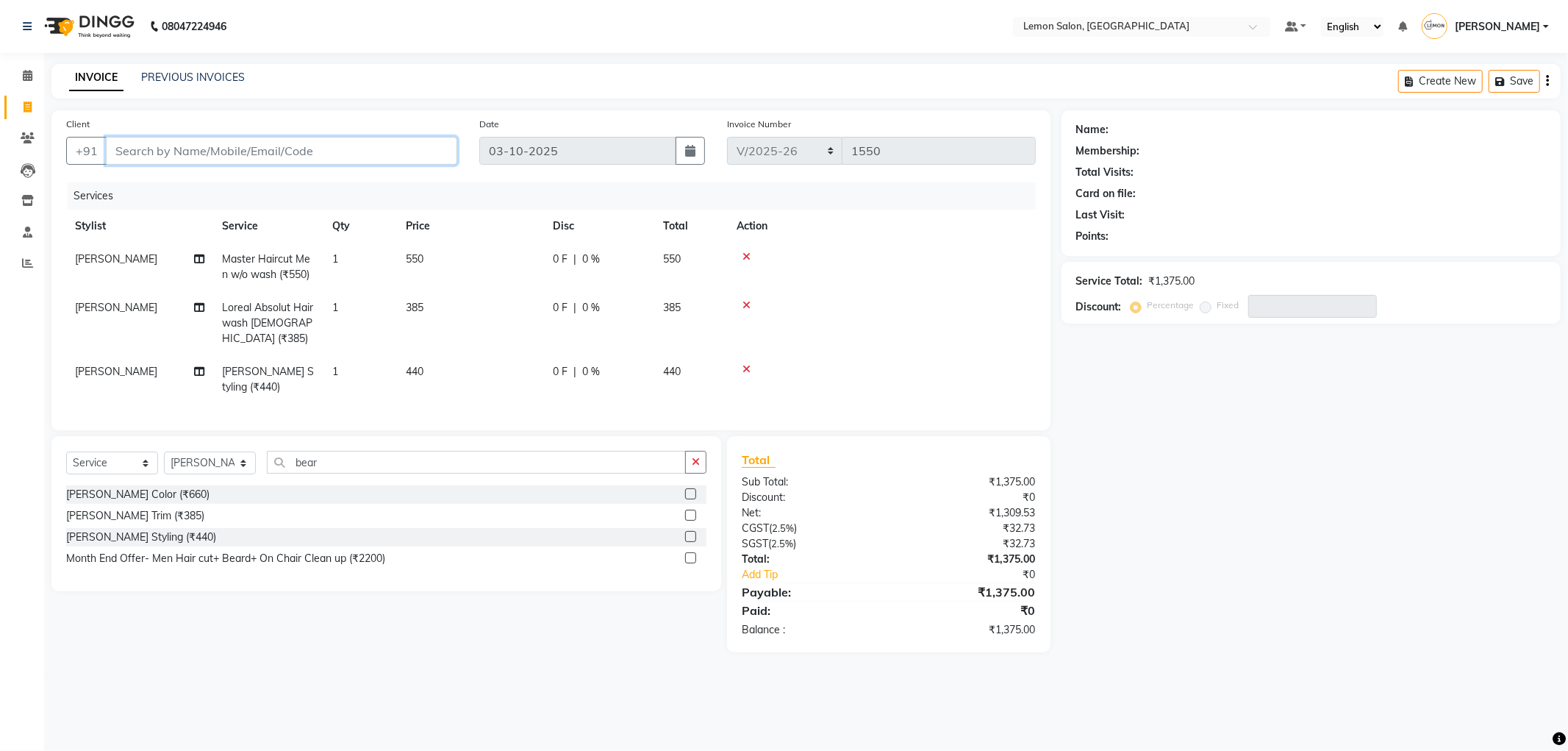
click at [246, 143] on input "Client" at bounding box center [281, 151] width 351 height 28
type input "8"
type input "0"
type input "8888447580"
click at [420, 164] on button "Add Client" at bounding box center [419, 151] width 76 height 28
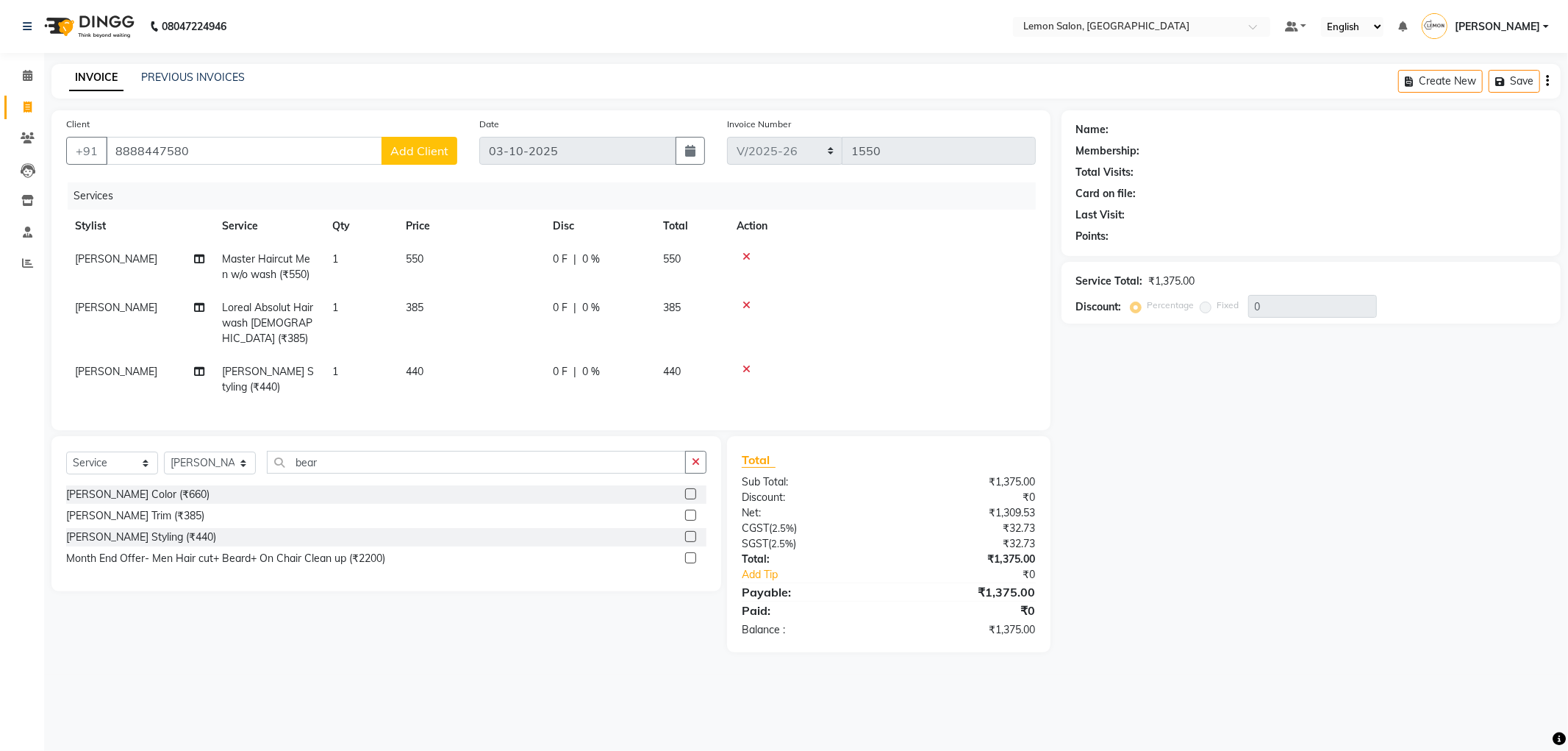
select select "22"
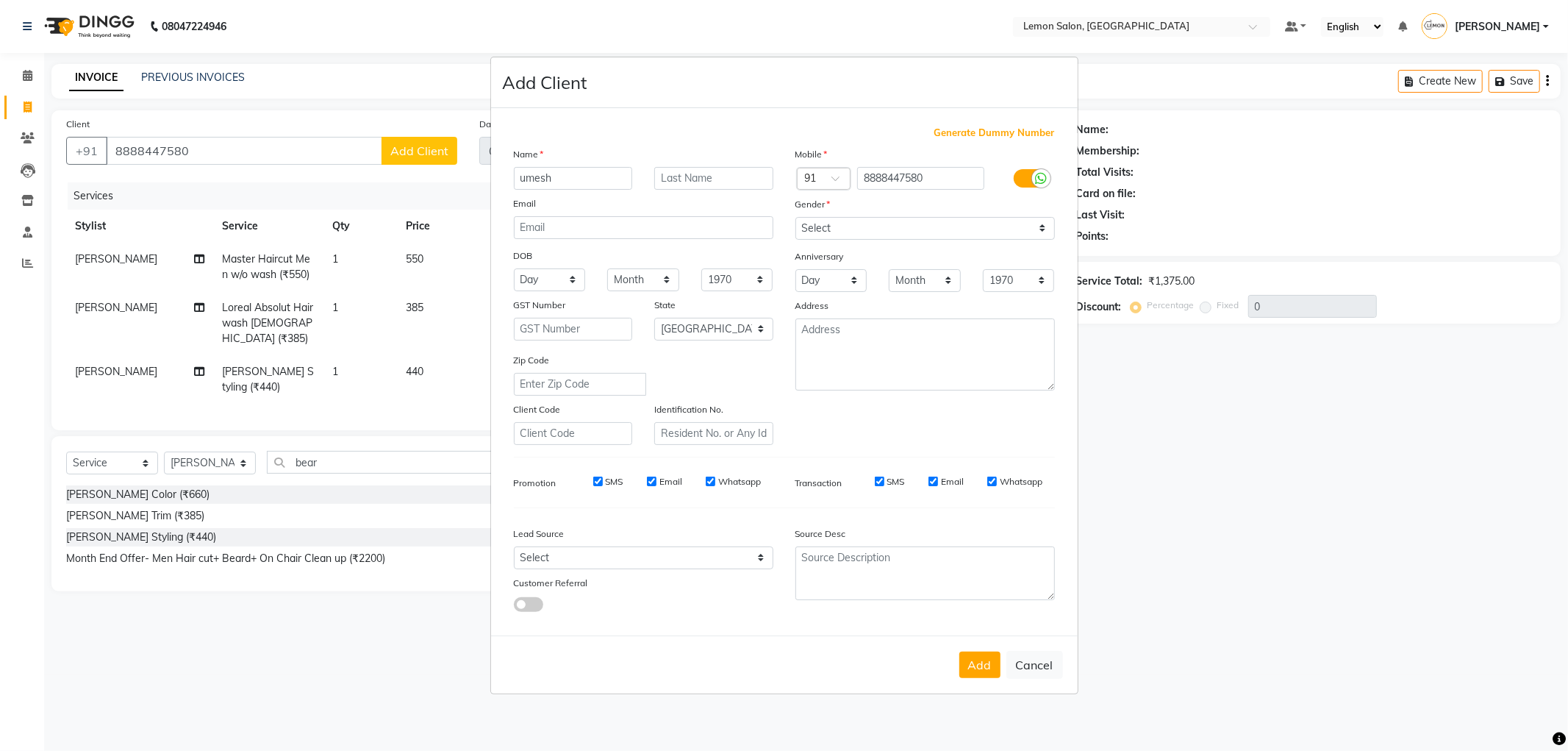
type input "umesh"
drag, startPoint x: 821, startPoint y: 220, endPoint x: 824, endPoint y: 238, distance: 18.2
click at [821, 220] on select "Select Male Female Other Prefer Not To Say" at bounding box center [925, 228] width 259 height 23
select select "male"
click at [796, 217] on select "Select Male Female Other Prefer Not To Say" at bounding box center [925, 228] width 259 height 23
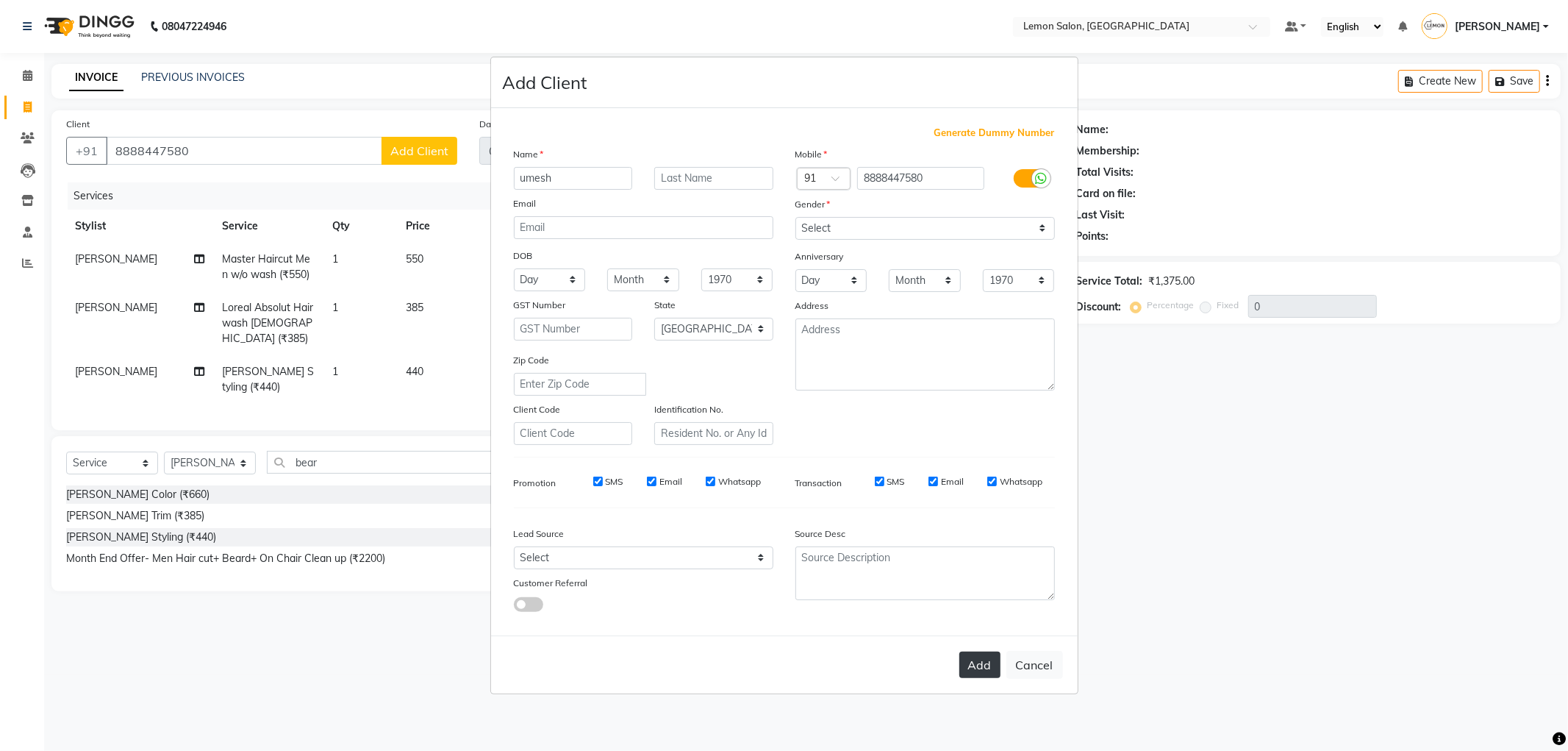
click at [974, 661] on button "Add" at bounding box center [979, 665] width 41 height 26
select select
select select "null"
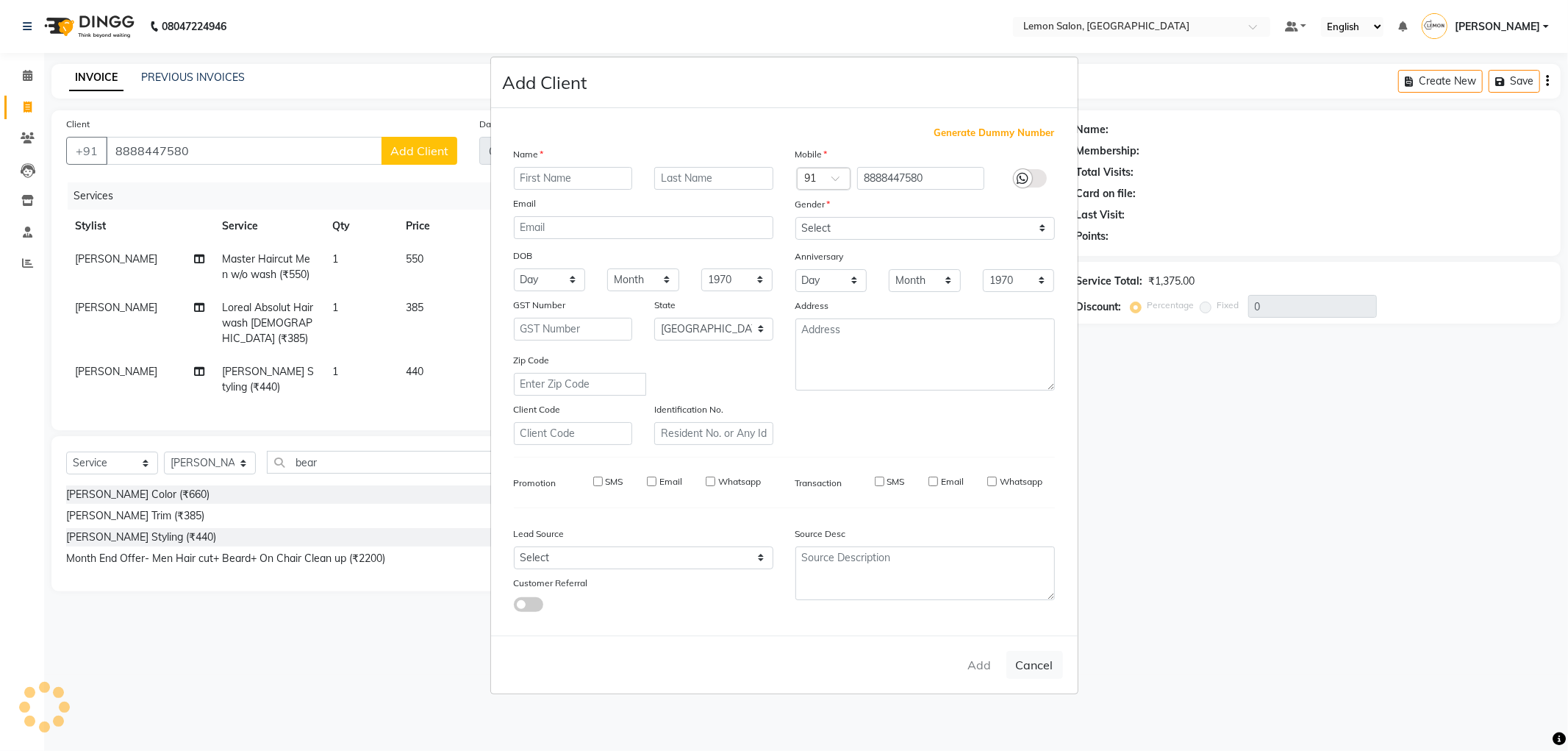
select select
checkbox input "false"
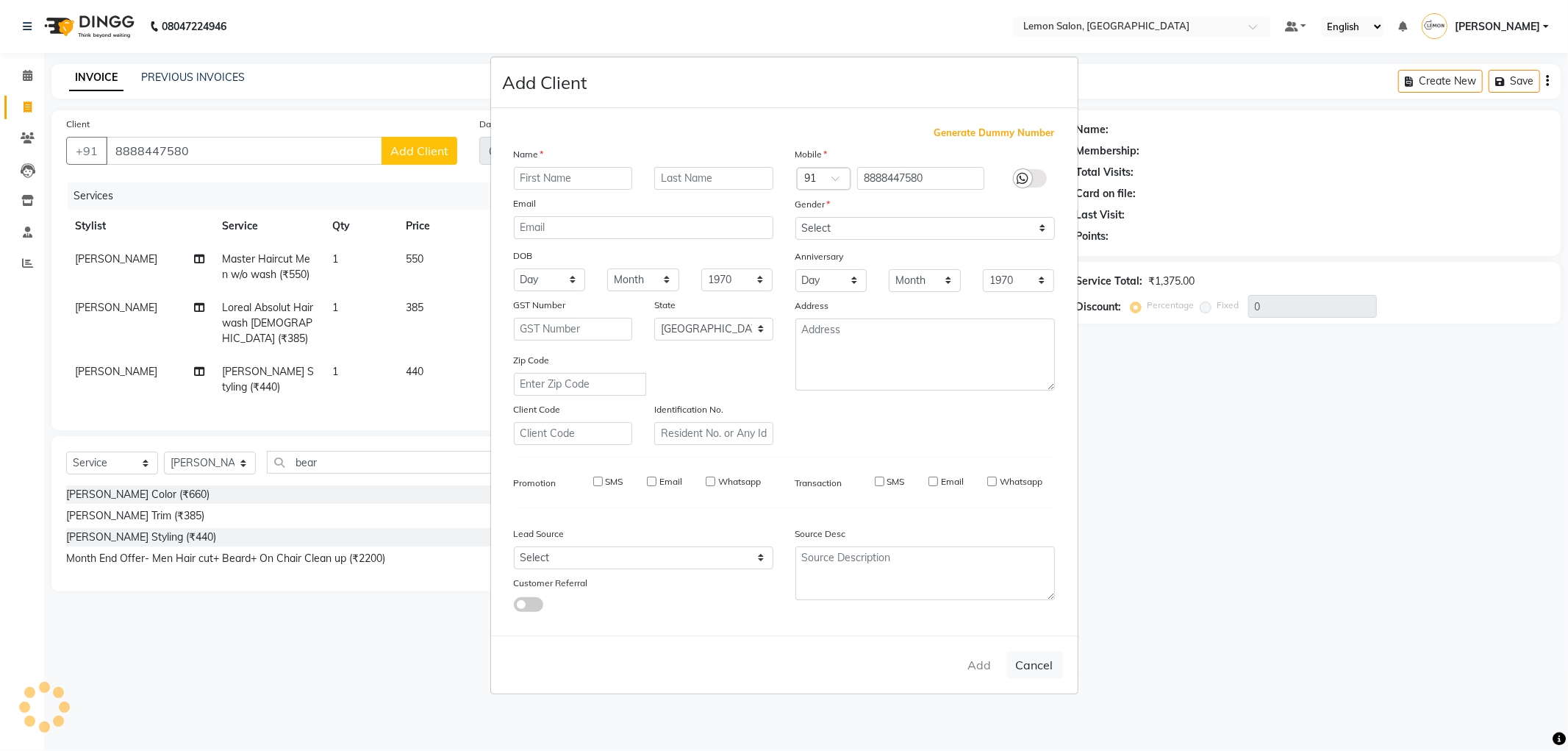
checkbox input "false"
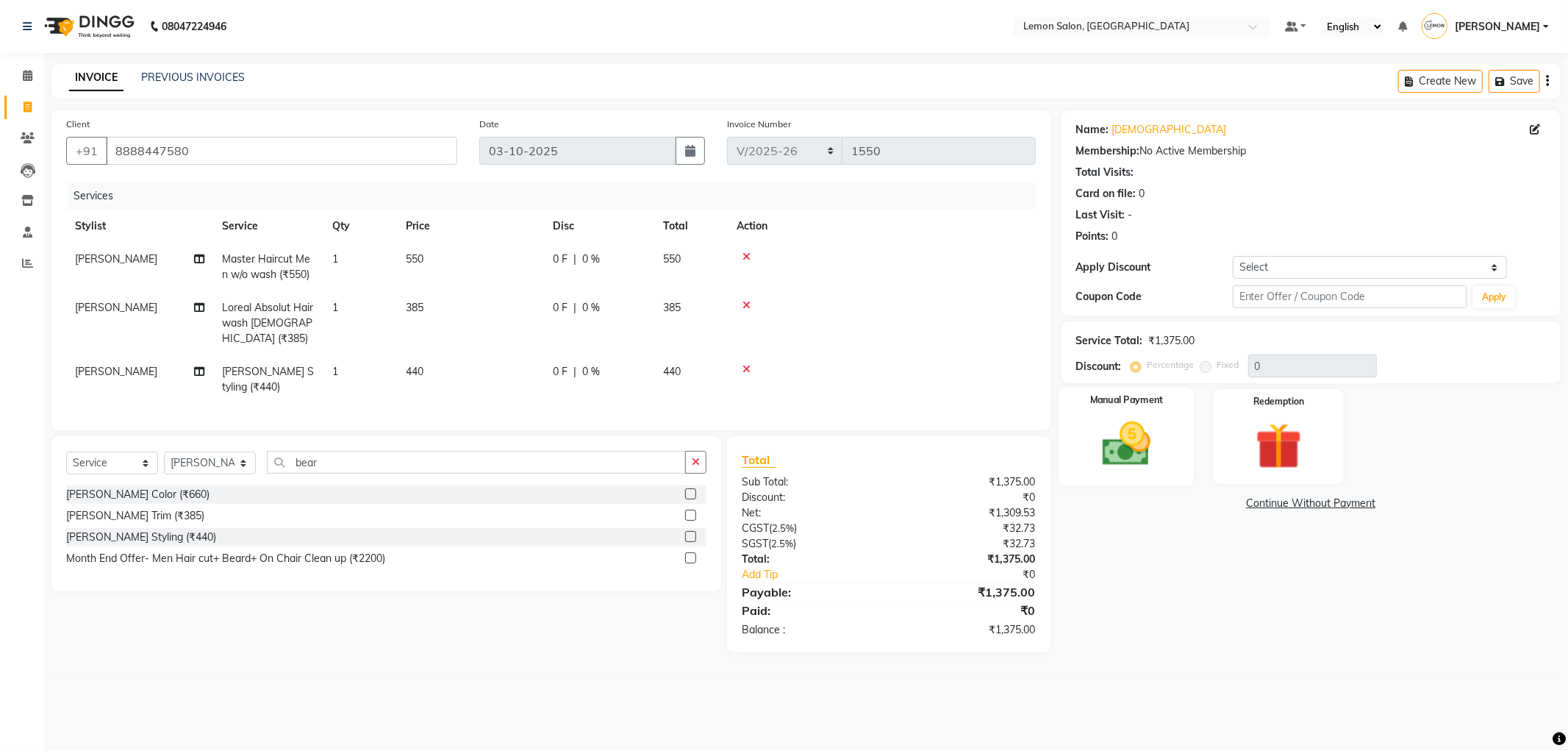
click at [1159, 458] on img at bounding box center [1127, 445] width 79 height 56
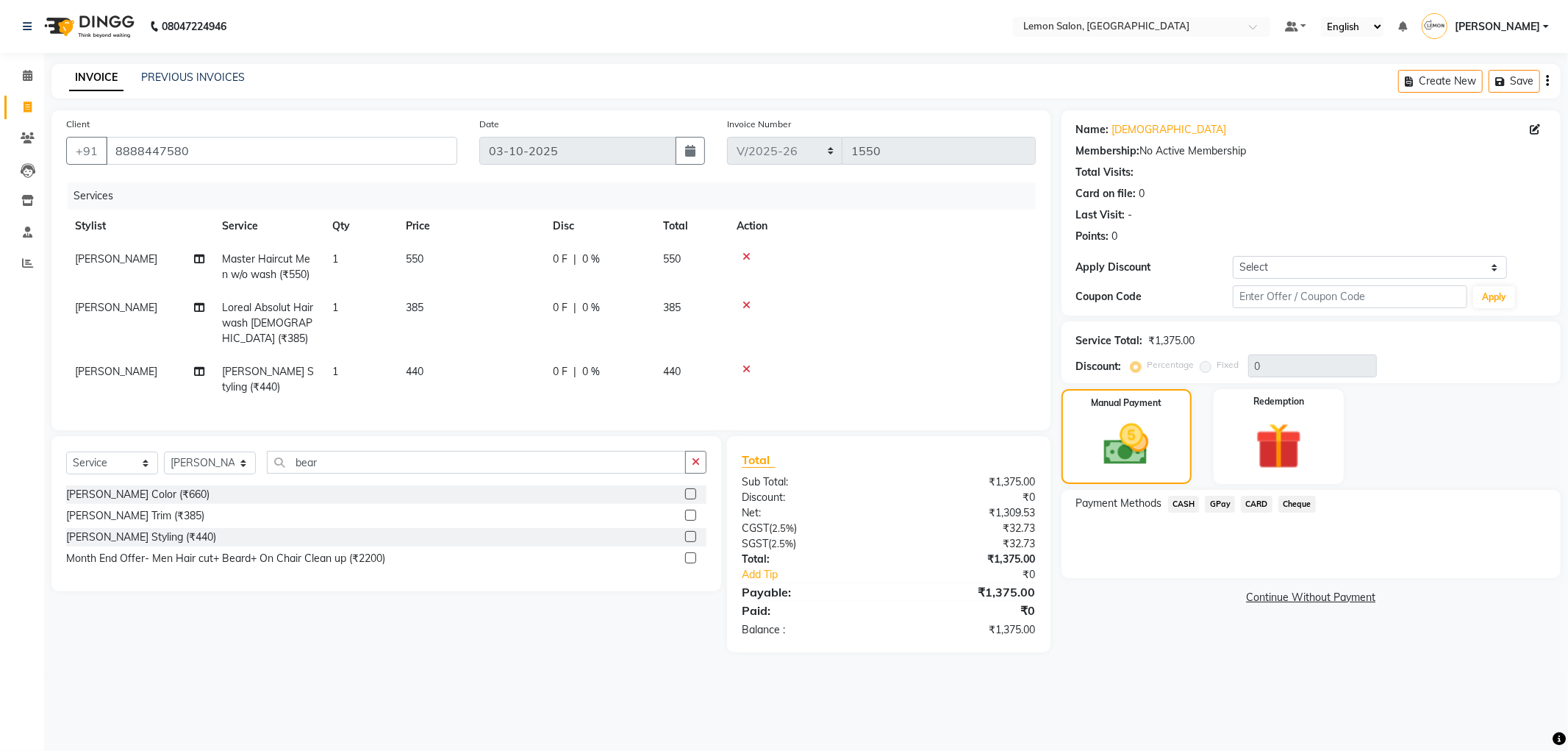
click at [1184, 506] on span "CASH" at bounding box center [1184, 505] width 32 height 17
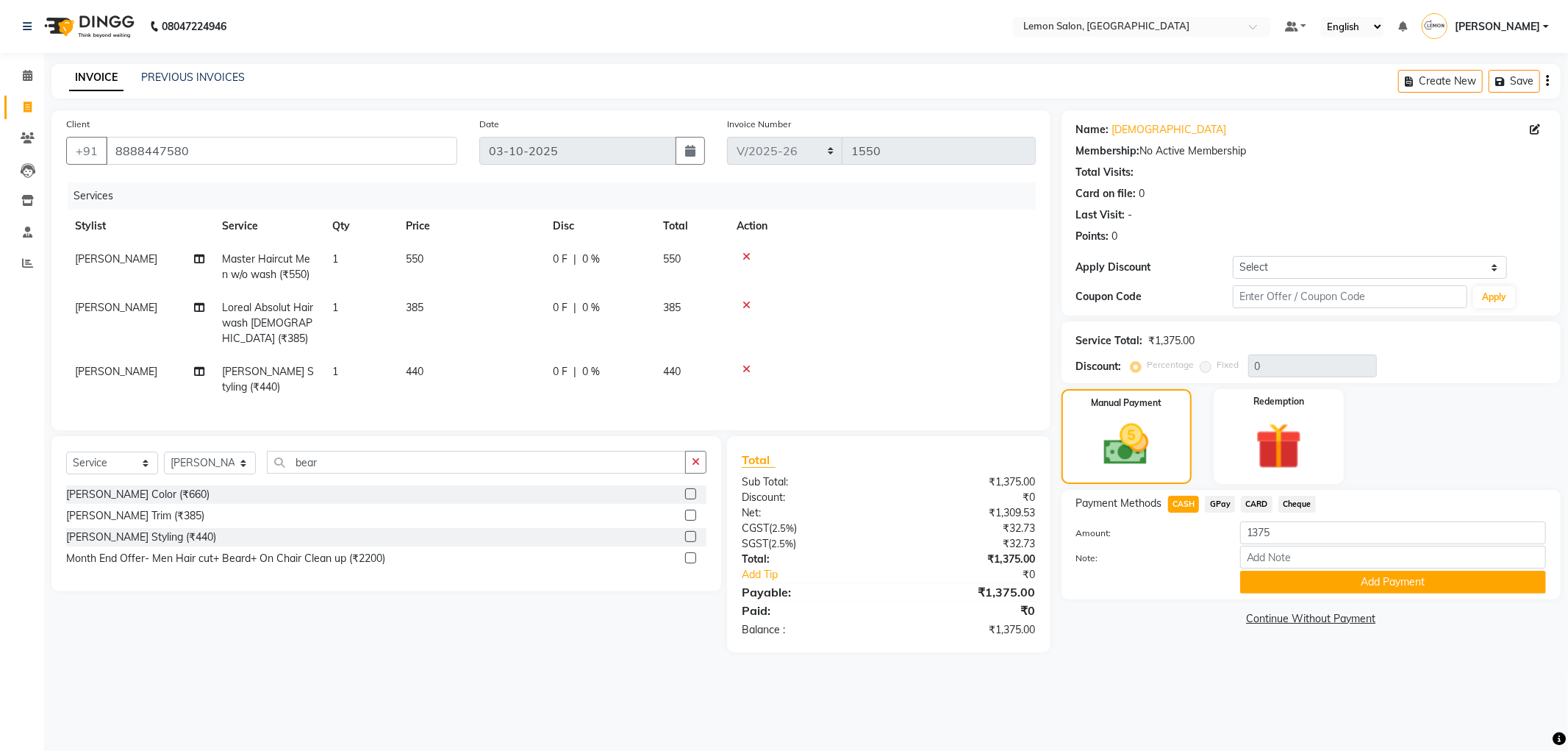
click at [1289, 569] on div "Note:" at bounding box center [1311, 559] width 492 height 25
click at [1275, 586] on button "Add Payment" at bounding box center [1393, 582] width 306 height 23
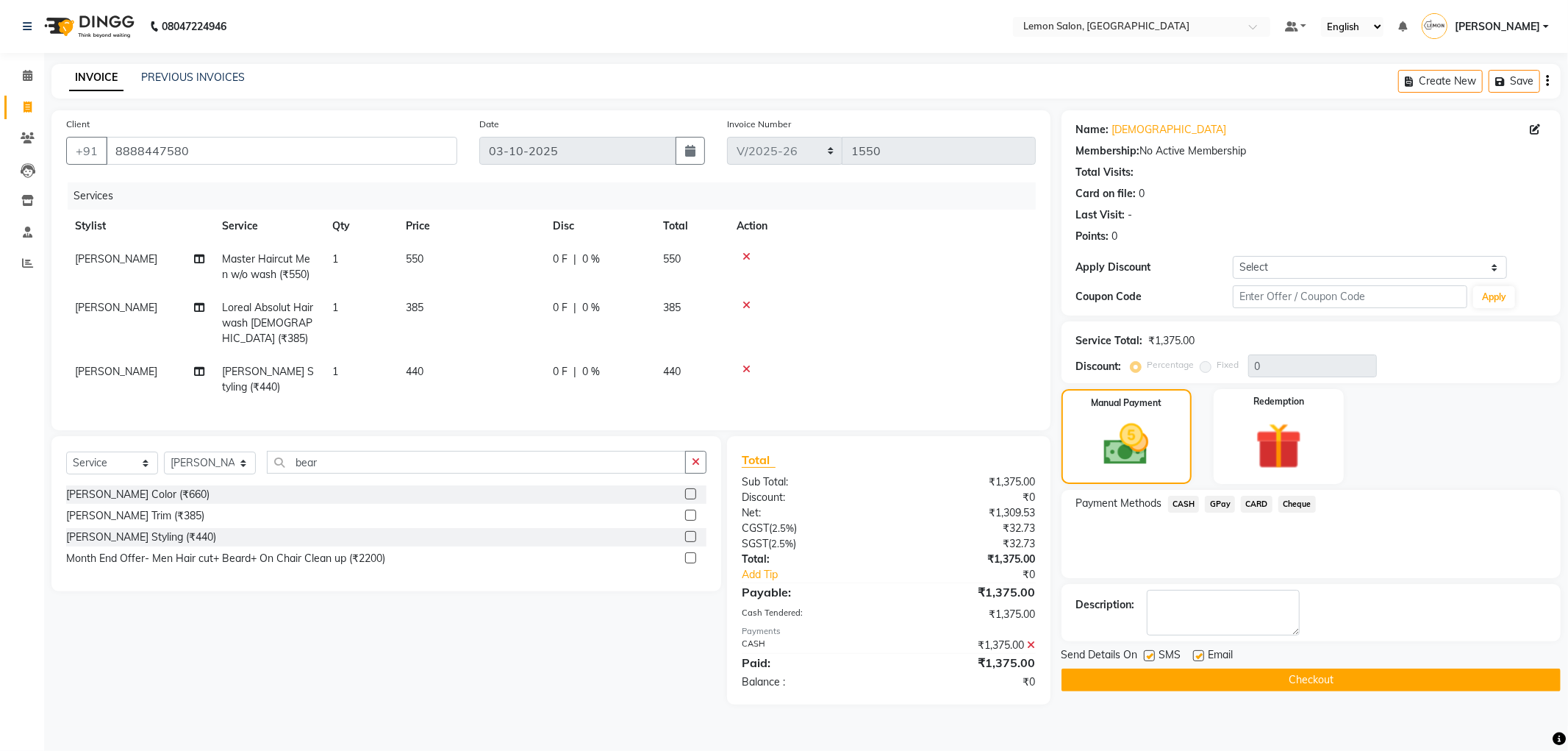
click at [1201, 654] on label at bounding box center [1199, 656] width 11 height 11
click at [1201, 654] on input "checkbox" at bounding box center [1198, 657] width 9 height 9
checkbox input "false"
click at [1149, 656] on label at bounding box center [1149, 656] width 11 height 11
click at [1149, 656] on input "checkbox" at bounding box center [1148, 657] width 9 height 9
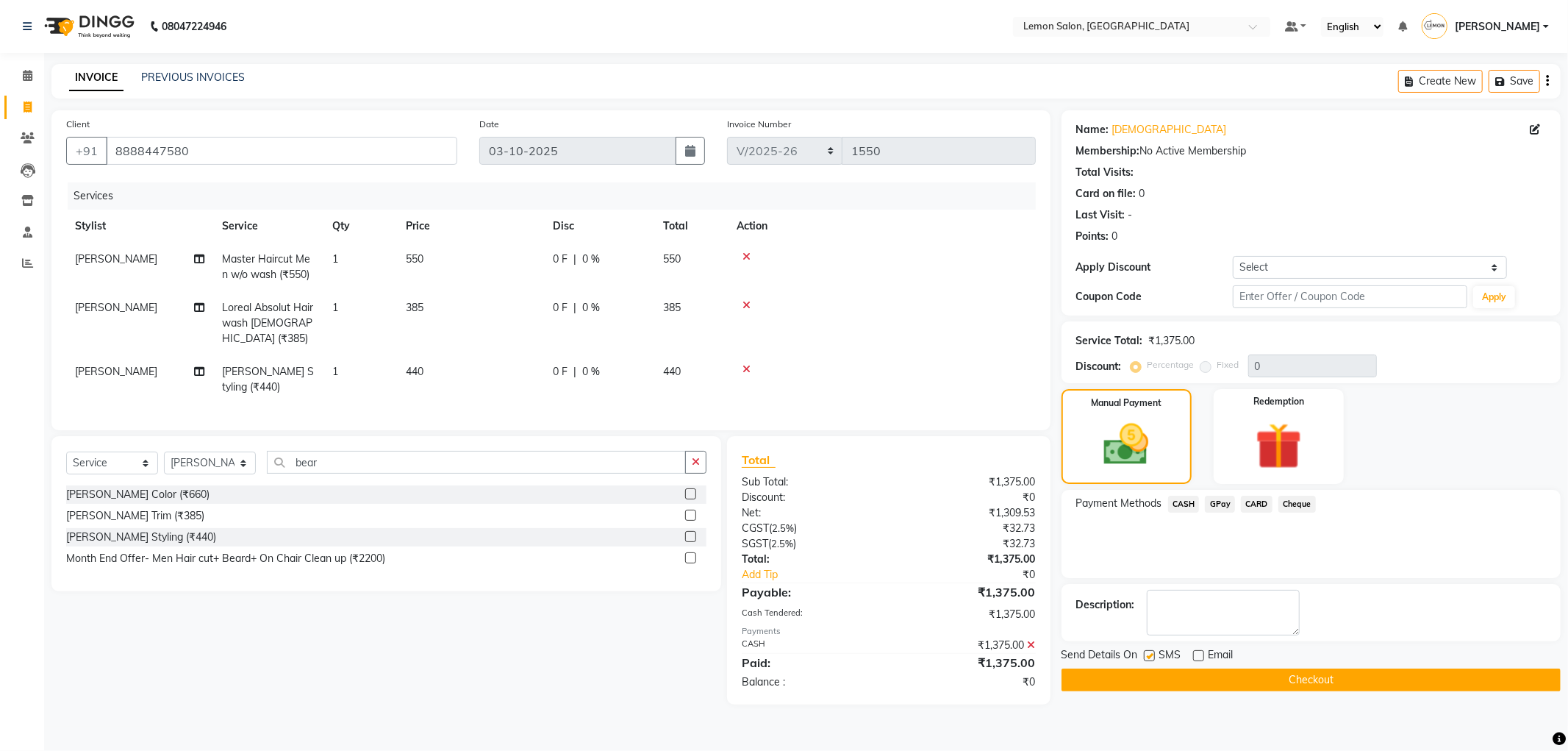
checkbox input "false"
click at [1176, 686] on button "Checkout" at bounding box center [1311, 679] width 499 height 23
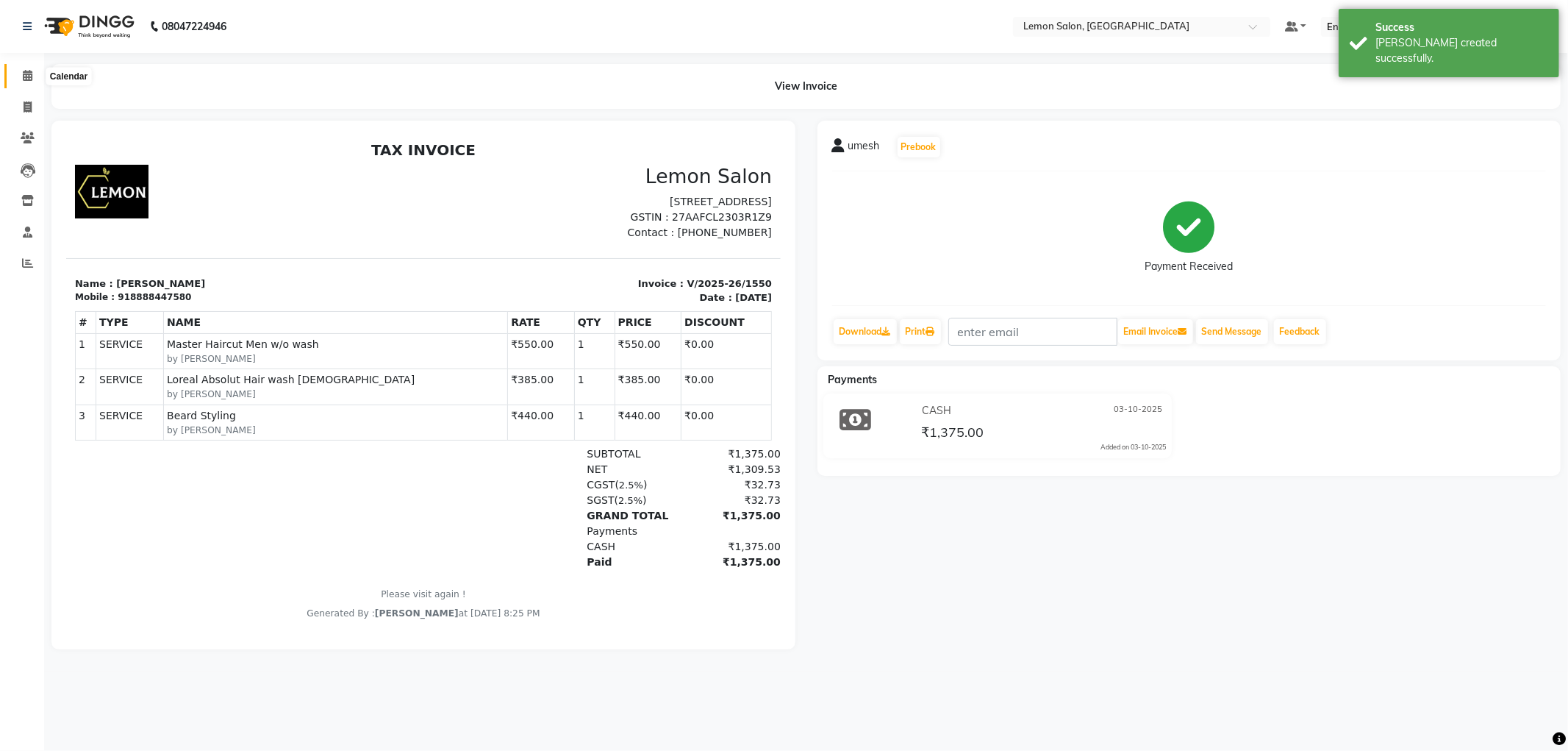
click at [33, 74] on span at bounding box center [27, 76] width 26 height 17
